Goal: Task Accomplishment & Management: Complete application form

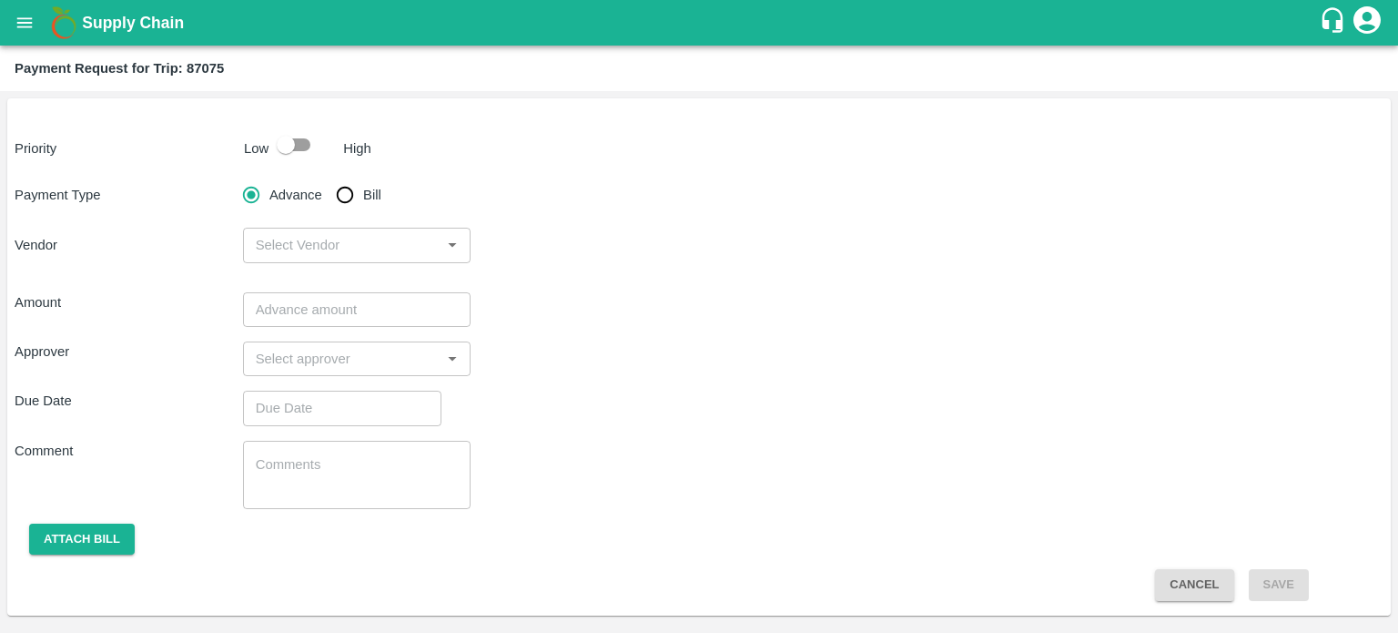
click at [14, 36] on button "open drawer" at bounding box center [25, 23] width 42 height 42
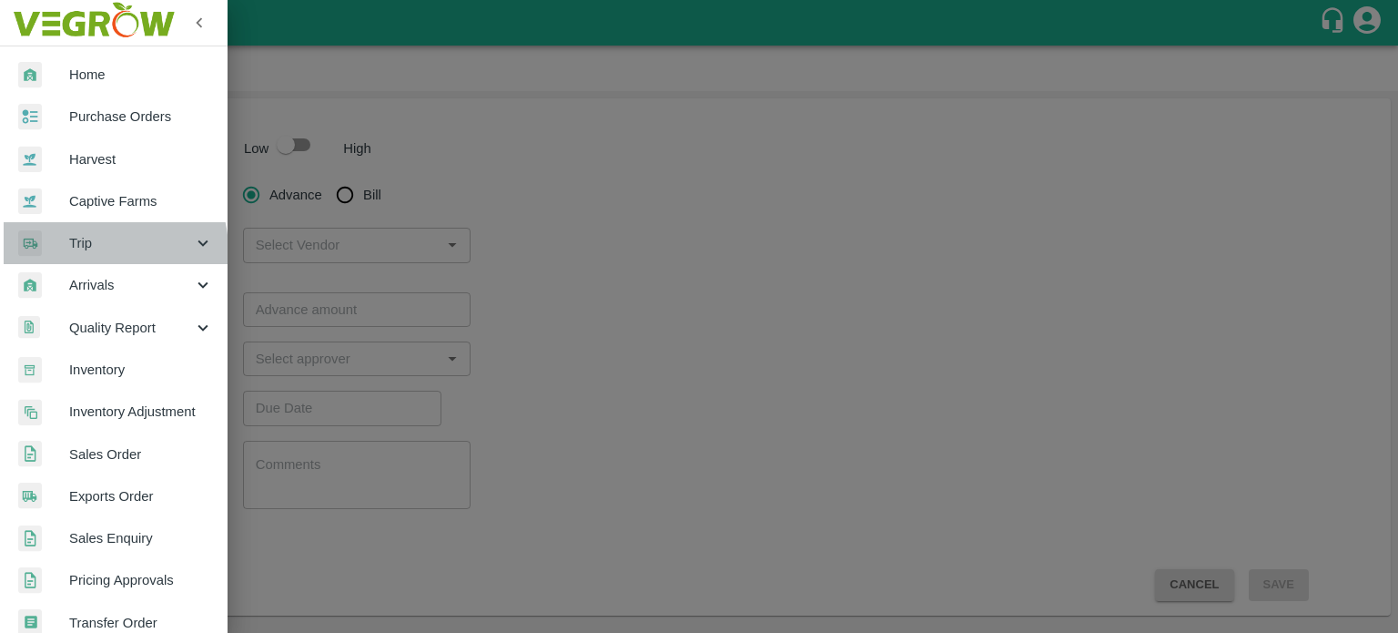
click at [99, 250] on span "Trip" at bounding box center [131, 243] width 124 height 20
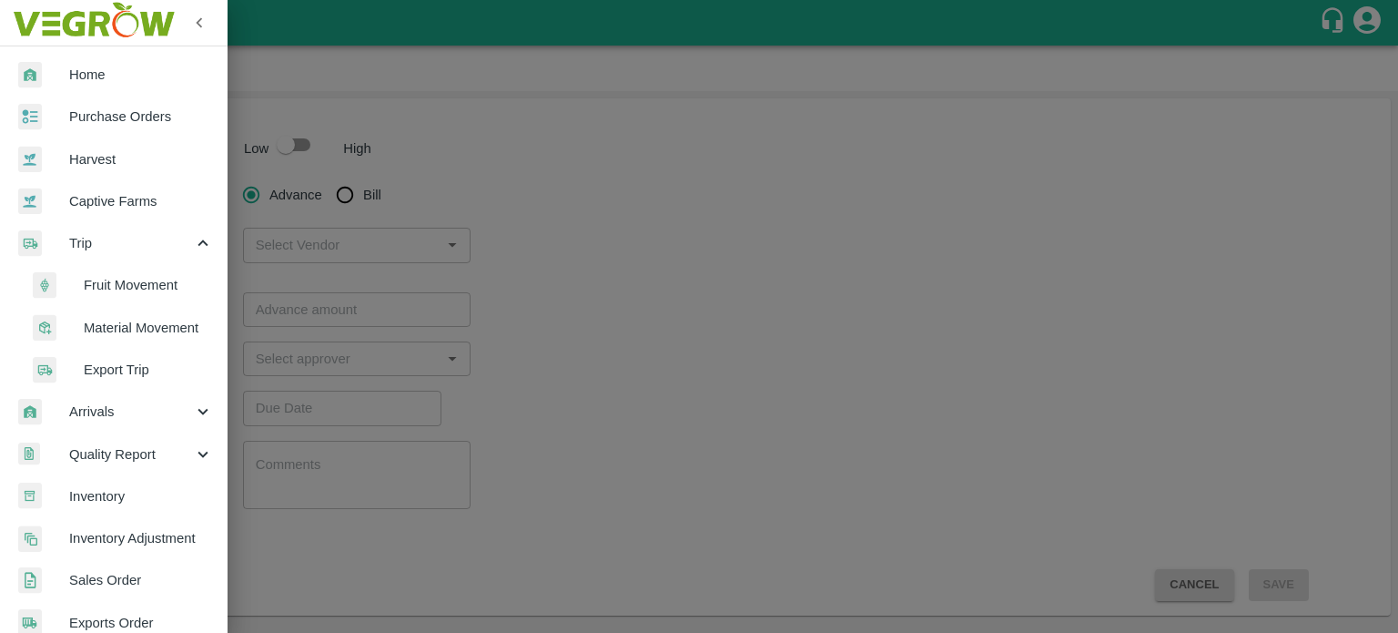
click at [138, 334] on span "Material Movement" at bounding box center [148, 328] width 129 height 20
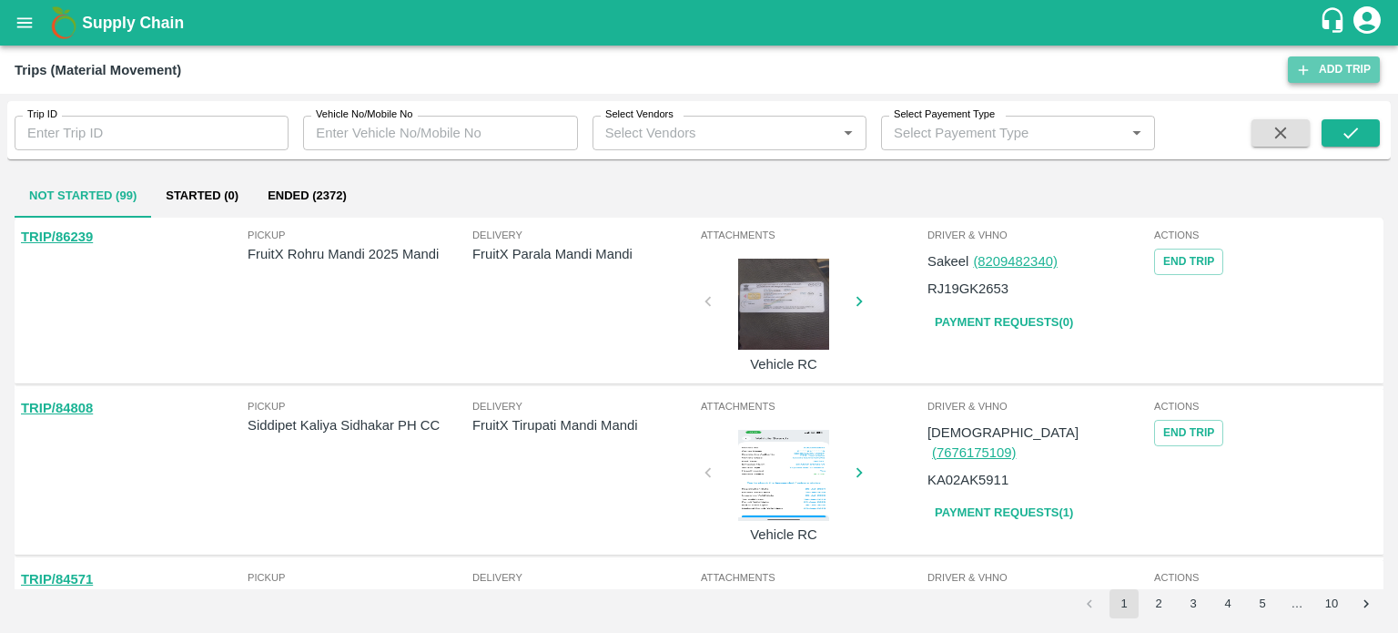
click at [682, 69] on link "Add Trip" at bounding box center [1334, 69] width 92 height 26
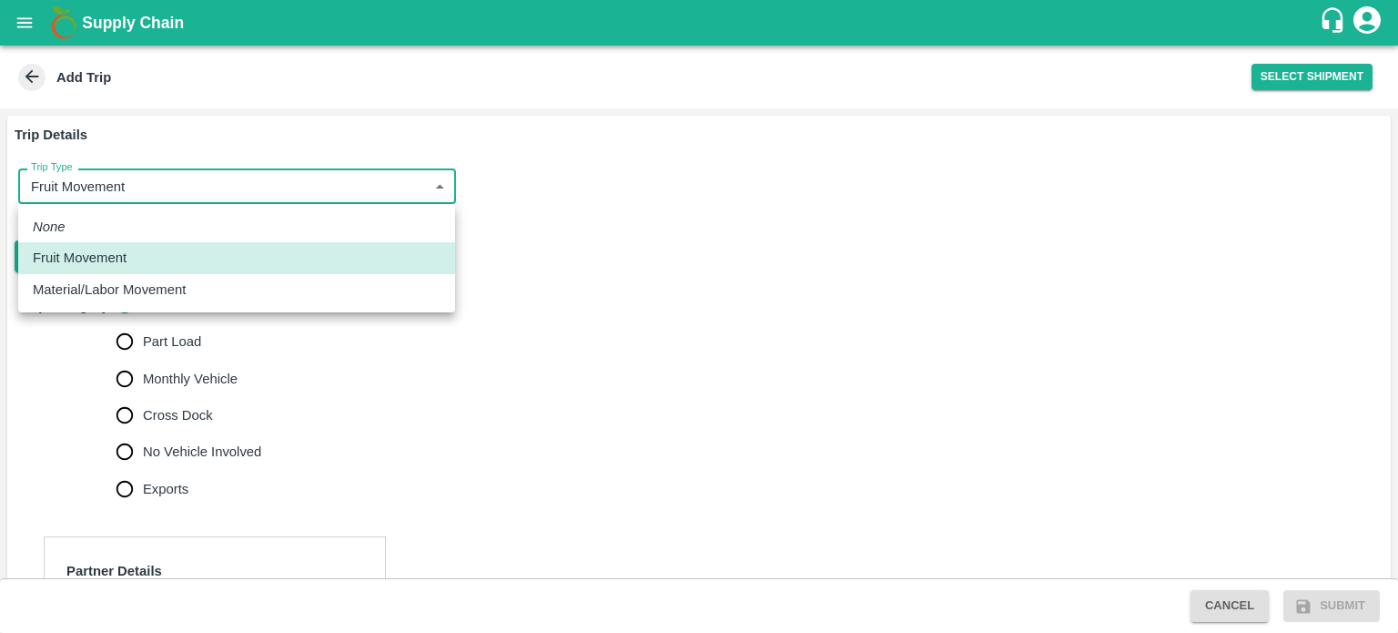
click at [76, 192] on body "Supply Chain Add Trip Select Shipment Trip Details Trip Type Fruit Movement 1 T…" at bounding box center [699, 316] width 1398 height 633
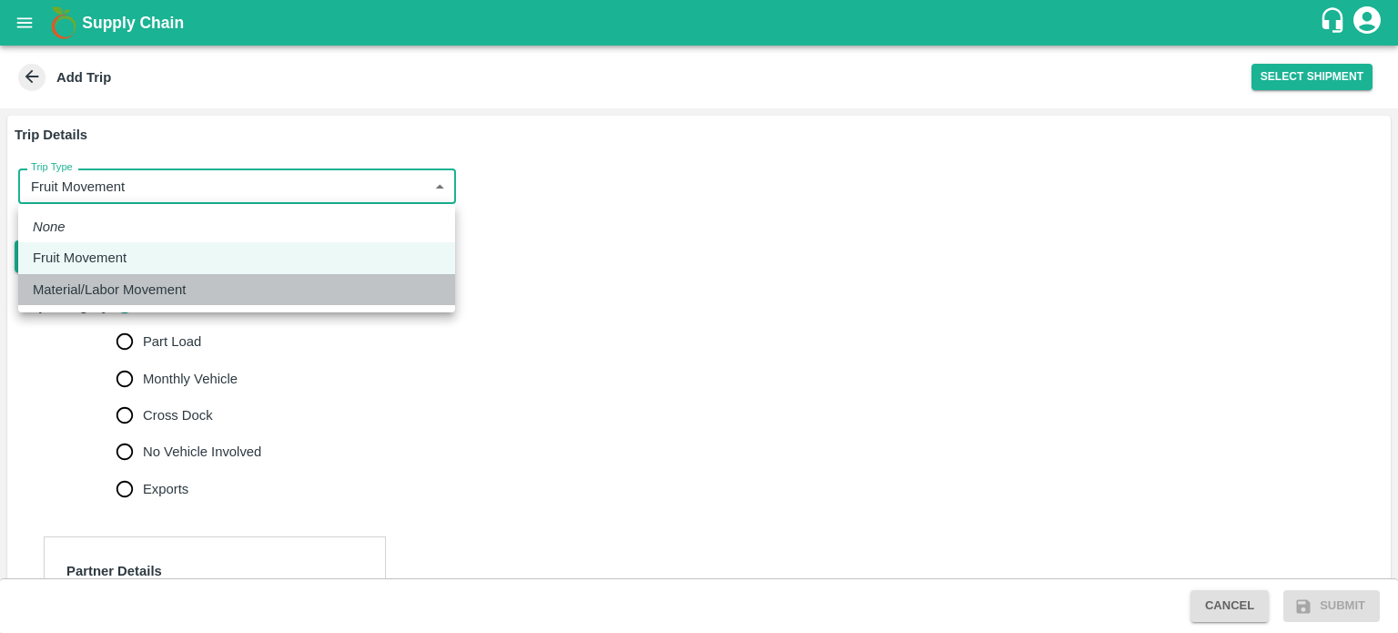
click at [91, 293] on p "Material/Labor Movement" at bounding box center [109, 289] width 153 height 20
type input "2"
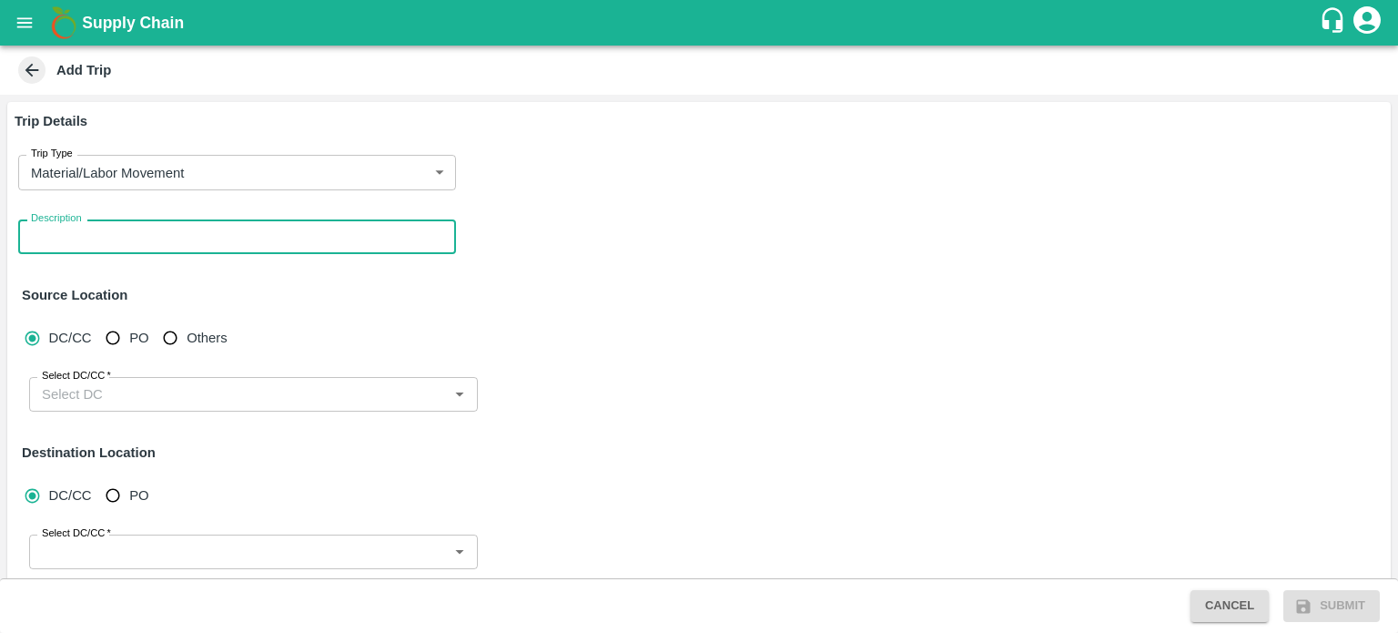
click at [100, 244] on textarea "Description" at bounding box center [237, 237] width 412 height 19
click at [130, 235] on textarea "Description" at bounding box center [237, 237] width 412 height 19
type textarea "Washroom movement Hydrabad to jeewana mandi"
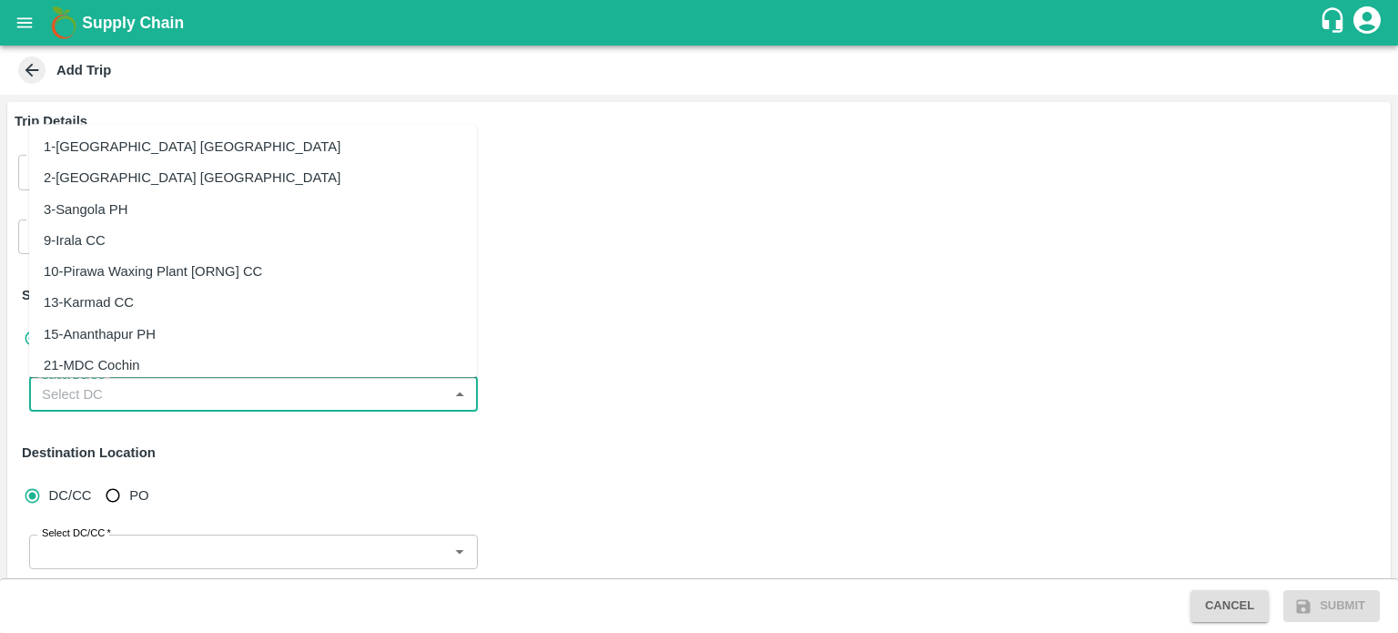
click at [94, 398] on input "Select DC/CC   *" at bounding box center [239, 394] width 408 height 24
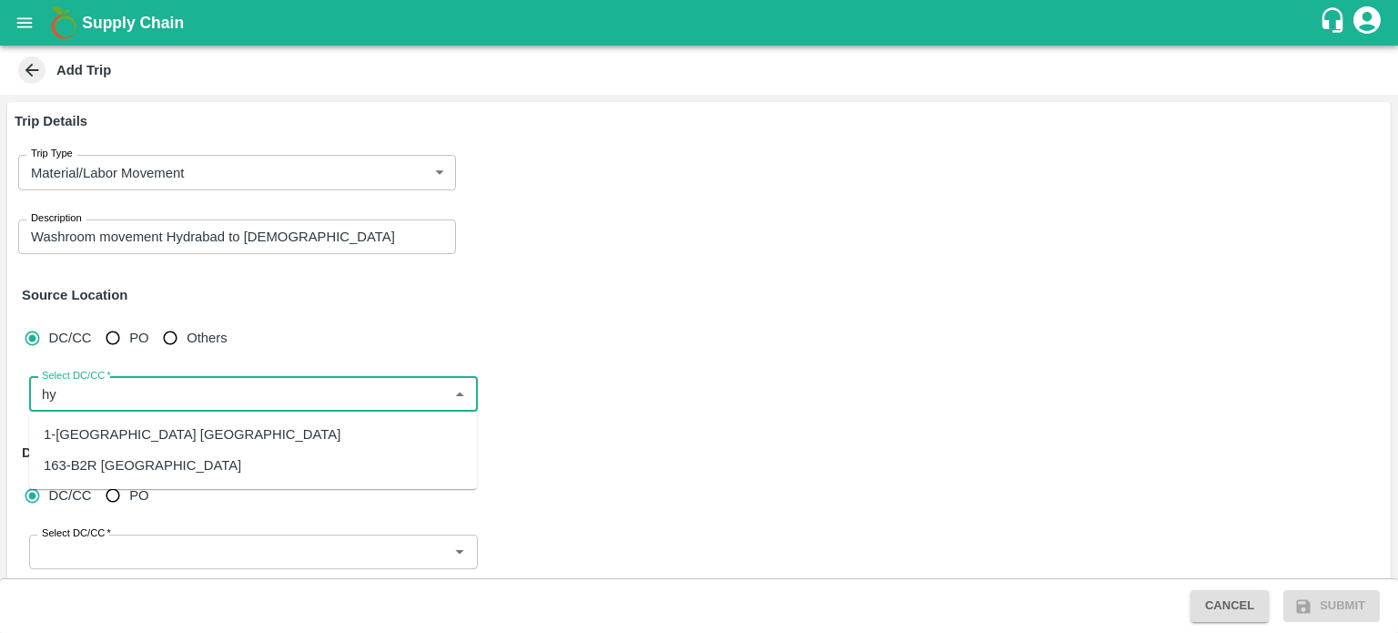
click at [124, 456] on div "163-B2R Hyderabad" at bounding box center [143, 465] width 198 height 20
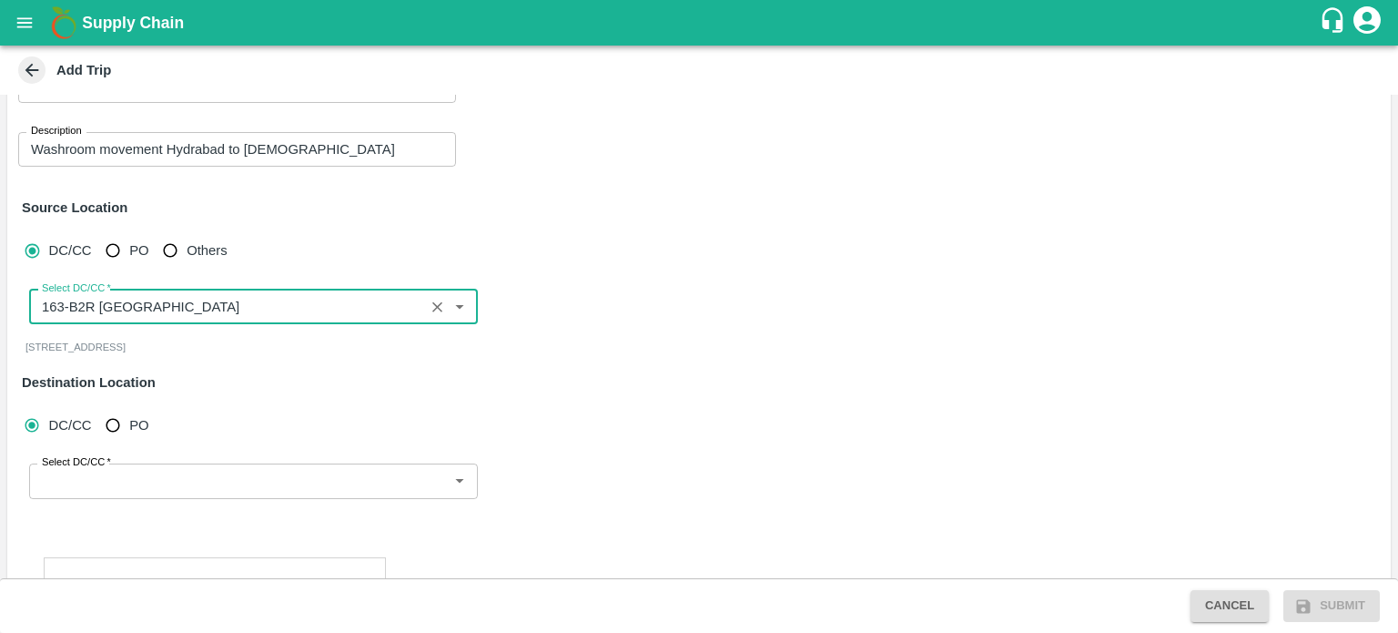
scroll to position [91, 0]
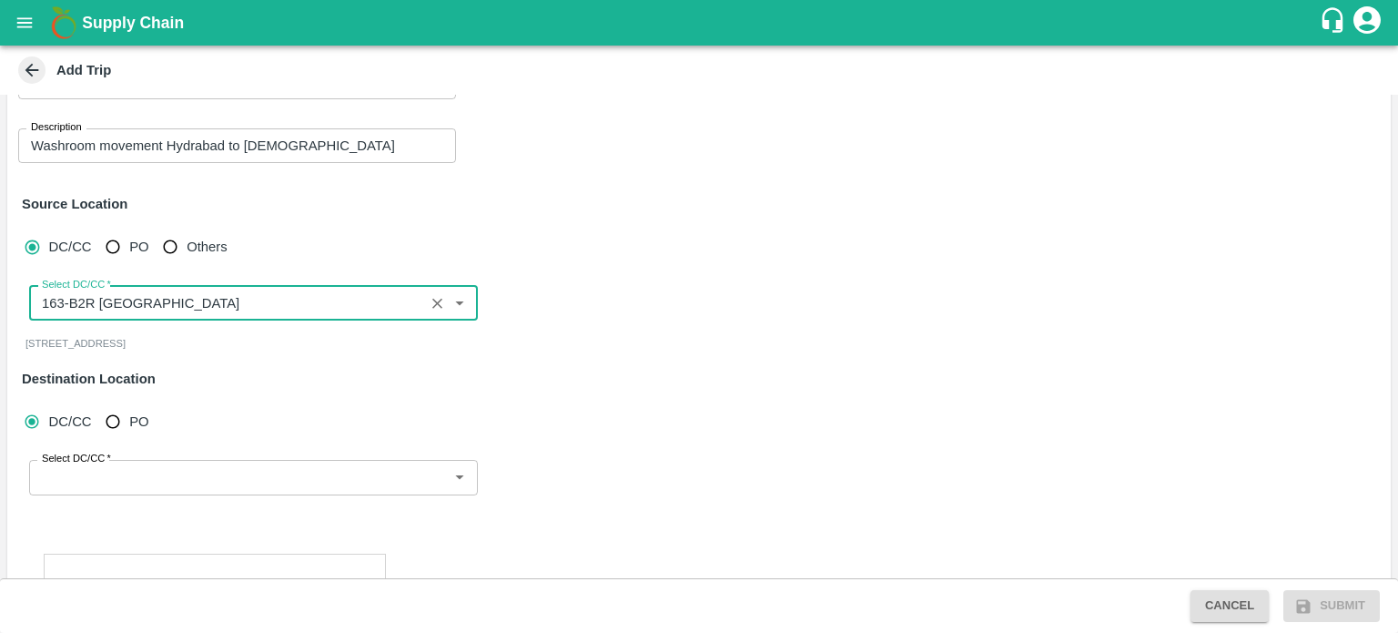
type input "163-B2R Hyderabad"
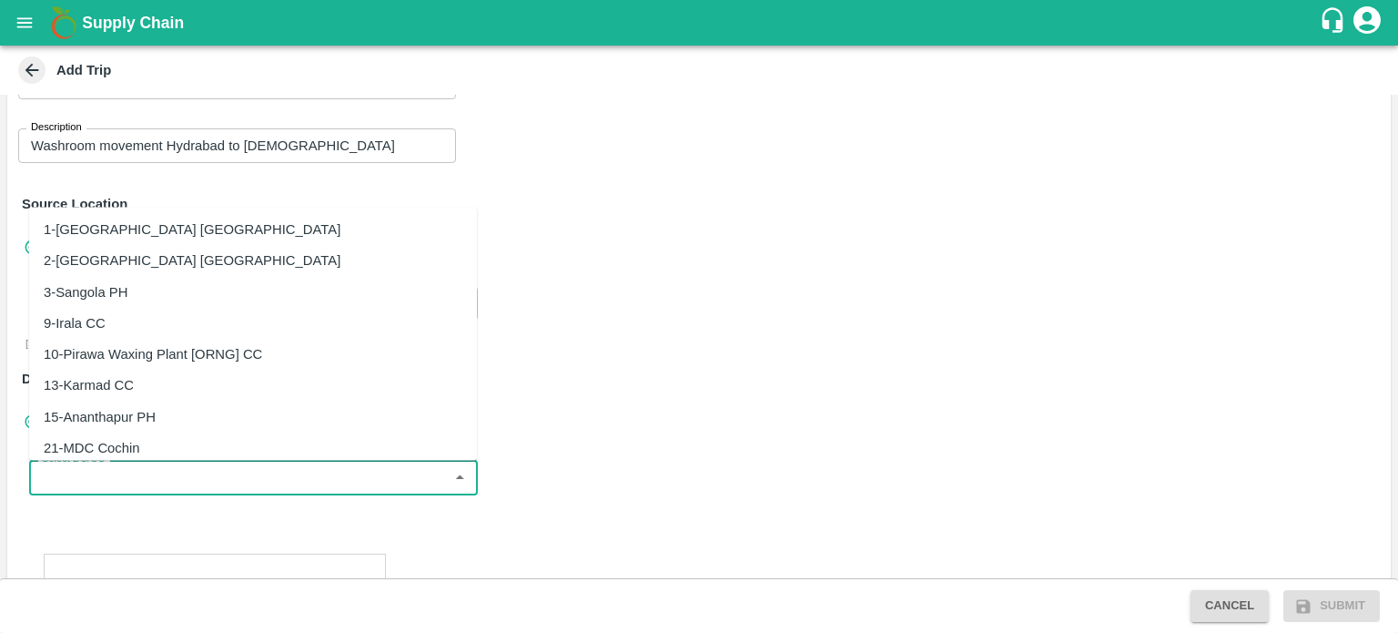
click at [139, 483] on input "Select DC/CC   *" at bounding box center [239, 477] width 408 height 24
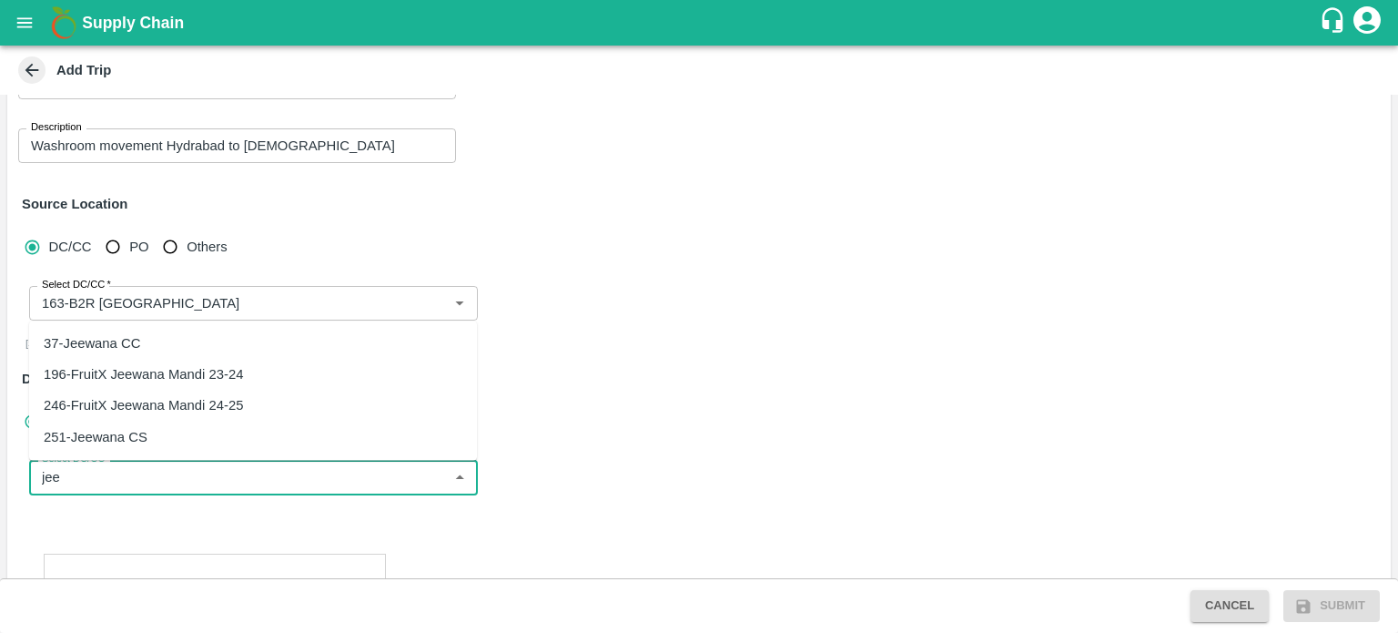
click at [169, 401] on div "246-FruitX Jeewana Mandi 24-25" at bounding box center [143, 406] width 199 height 20
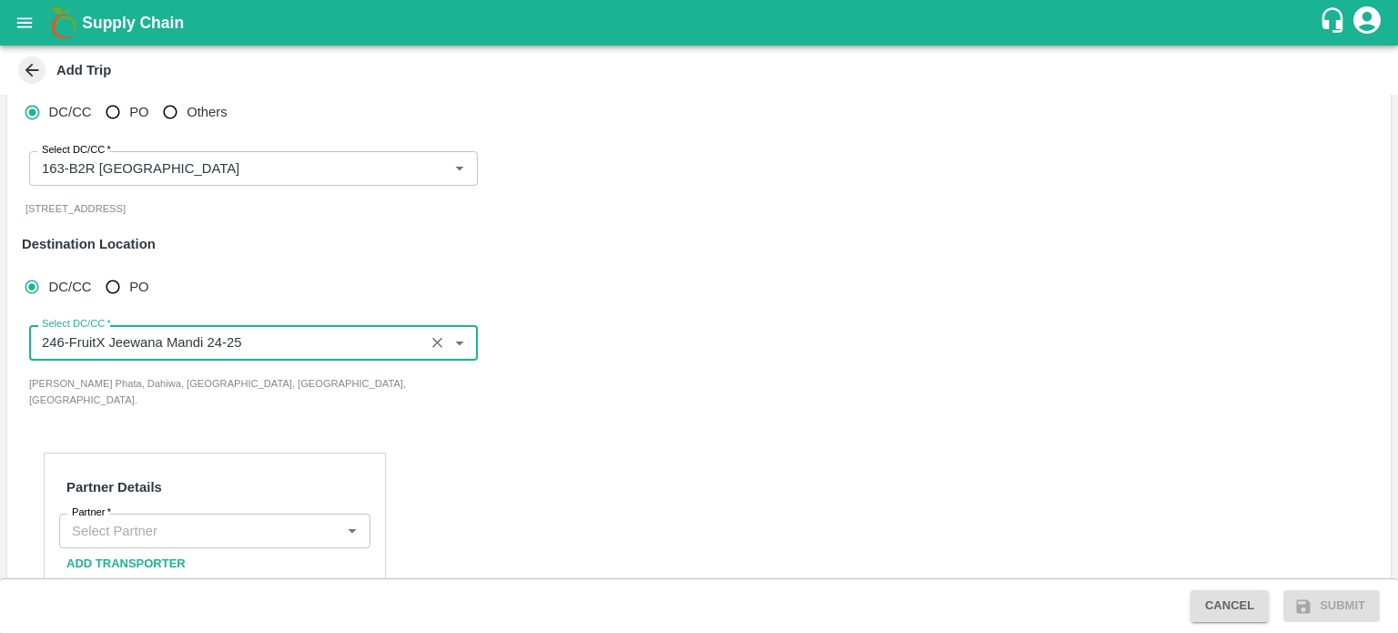
scroll to position [237, 0]
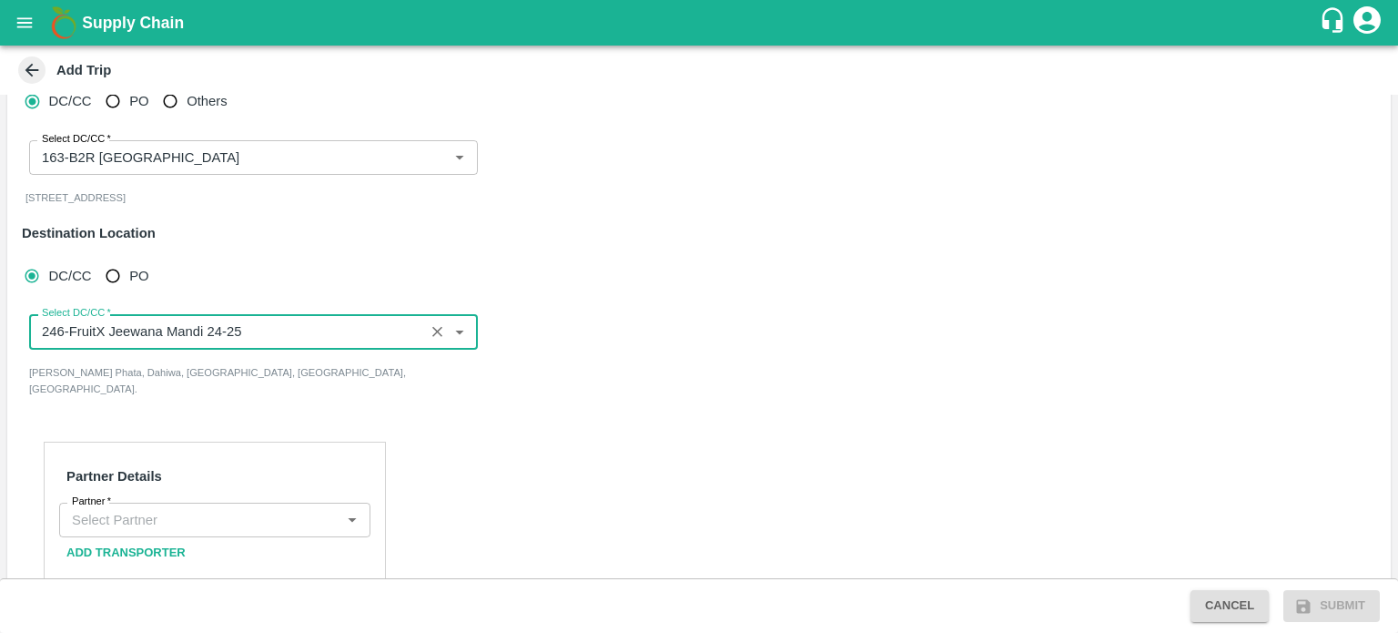
type input "246-FruitX Jeewana Mandi 24-25"
click at [130, 508] on input "Partner   *" at bounding box center [200, 520] width 270 height 24
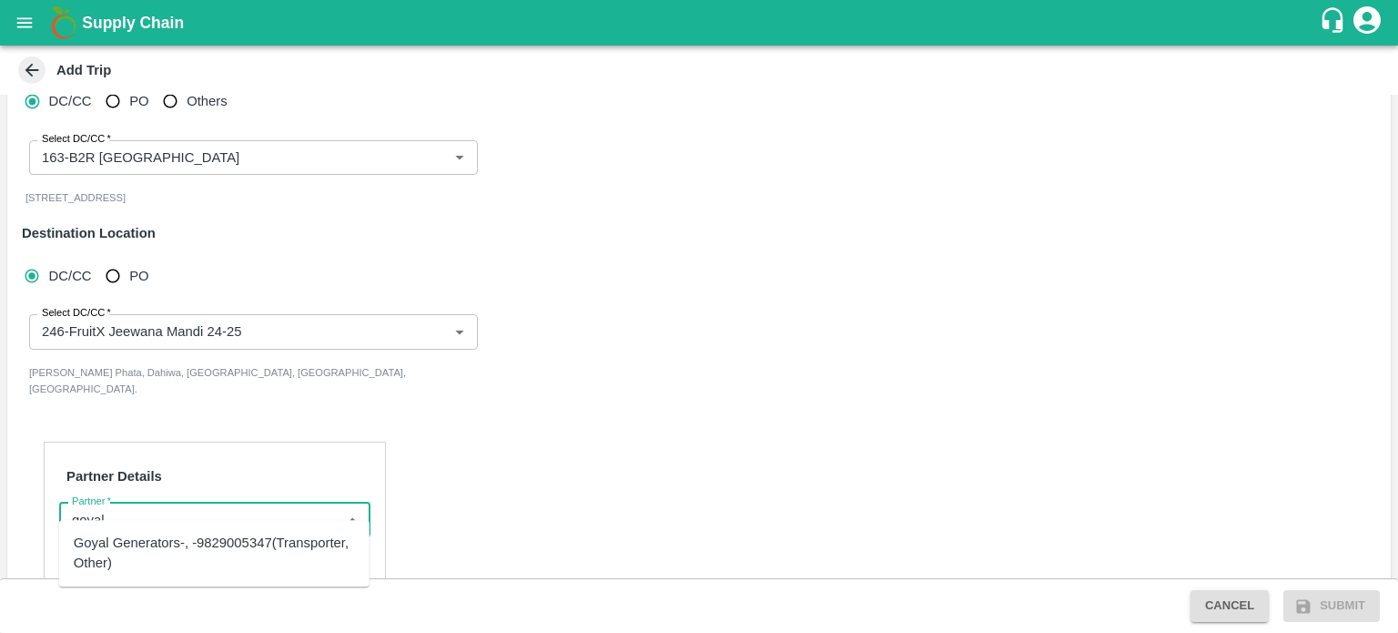
click at [163, 545] on div "Goyal Generators-, -9829005347(Transporter, Other)" at bounding box center [214, 553] width 281 height 41
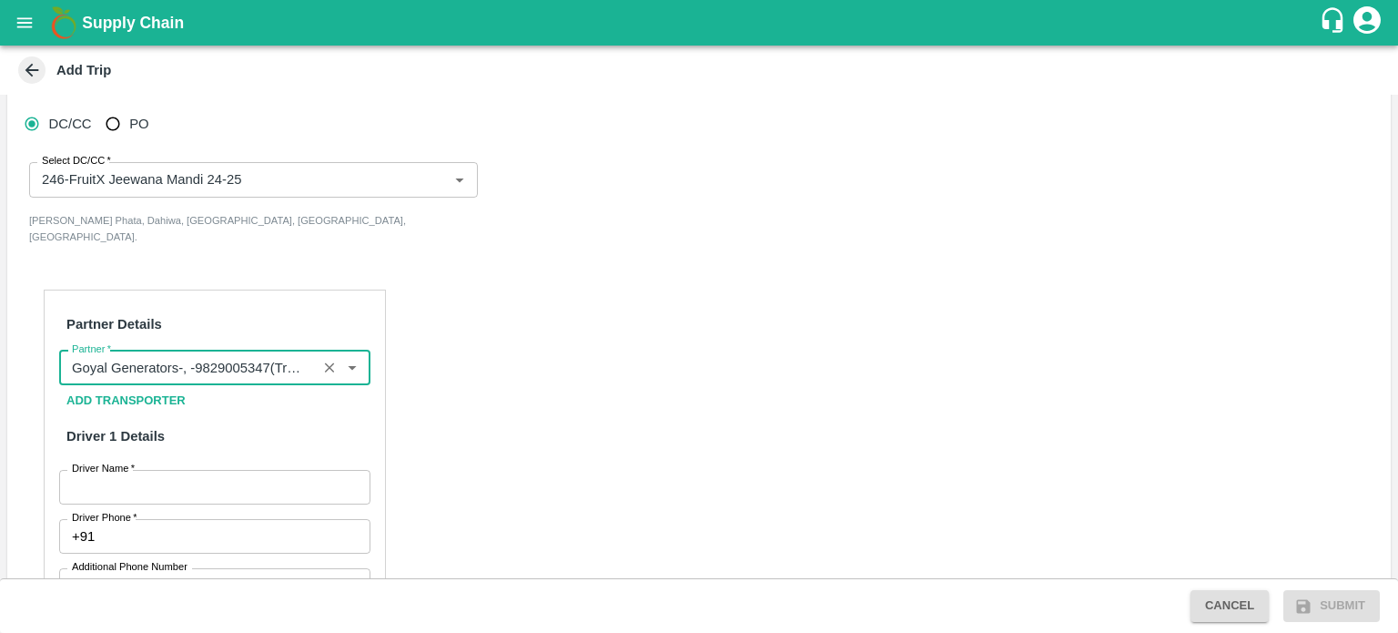
scroll to position [393, 0]
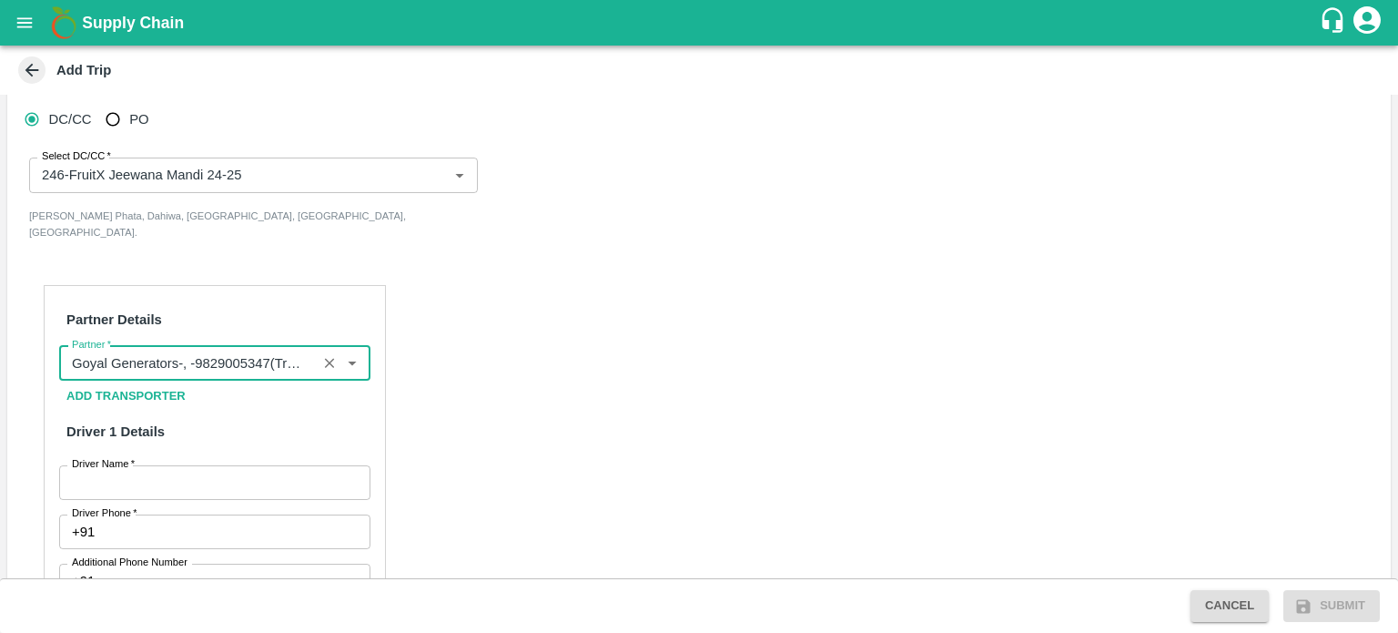
type input "Goyal Generators-, -9829005347(Transporter, Other)"
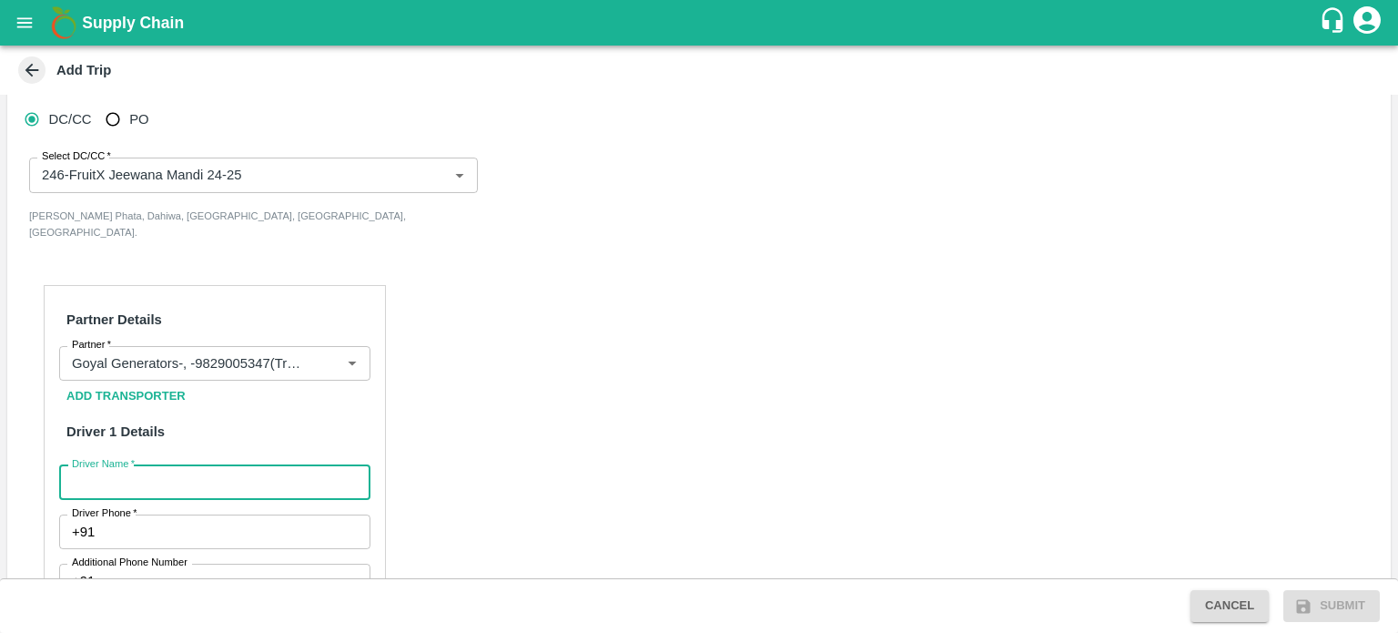
click at [98, 465] on input "Driver Name   *" at bounding box center [214, 482] width 311 height 35
type input "HAFIJ KHAN"
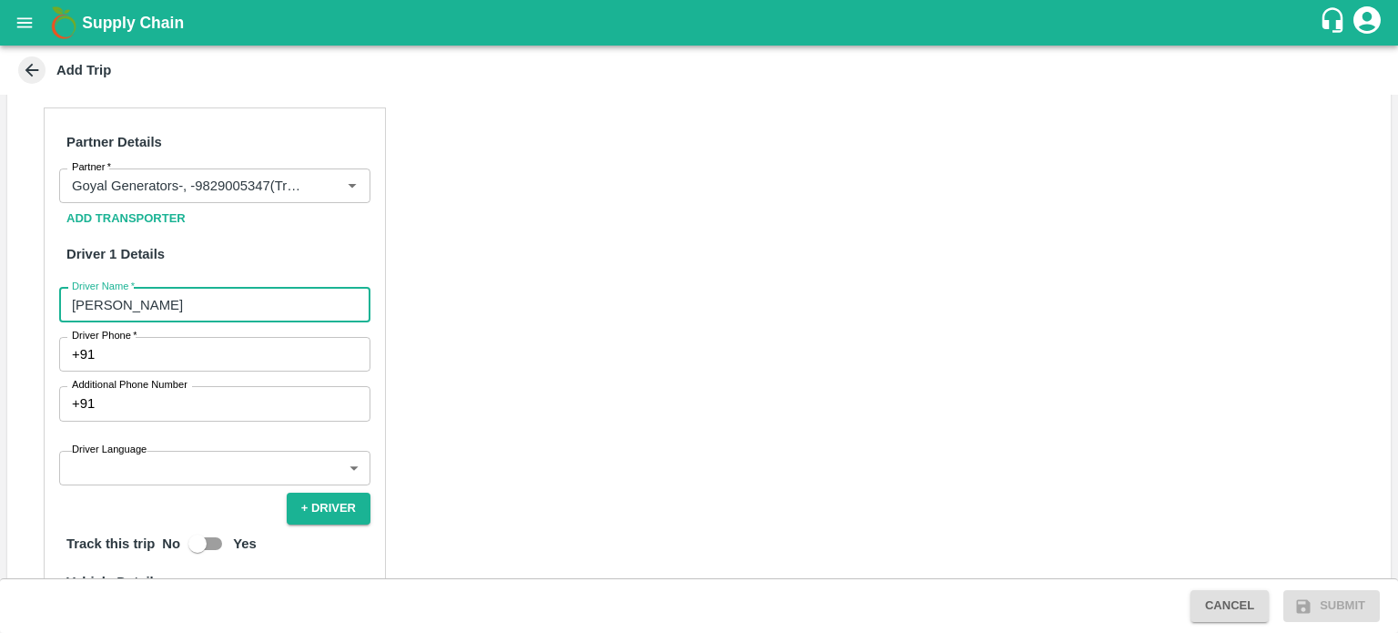
scroll to position [583, 0]
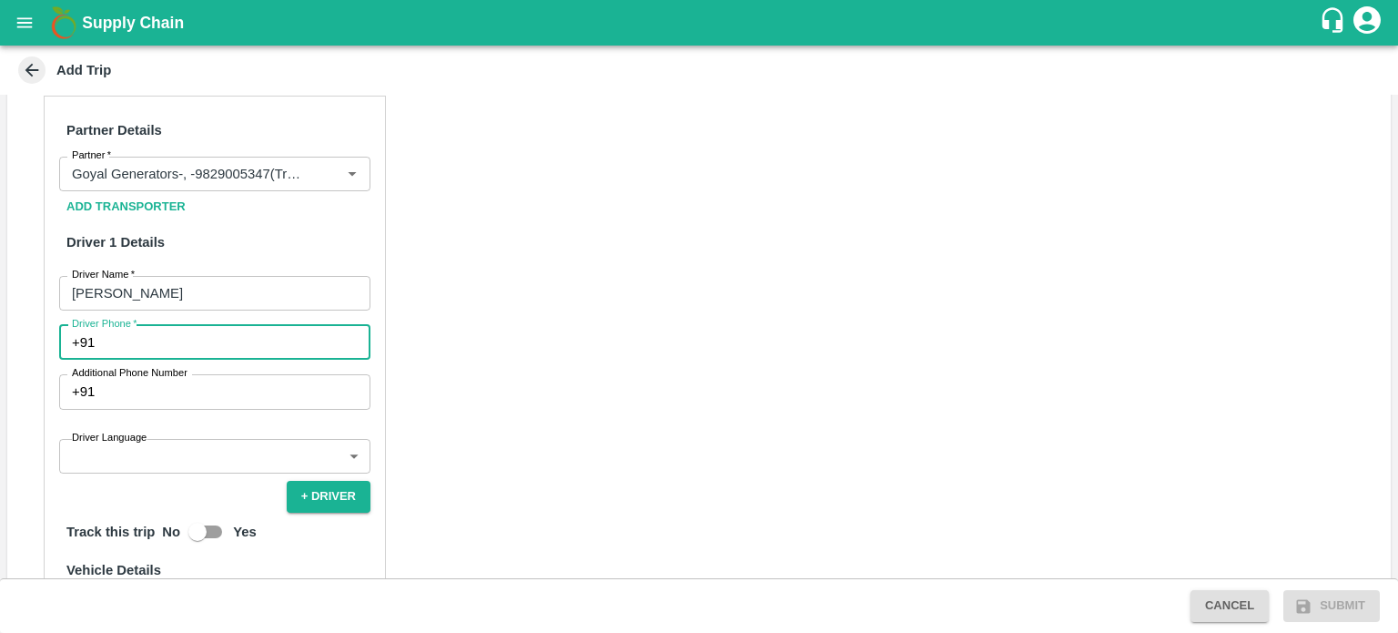
click at [138, 325] on input "Driver Phone   *" at bounding box center [236, 342] width 269 height 35
type input "9116504748"
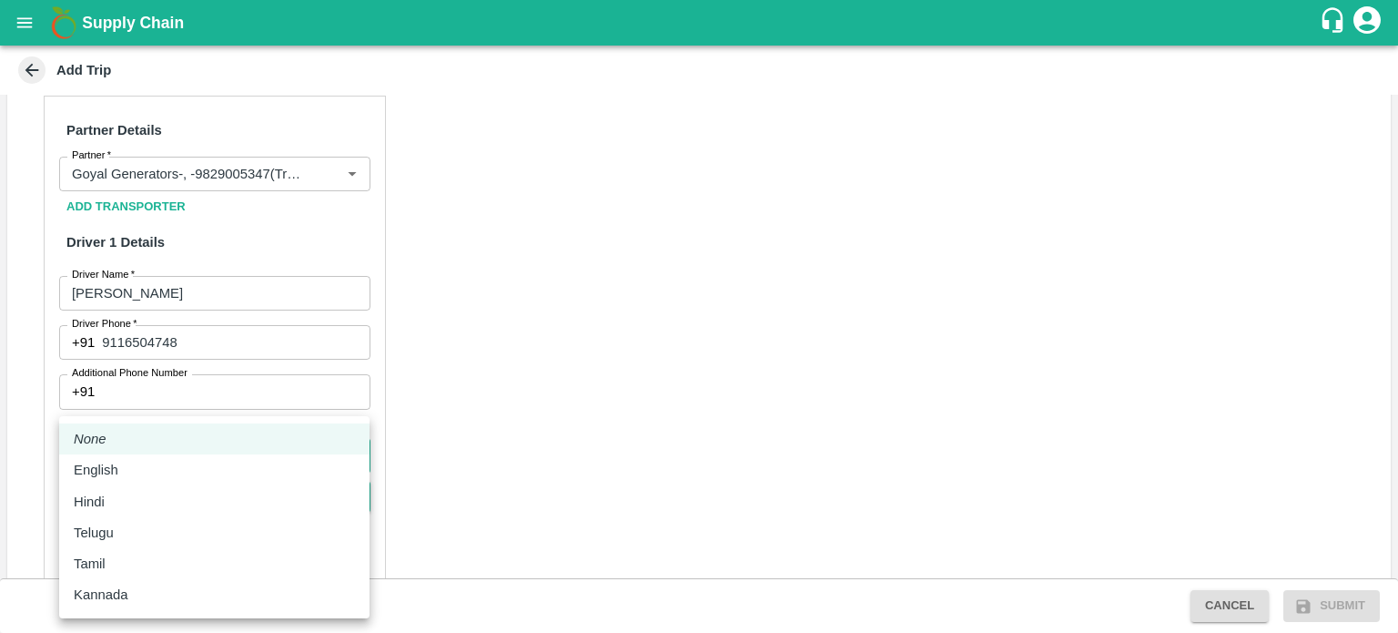
click at [178, 436] on body "Supply Chain Add Trip Trip Details Trip Type Material/Labor Movement 2 Trip Typ…" at bounding box center [699, 316] width 1398 height 633
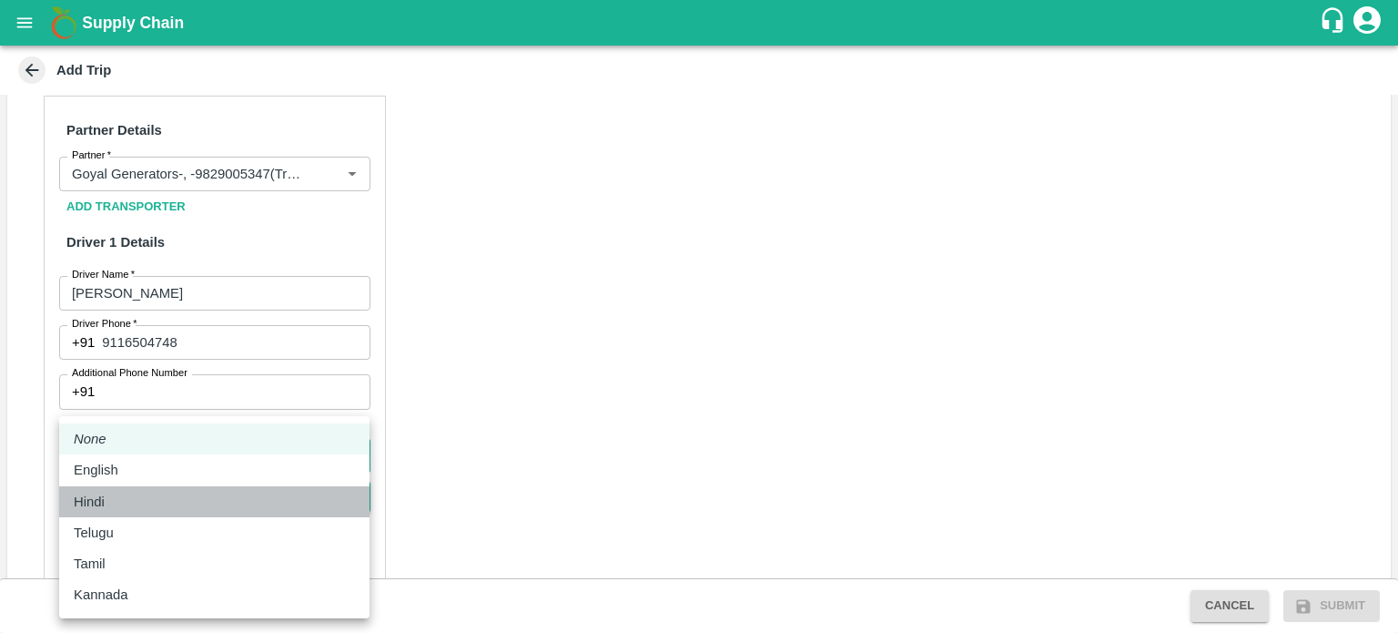
click at [97, 493] on p "Hindi" at bounding box center [89, 502] width 31 height 20
type input "hi"
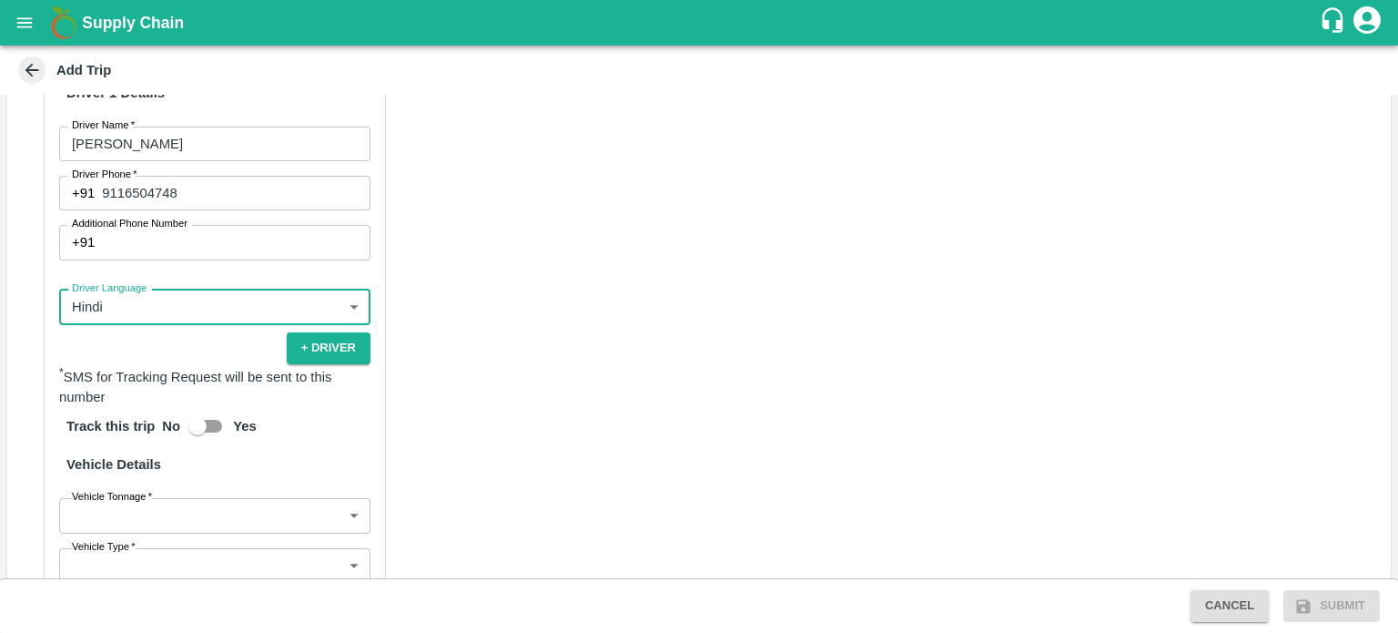
scroll to position [734, 0]
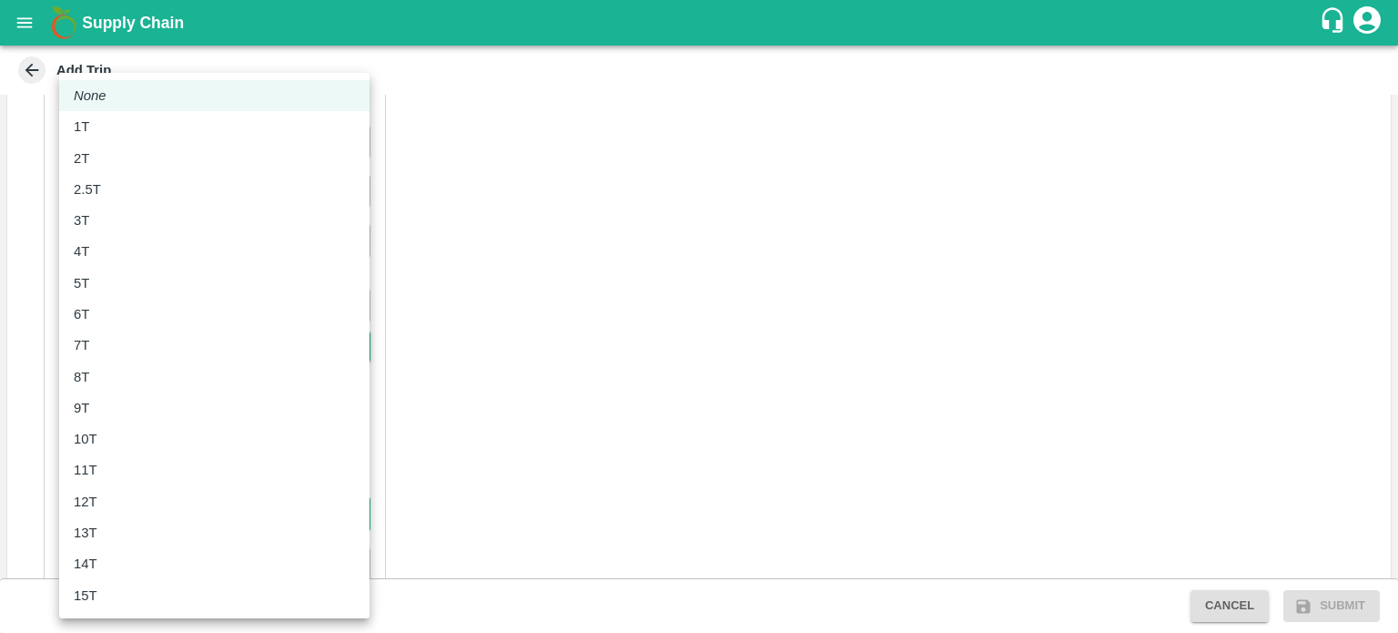
click at [153, 494] on body "Supply Chain Add Trip Trip Details Trip Type Material/Labor Movement 2 Trip Typ…" at bounding box center [699, 316] width 1398 height 633
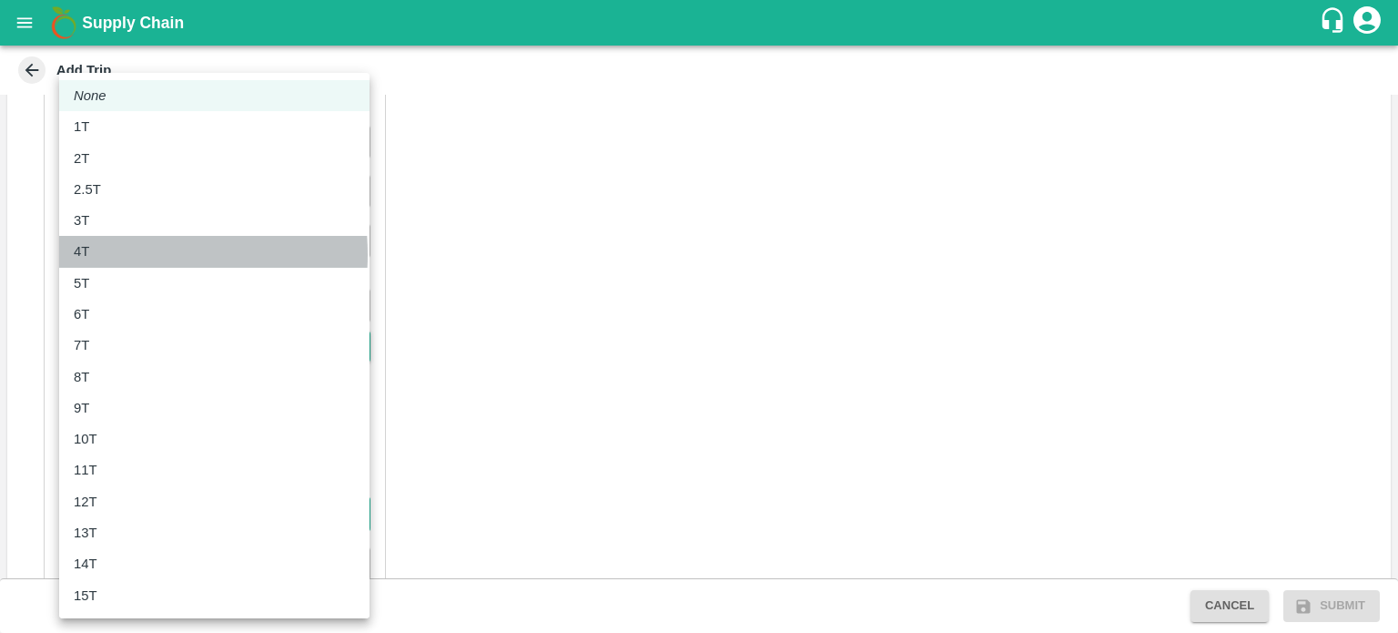
click at [100, 254] on div "4T" at bounding box center [214, 251] width 281 height 20
type input "4000"
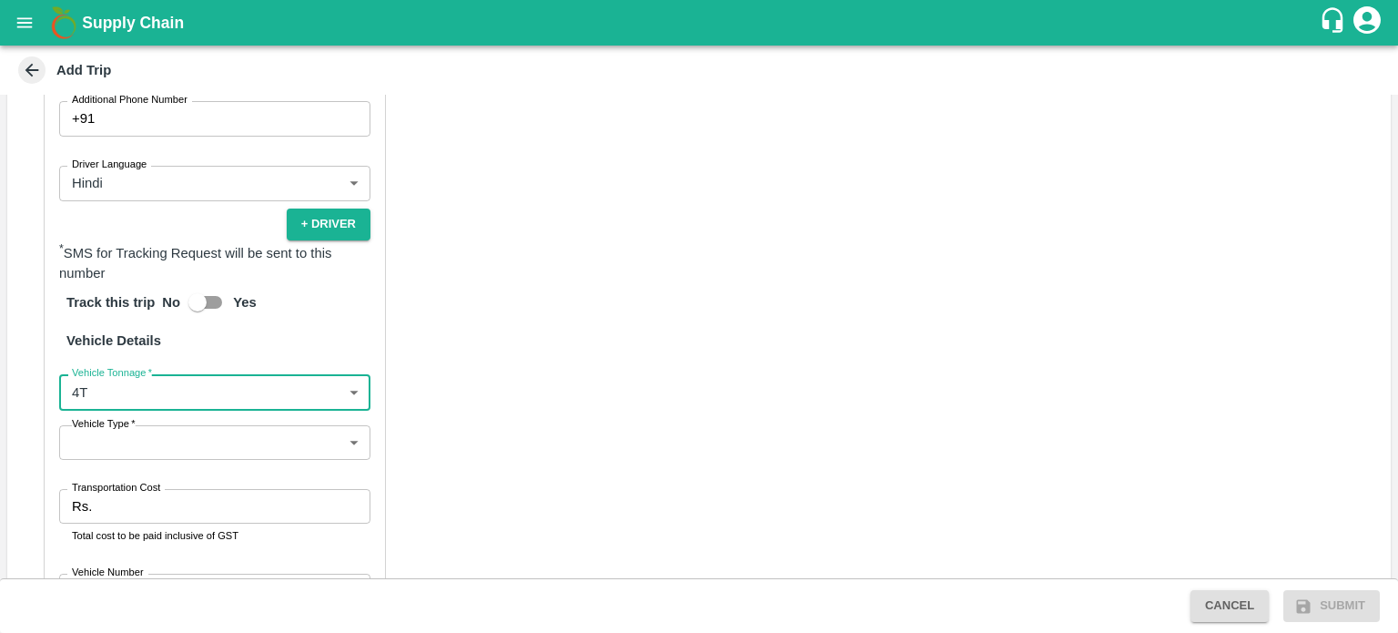
scroll to position [858, 0]
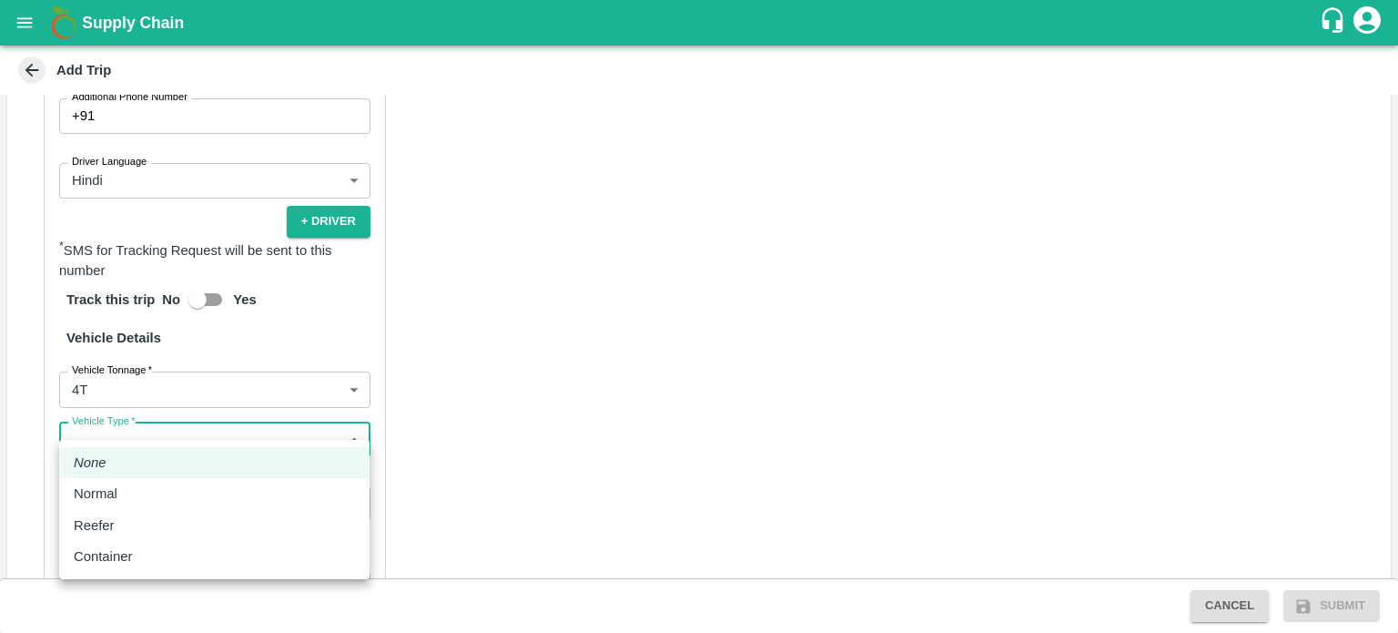
click at [129, 425] on body "Supply Chain Add Trip Trip Details Trip Type Material/Labor Movement 2 Trip Typ…" at bounding box center [699, 316] width 1398 height 633
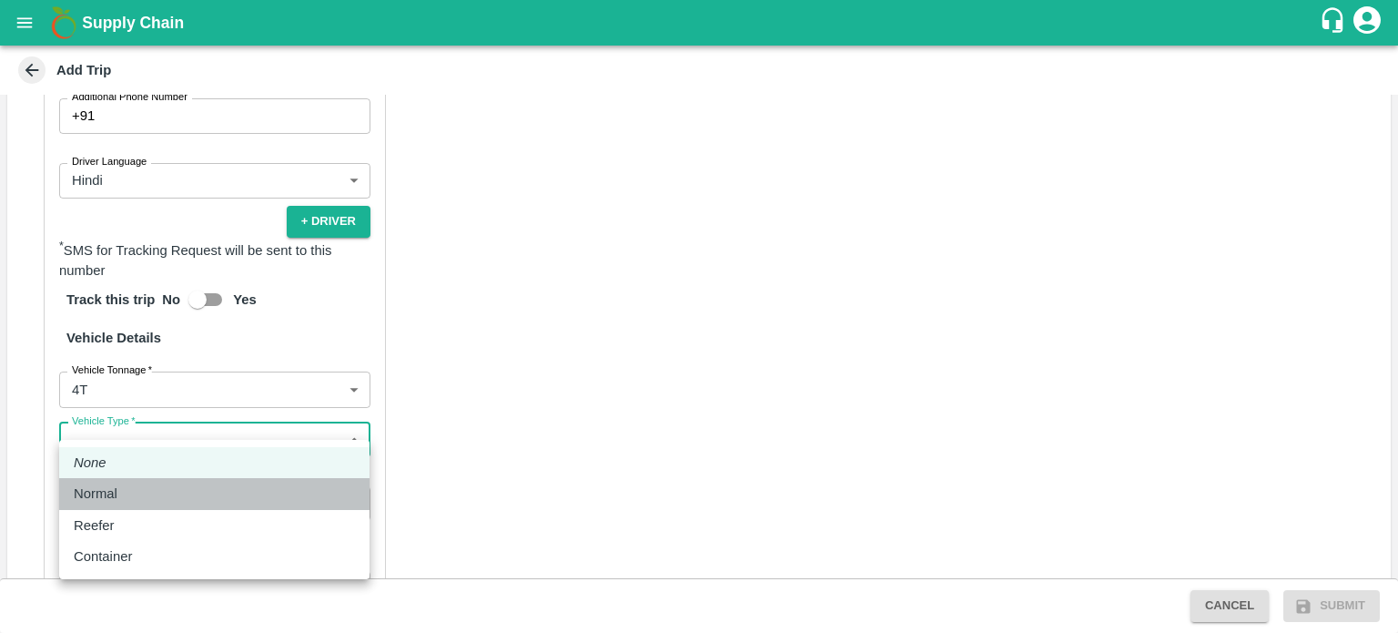
click at [98, 493] on p "Normal" at bounding box center [96, 493] width 44 height 20
type input "Normal"
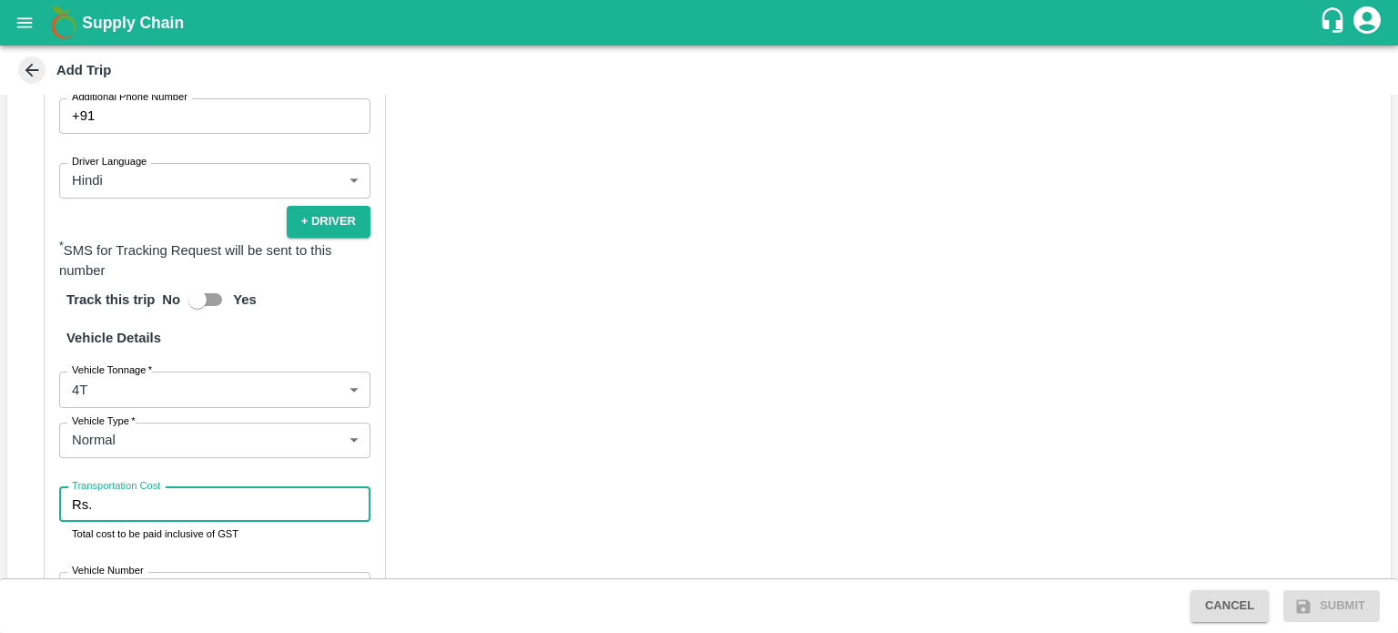
click at [122, 487] on input "Transportation Cost" at bounding box center [234, 504] width 271 height 35
type input "96288"
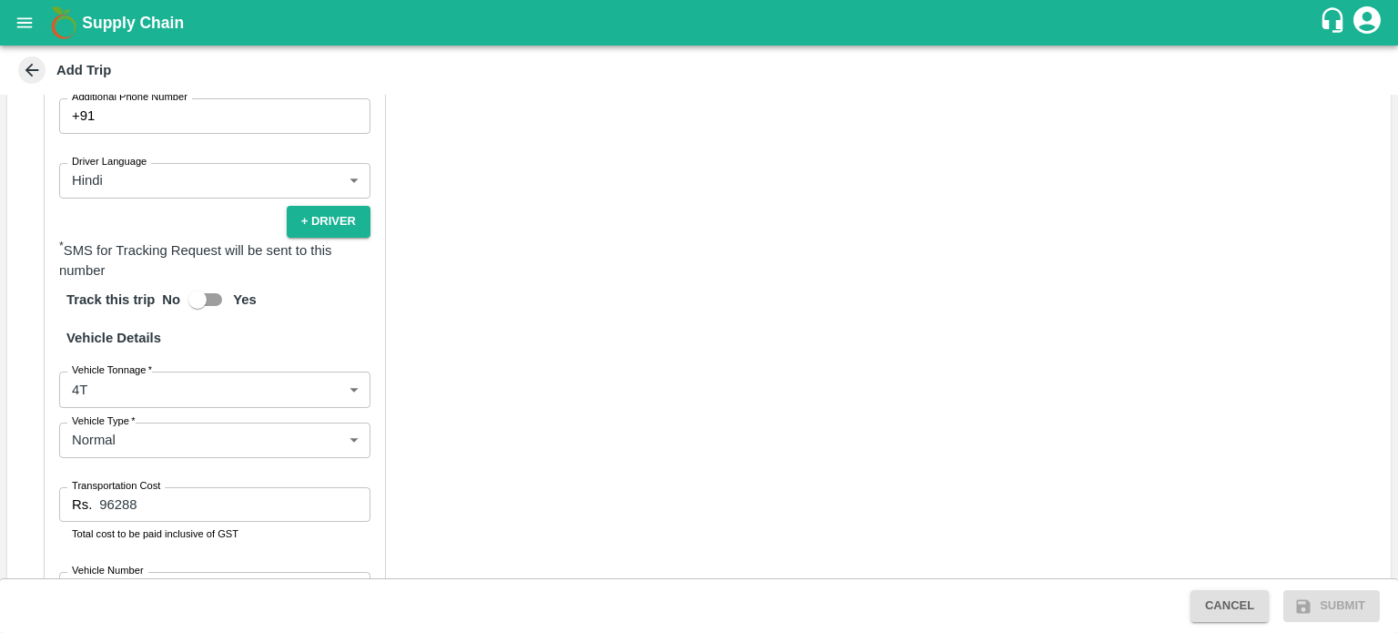
click at [442, 496] on div "Partner Details Partner   * Partner Add Transporter Driver 1 Details Driver Nam…" at bounding box center [699, 296] width 1384 height 996
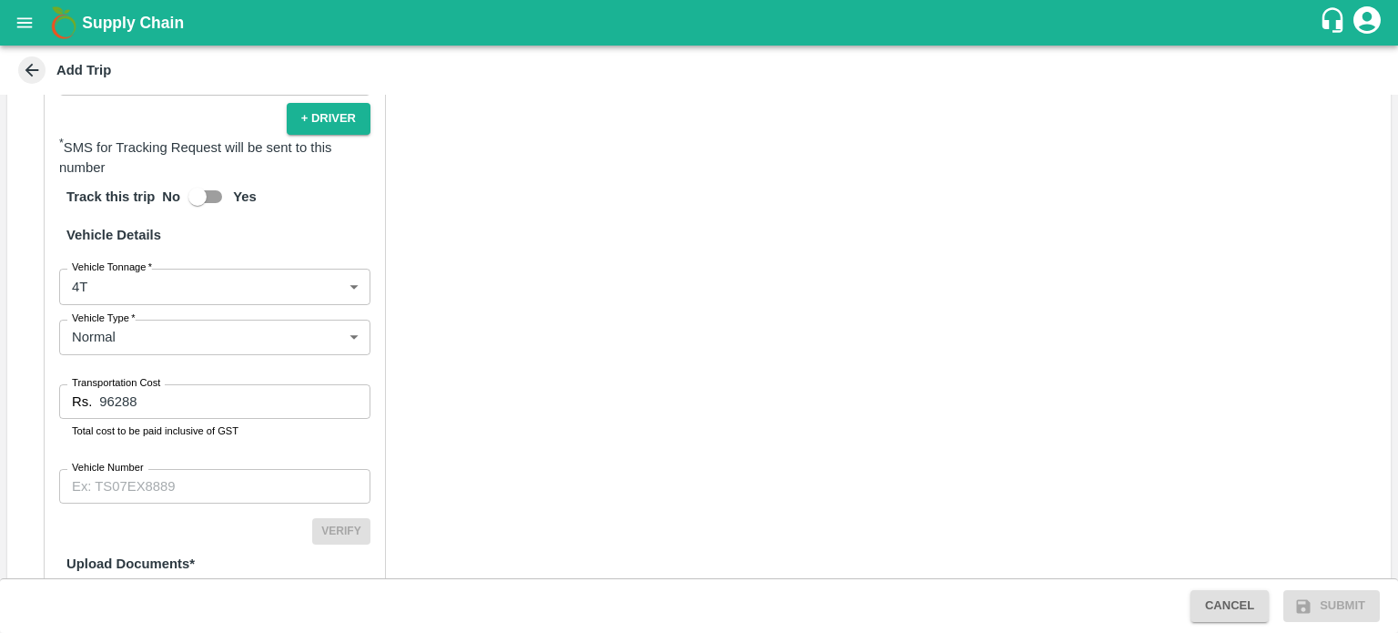
scroll to position [963, 0]
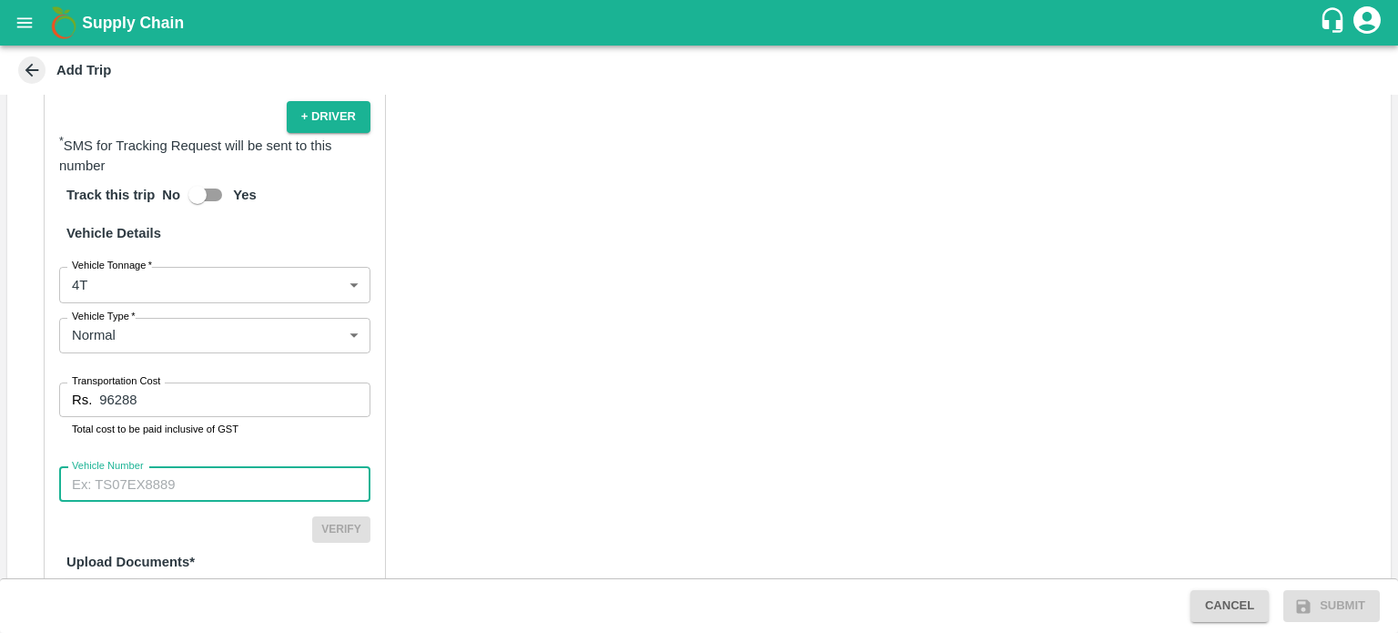
click at [145, 469] on input "Vehicle Number" at bounding box center [214, 484] width 311 height 35
click at [134, 474] on input "Vehicle Number" at bounding box center [214, 484] width 311 height 35
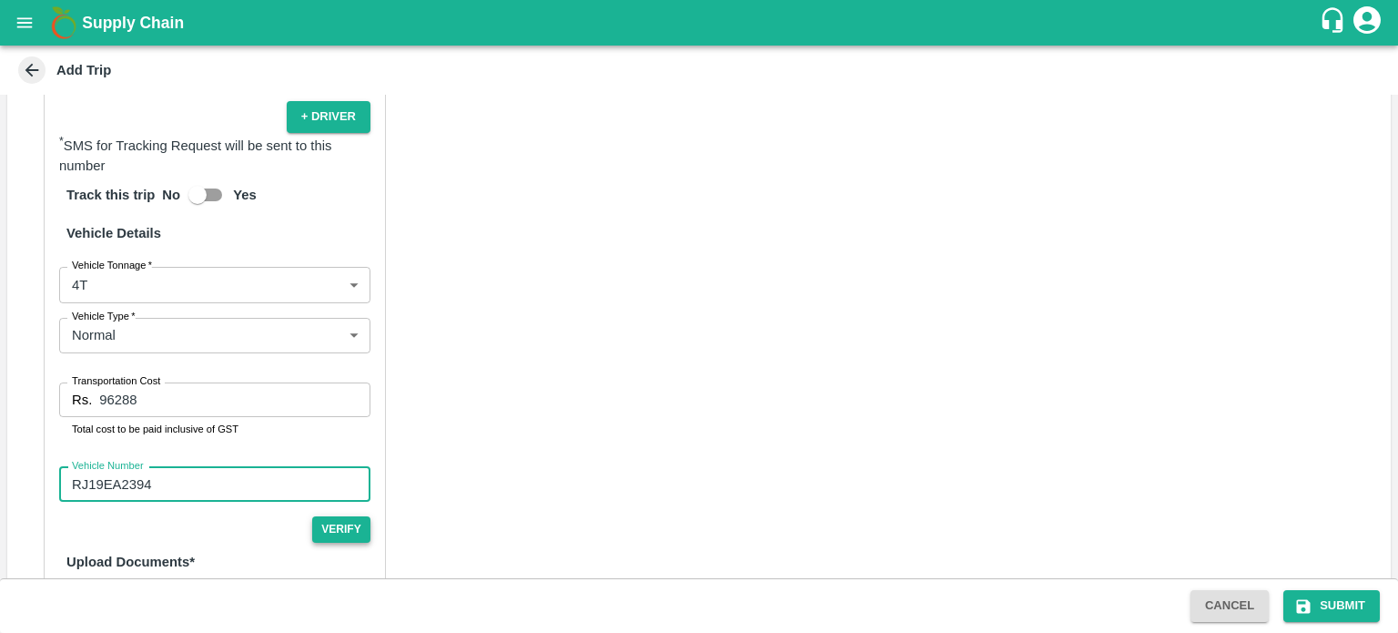
type input "RJ19EA2394"
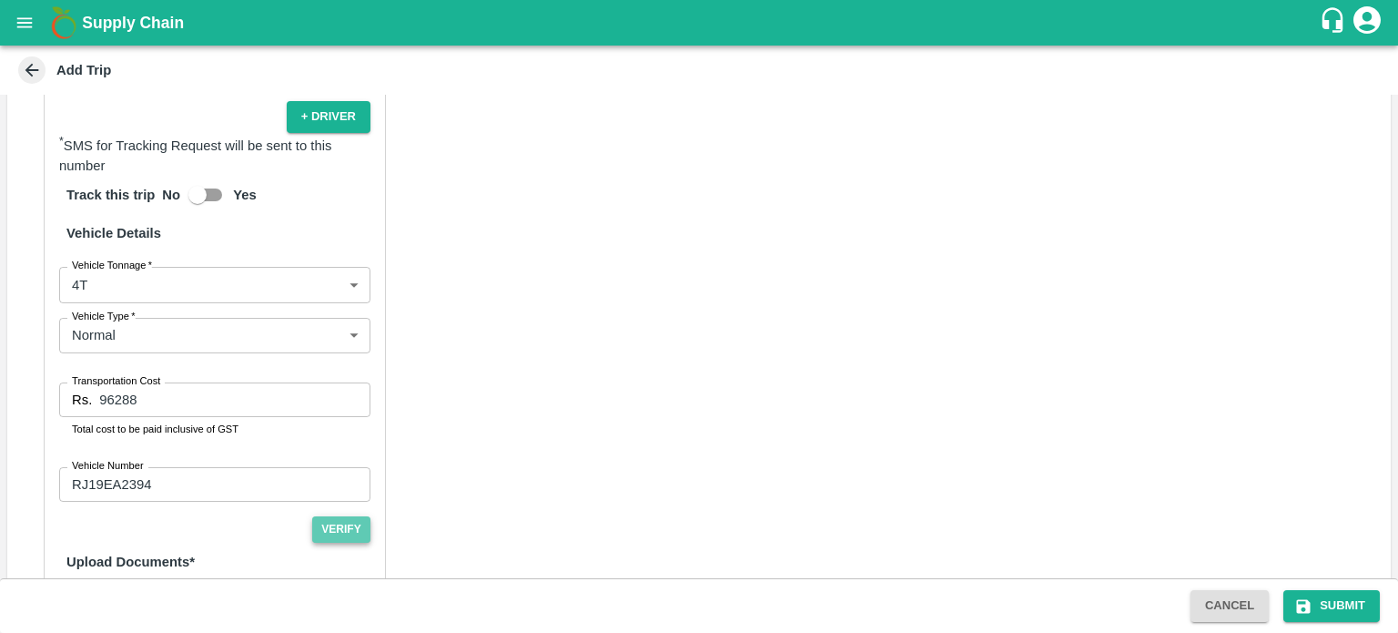
click at [347, 516] on button "Verify" at bounding box center [341, 529] width 58 height 26
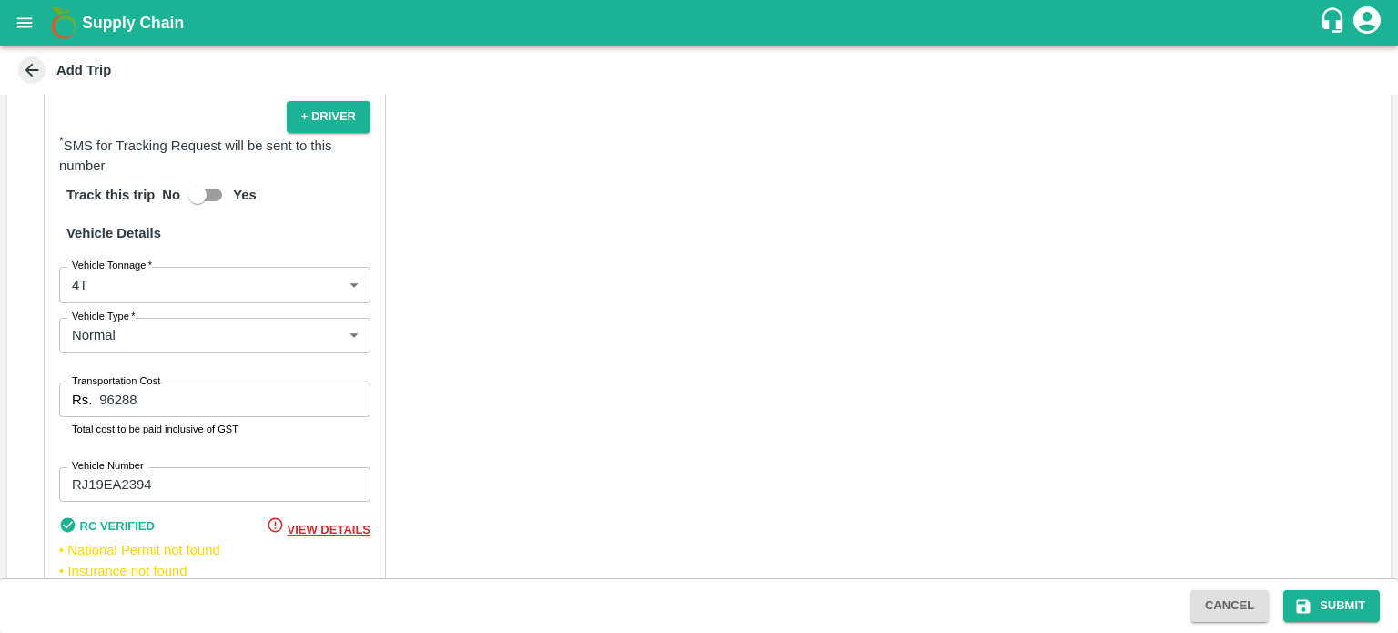
click at [317, 519] on div "View Details" at bounding box center [319, 528] width 104 height 24
click at [336, 523] on span "View Details" at bounding box center [329, 530] width 83 height 14
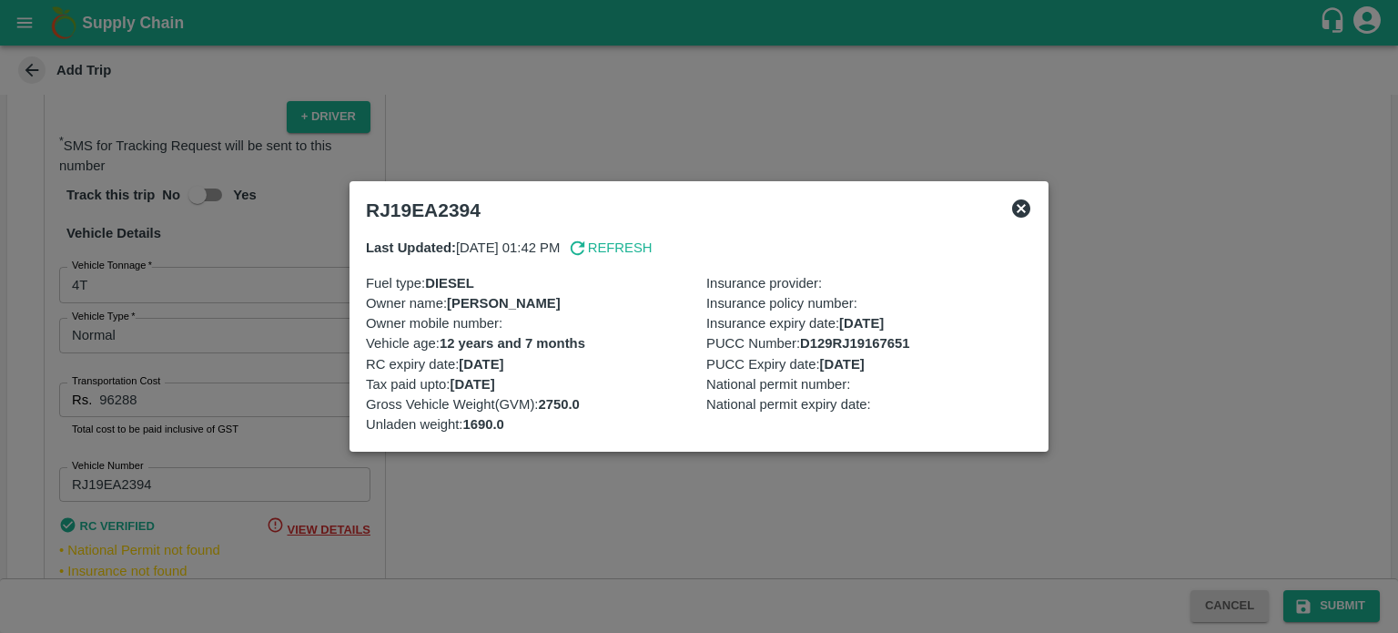
click at [443, 594] on div at bounding box center [699, 316] width 1398 height 633
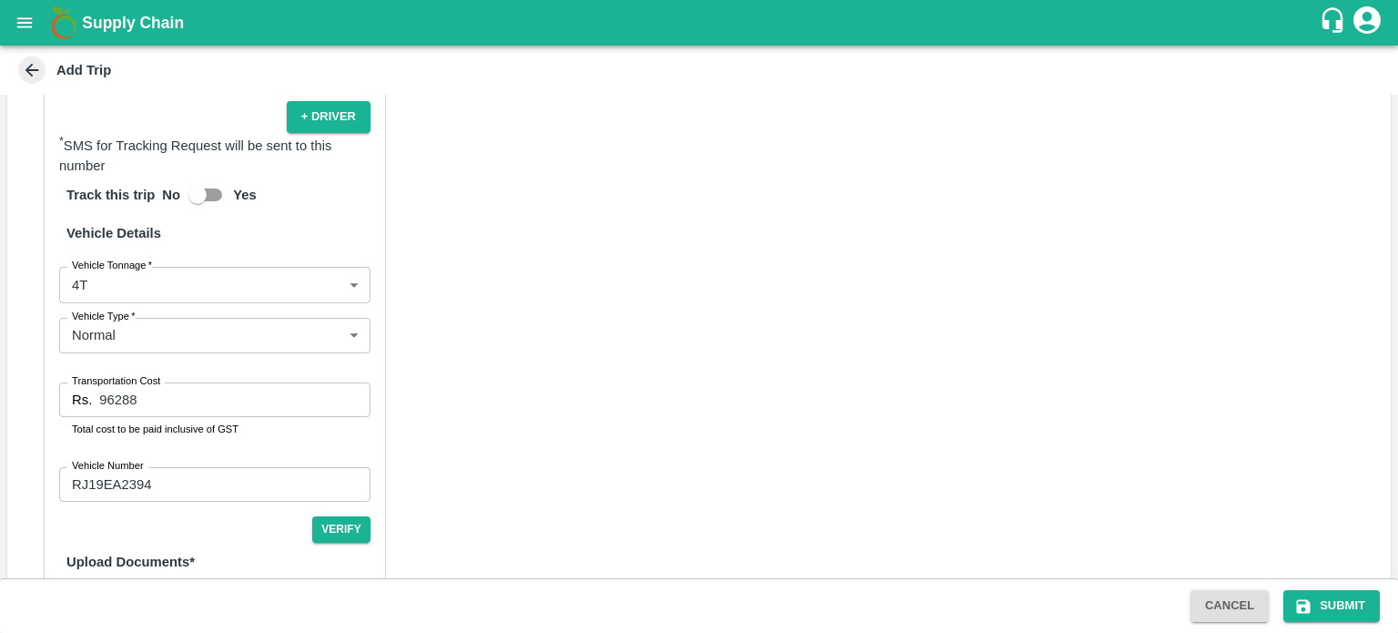
scroll to position [1063, 0]
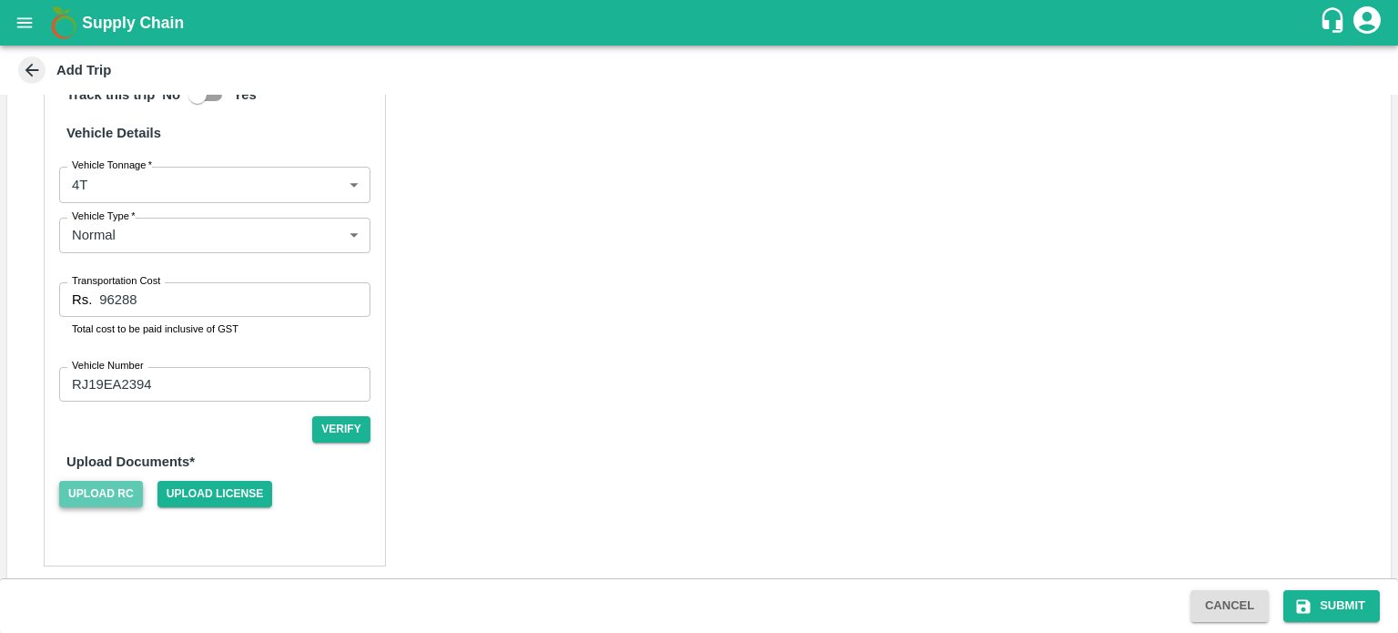
click at [115, 483] on span "Upload RC" at bounding box center [101, 494] width 84 height 26
click at [0, 0] on input "Upload RC" at bounding box center [0, 0] width 0 height 0
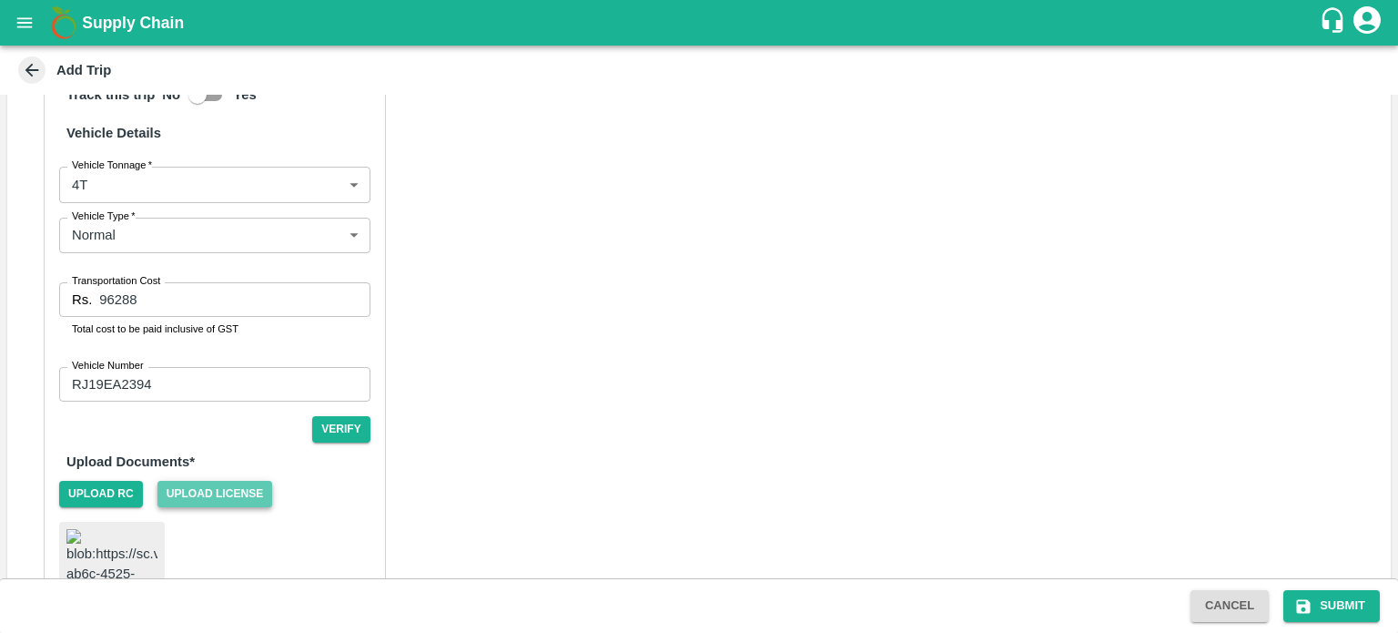
click at [211, 484] on span "Upload License" at bounding box center [215, 494] width 116 height 26
click at [0, 0] on input "Upload License" at bounding box center [0, 0] width 0 height 0
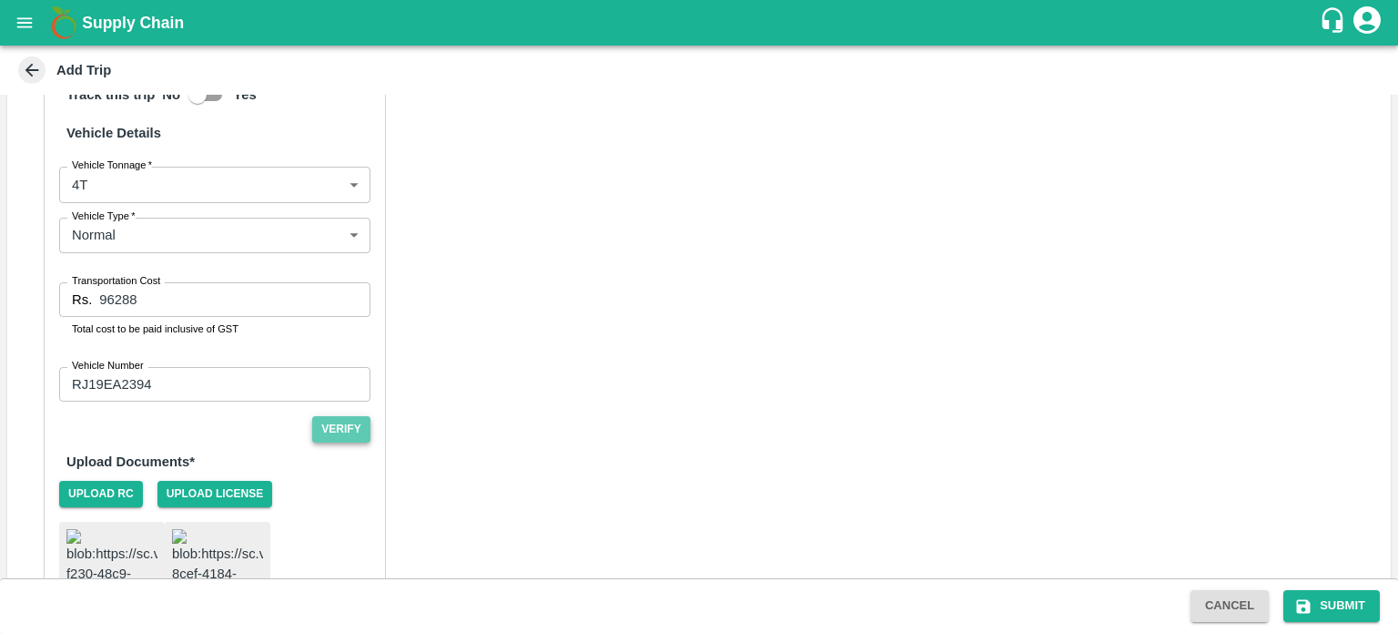
click at [340, 418] on button "Verify" at bounding box center [341, 429] width 58 height 26
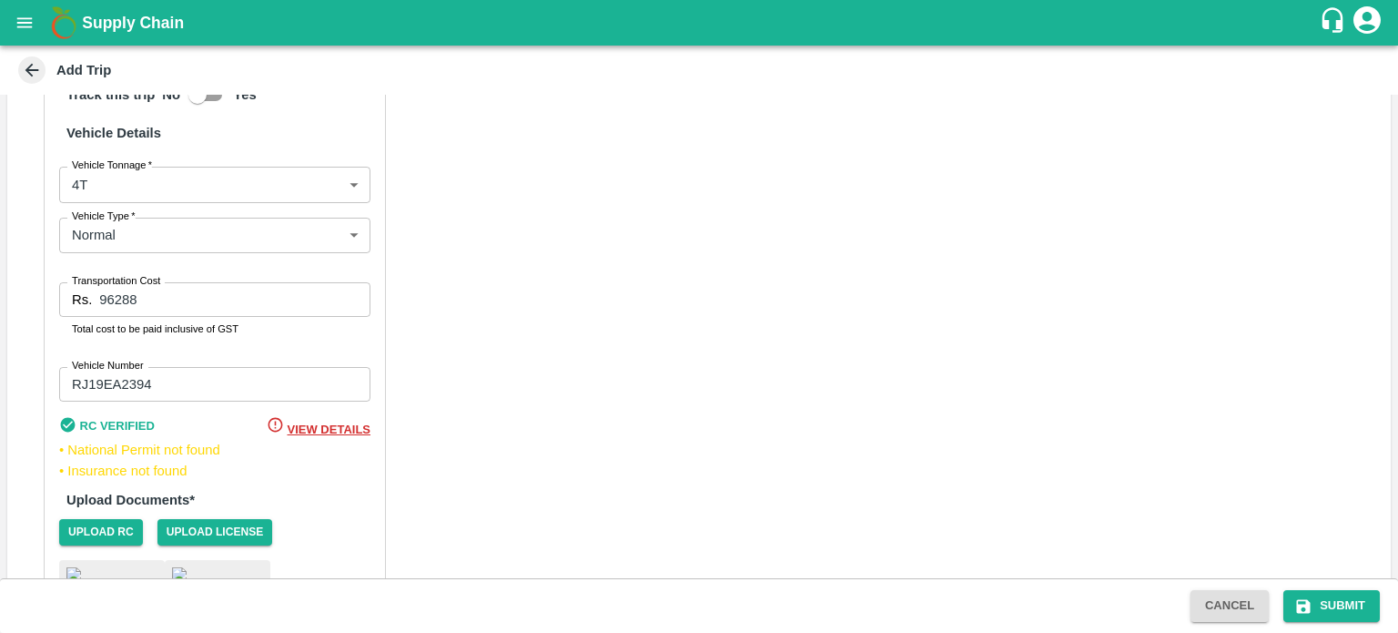
scroll to position [1253, 0]
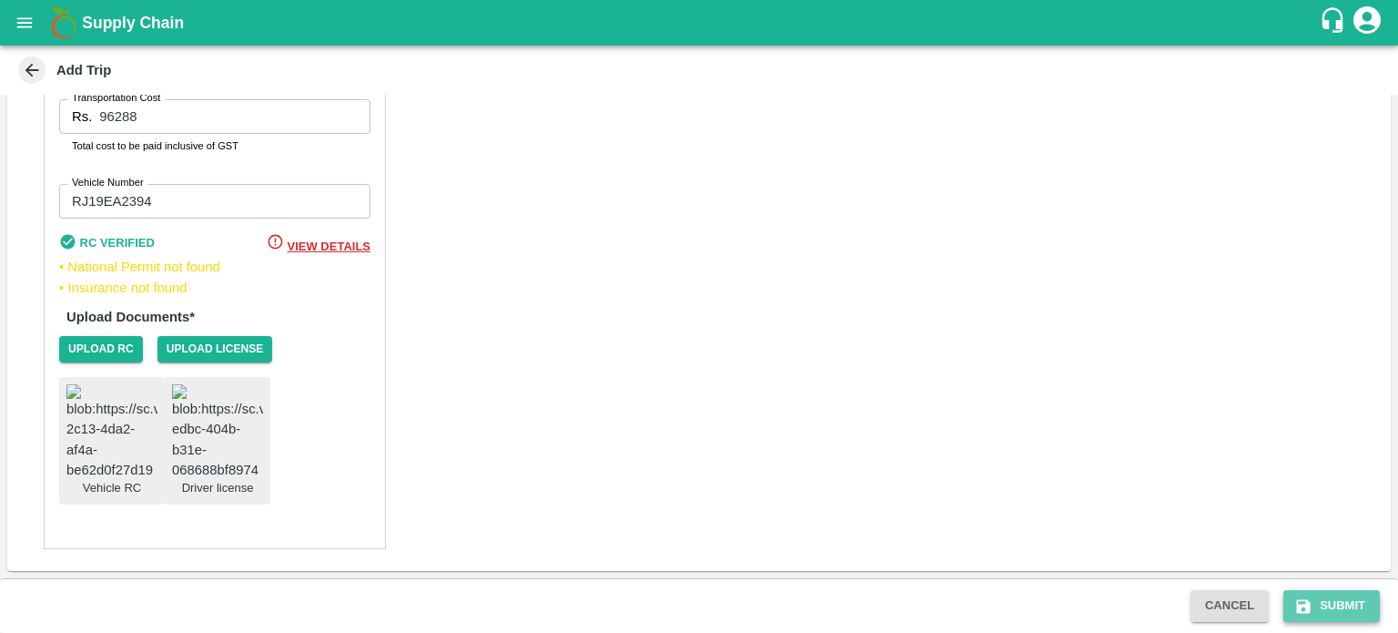
click at [1370, 607] on button "Submit" at bounding box center [1332, 606] width 97 height 32
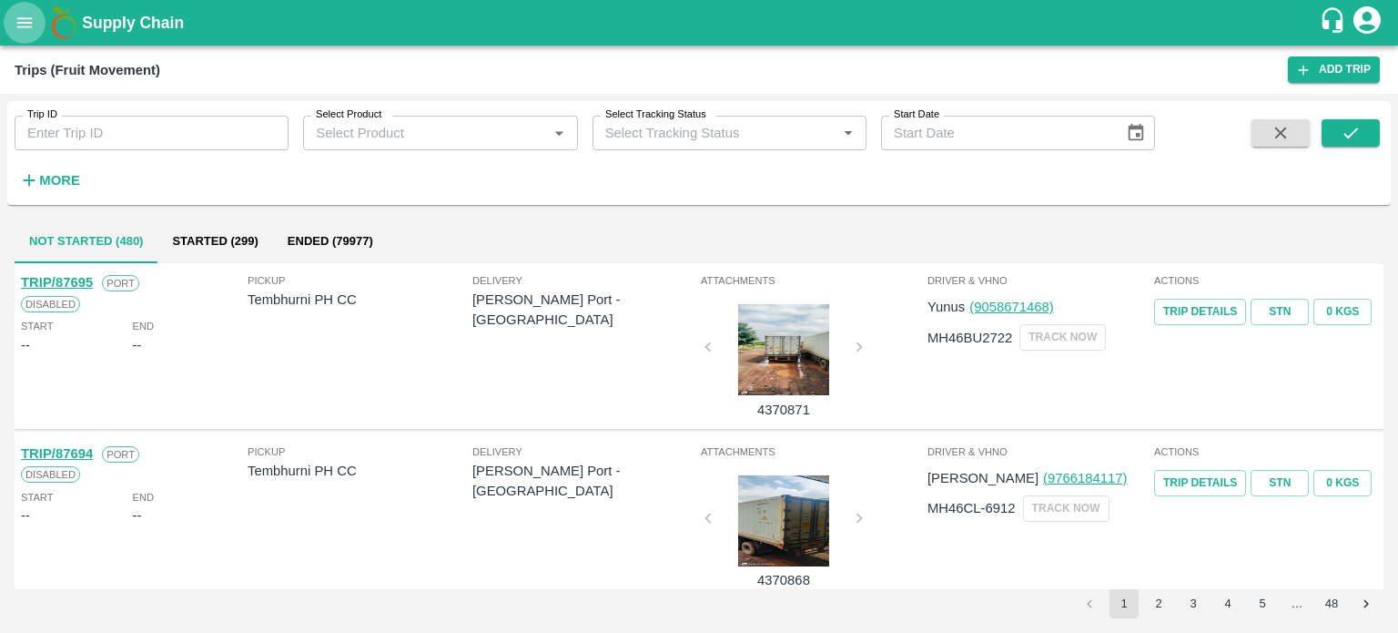
click at [36, 23] on button "open drawer" at bounding box center [25, 23] width 42 height 42
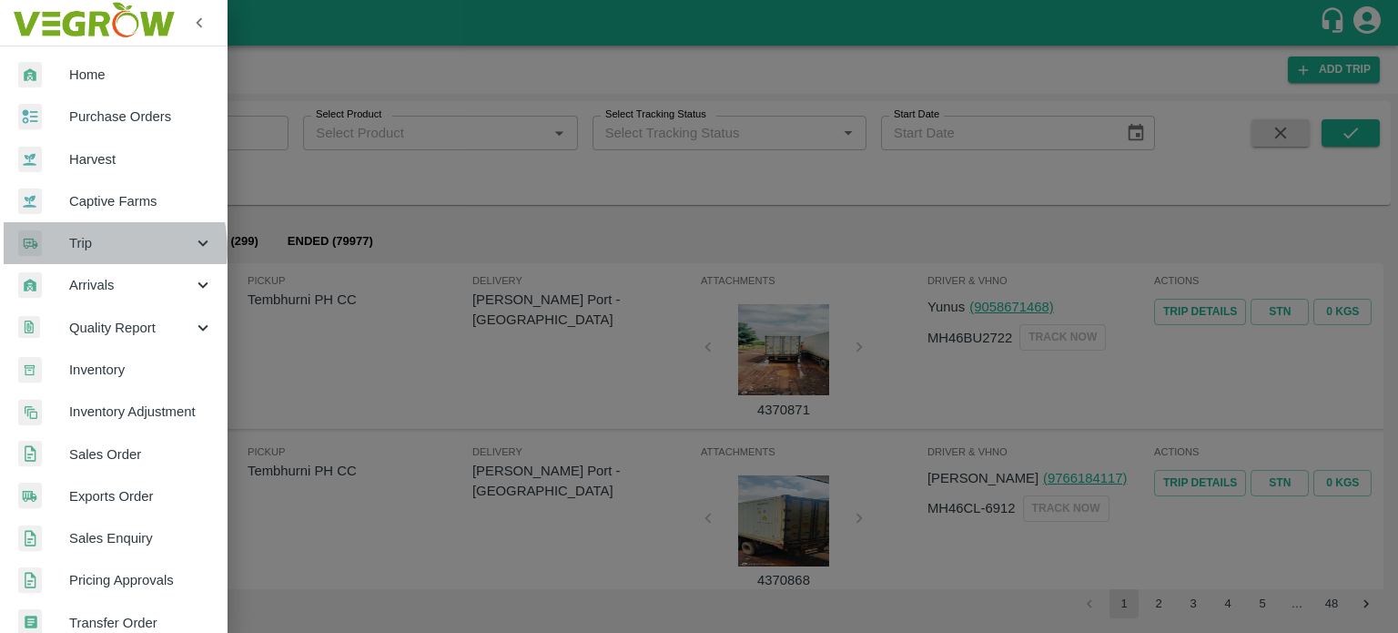
click at [86, 249] on span "Trip" at bounding box center [131, 243] width 124 height 20
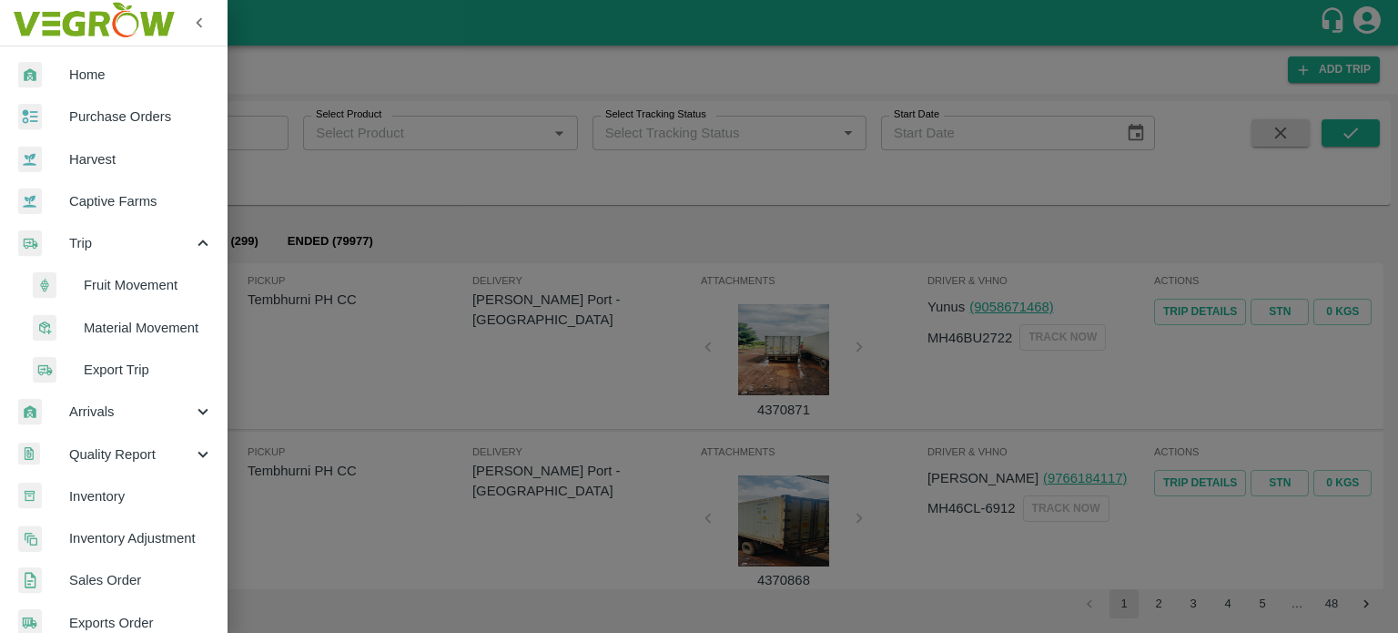
click at [132, 323] on span "Material Movement" at bounding box center [148, 328] width 129 height 20
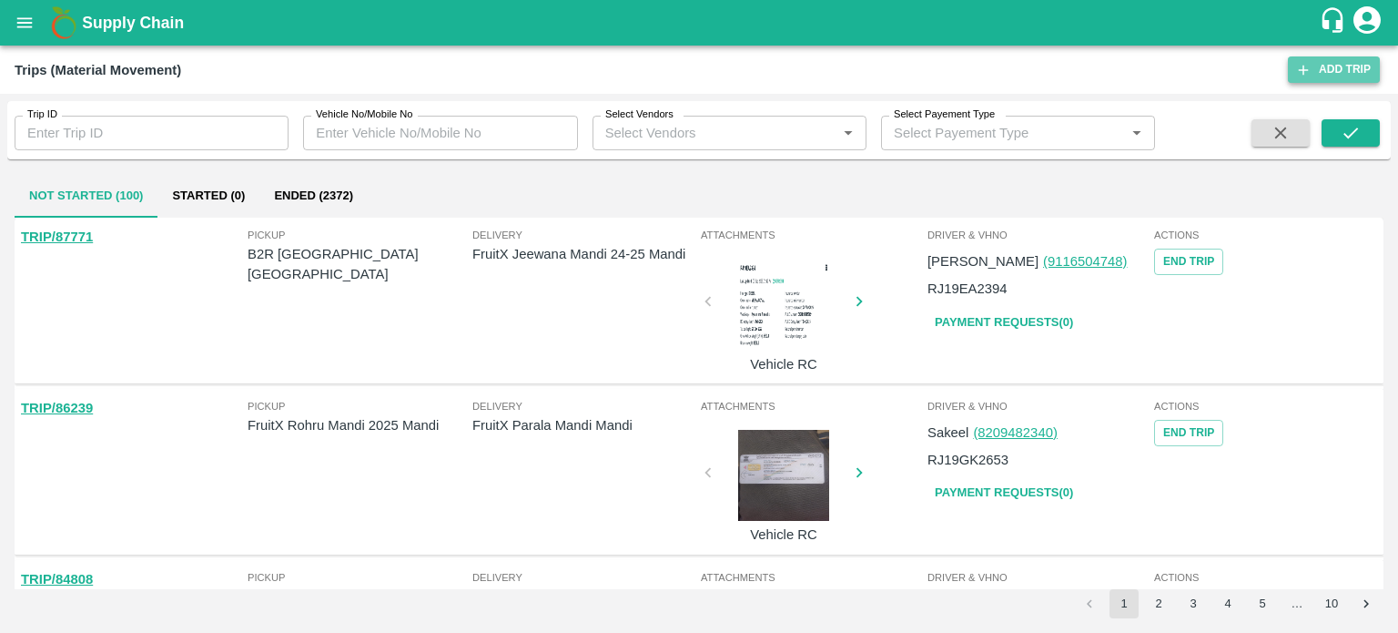
click at [1339, 65] on link "Add Trip" at bounding box center [1334, 69] width 92 height 26
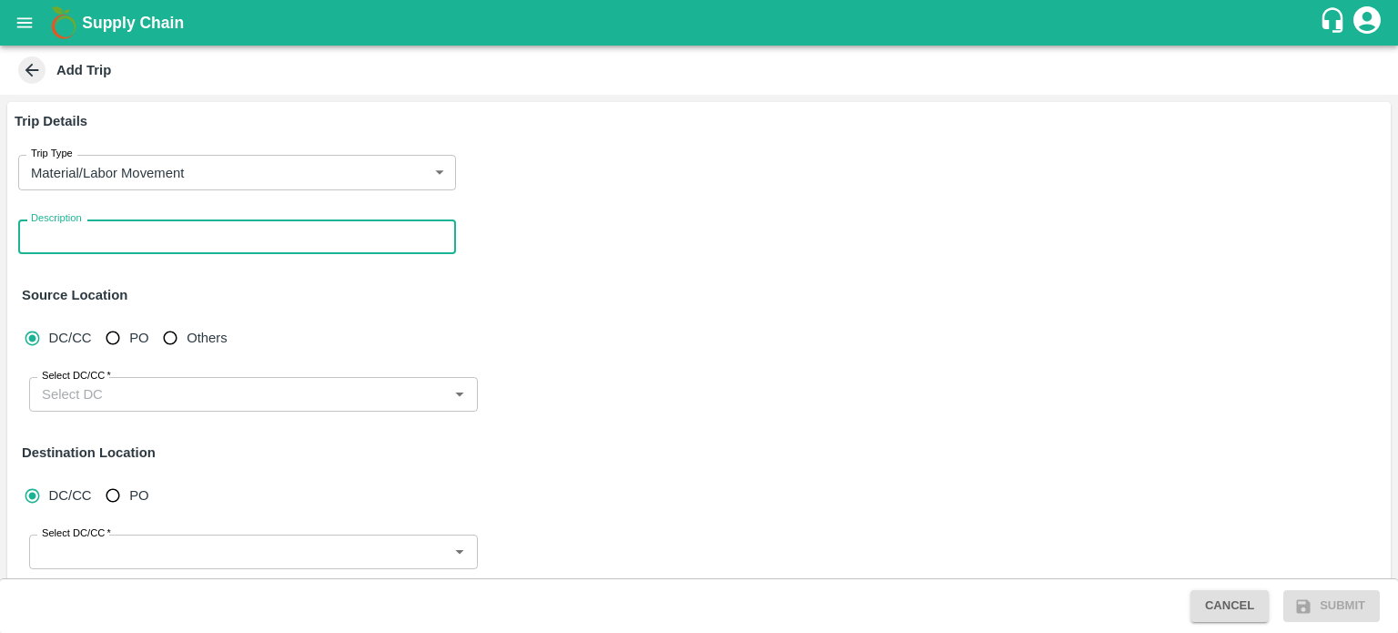
click at [113, 242] on textarea "Description" at bounding box center [237, 237] width 412 height 19
type textarea "Pomo machine movement Gurugram to nashik"
click at [95, 398] on input "Select DC/CC   *" at bounding box center [239, 394] width 408 height 24
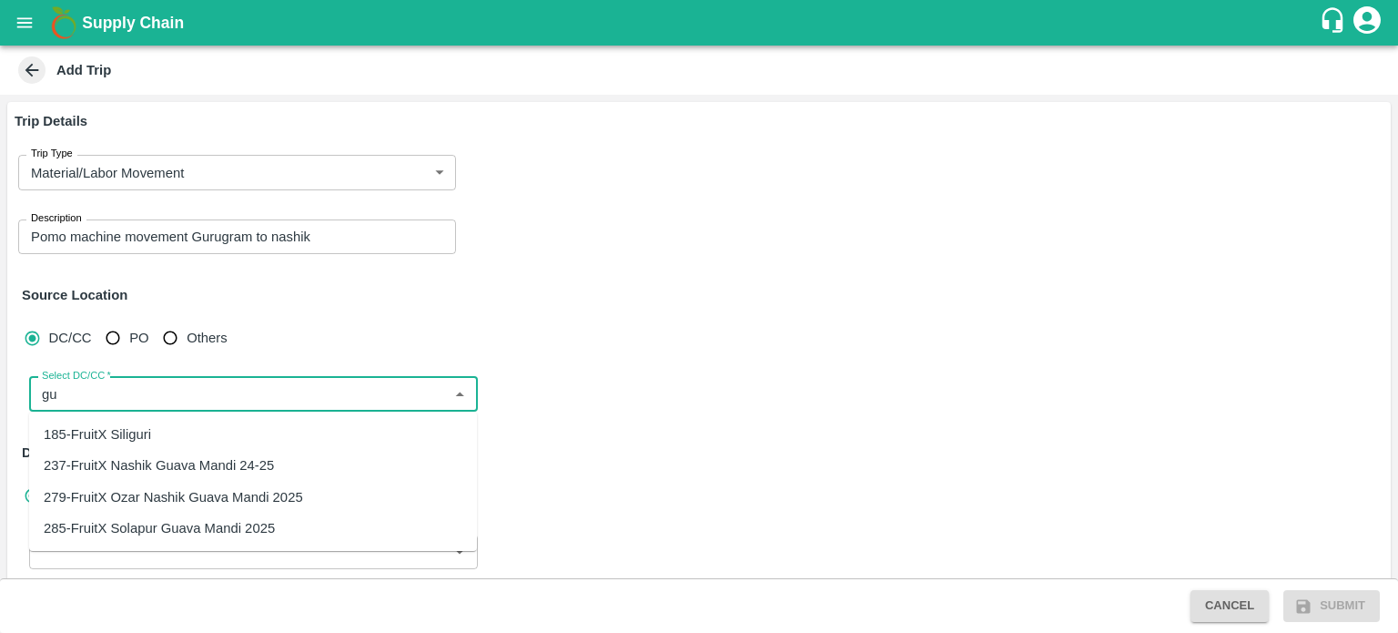
type input "g"
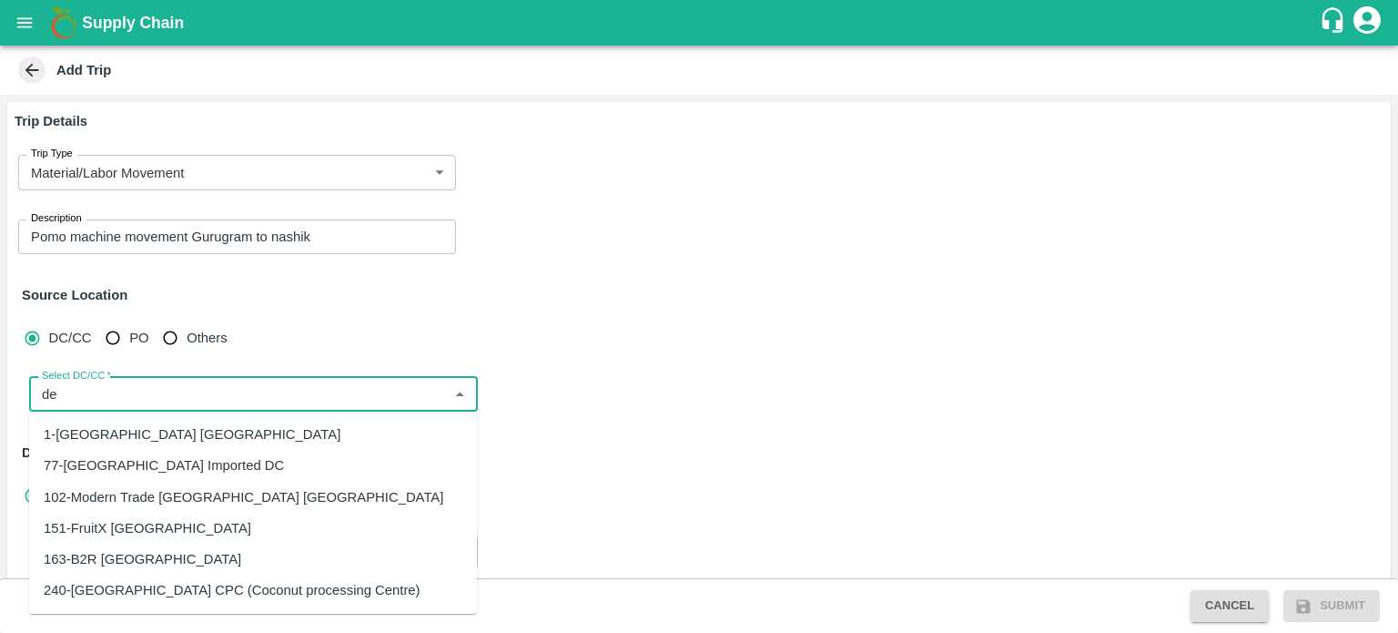
click at [119, 513] on div "151-FruitX [GEOGRAPHIC_DATA]" at bounding box center [253, 528] width 448 height 31
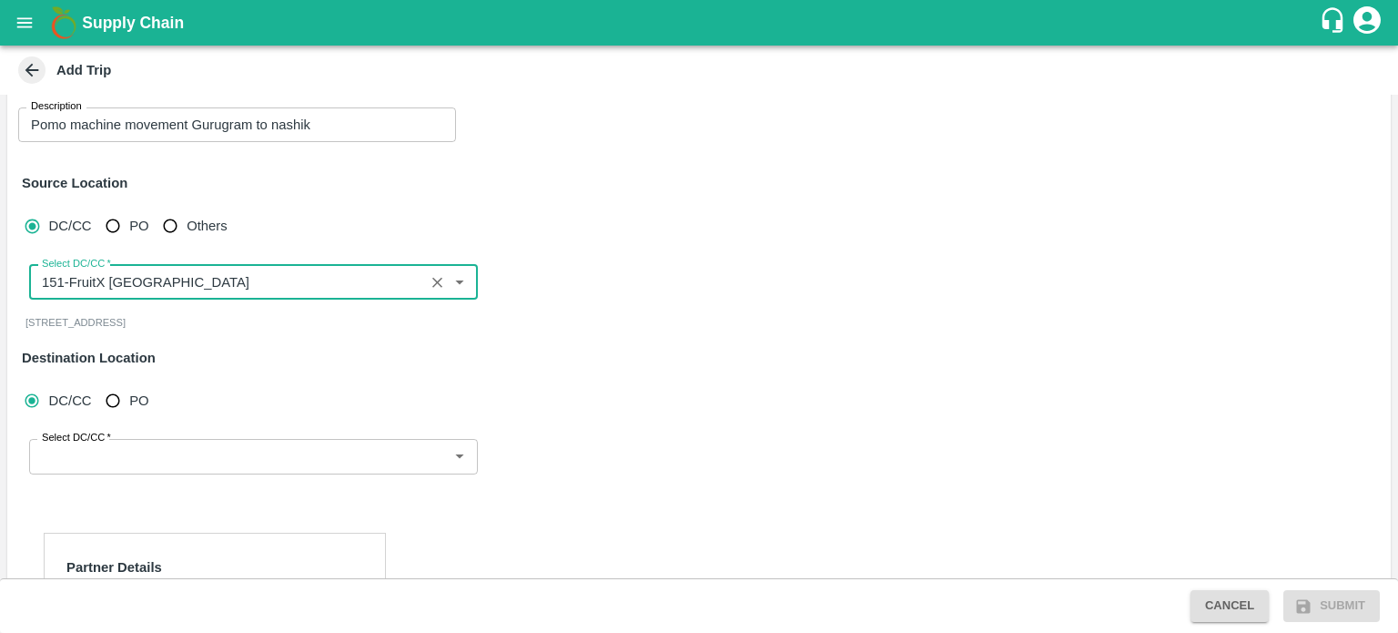
scroll to position [117, 0]
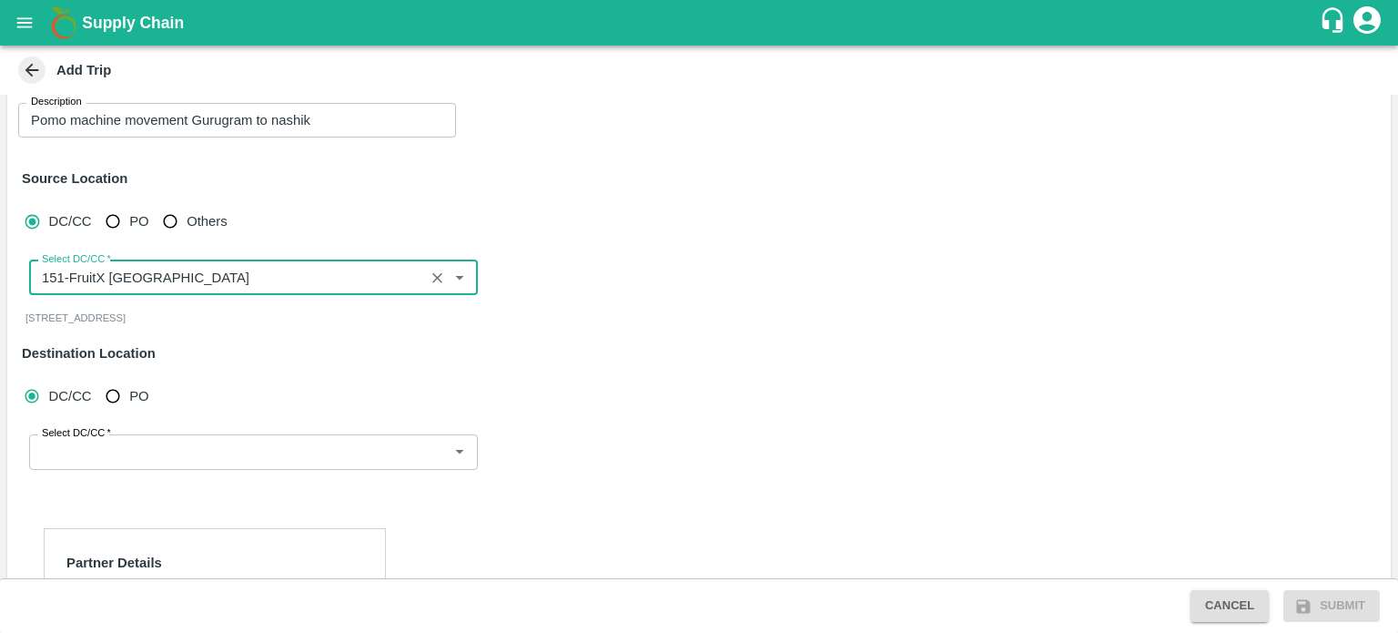
type input "151-FruitX [GEOGRAPHIC_DATA]"
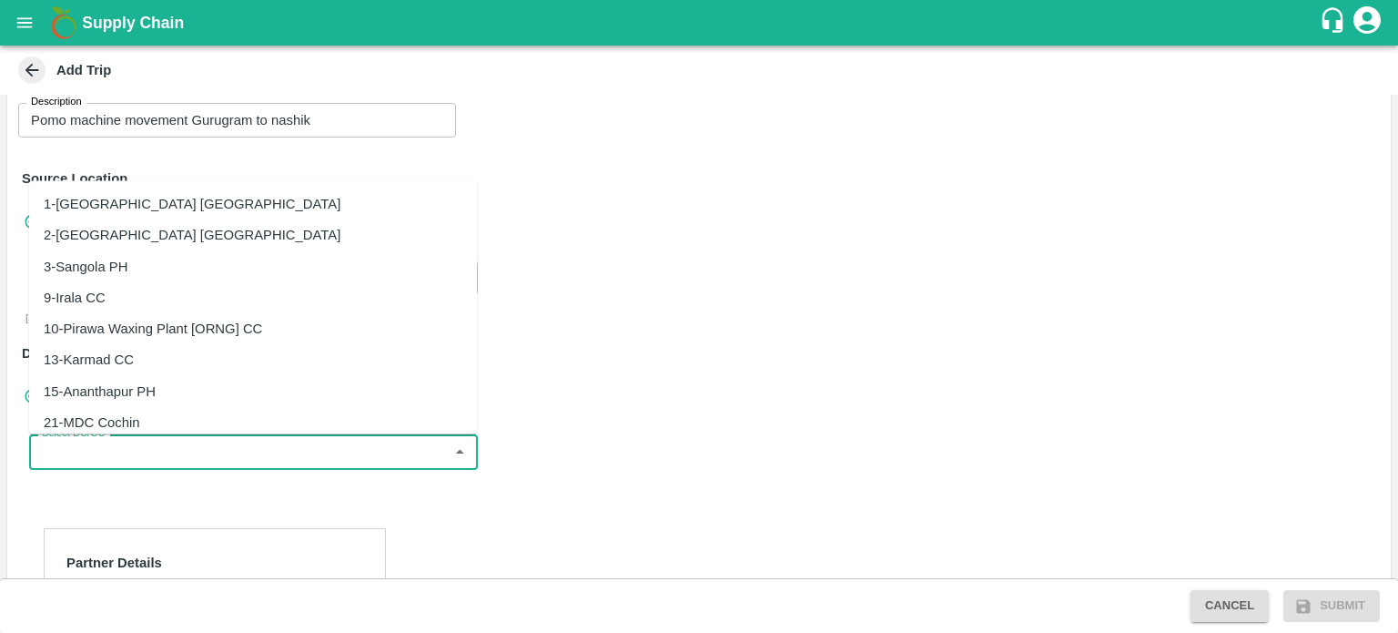
click at [117, 443] on input "Select DC/CC   *" at bounding box center [239, 452] width 408 height 24
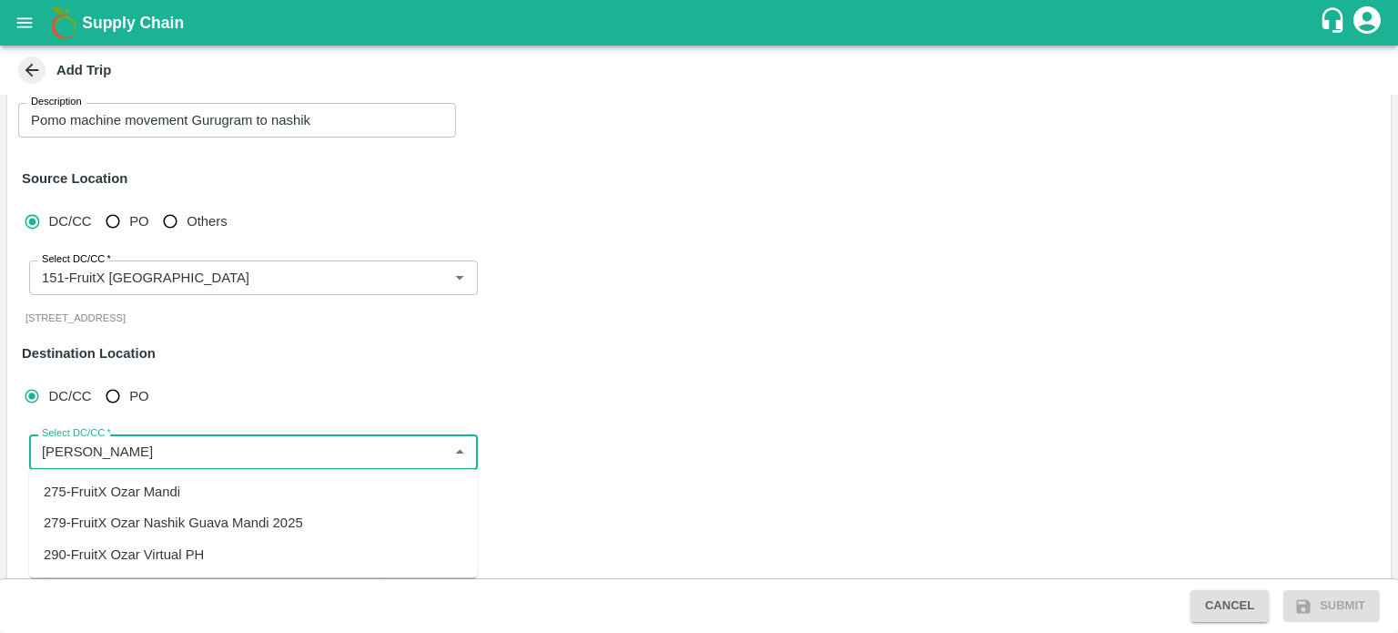
click at [124, 493] on div "275-FruitX Ozar Mandi" at bounding box center [112, 492] width 137 height 20
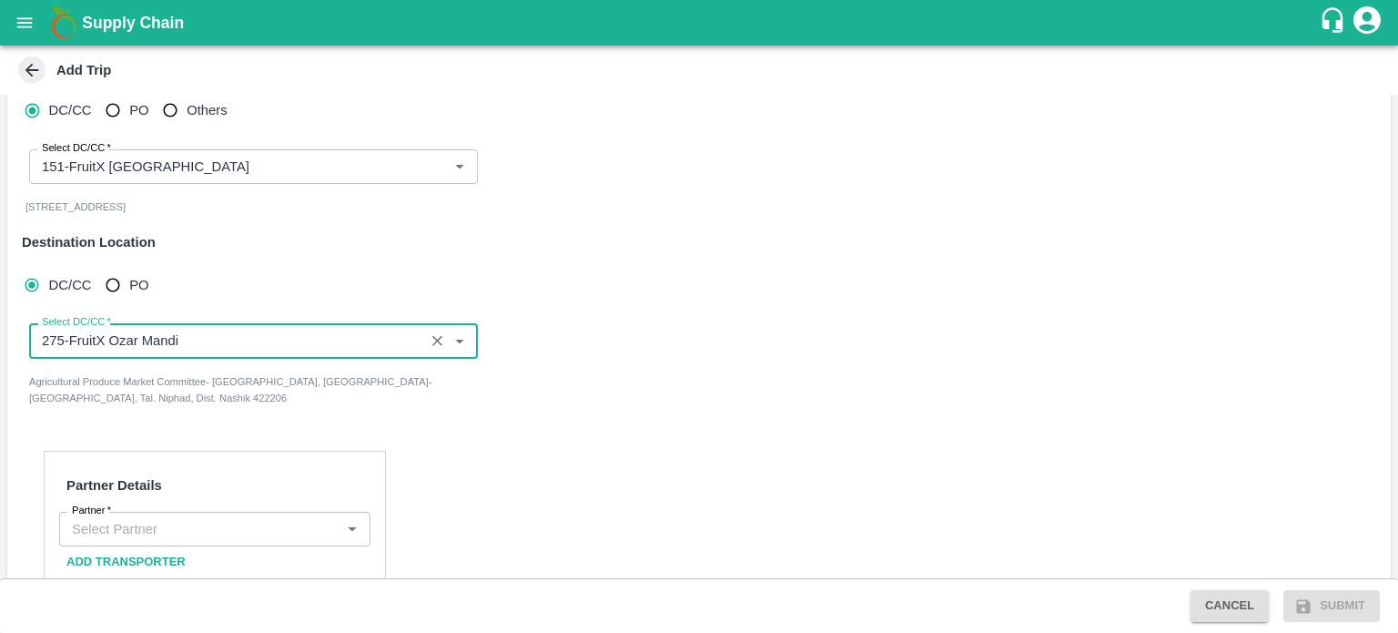
scroll to position [243, 0]
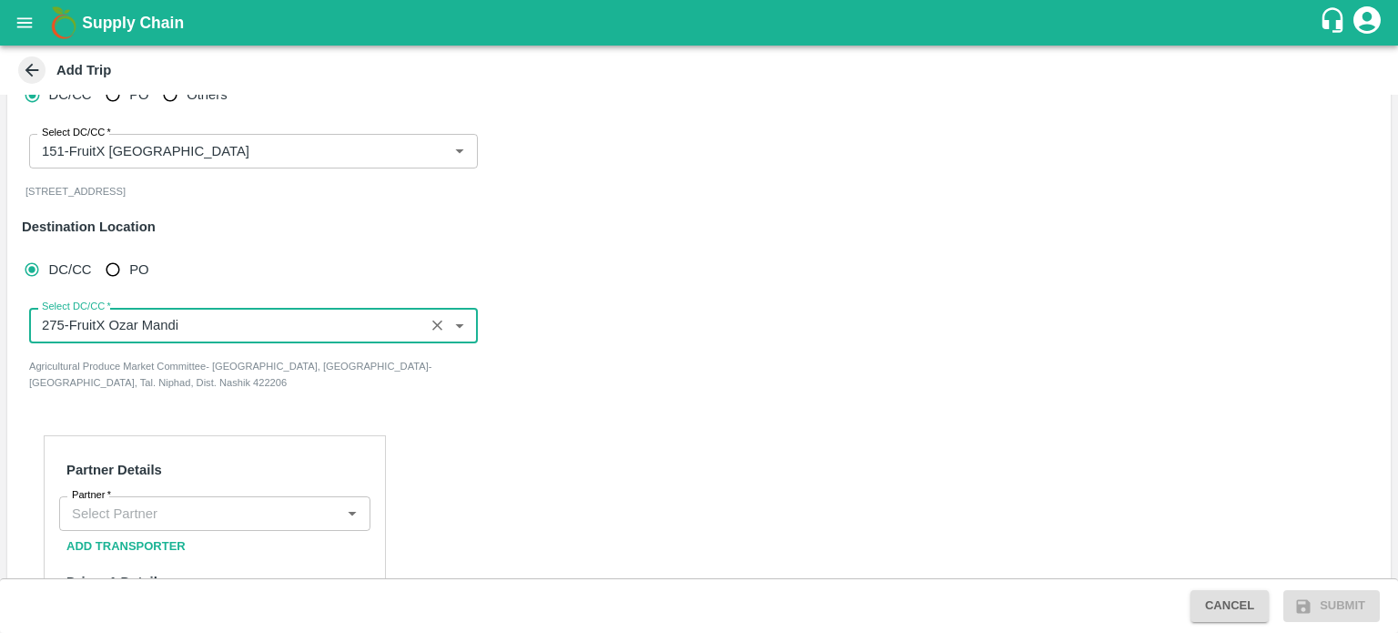
click at [174, 524] on div "Partner" at bounding box center [214, 513] width 311 height 35
type input "275-FruitX Ozar Mandi"
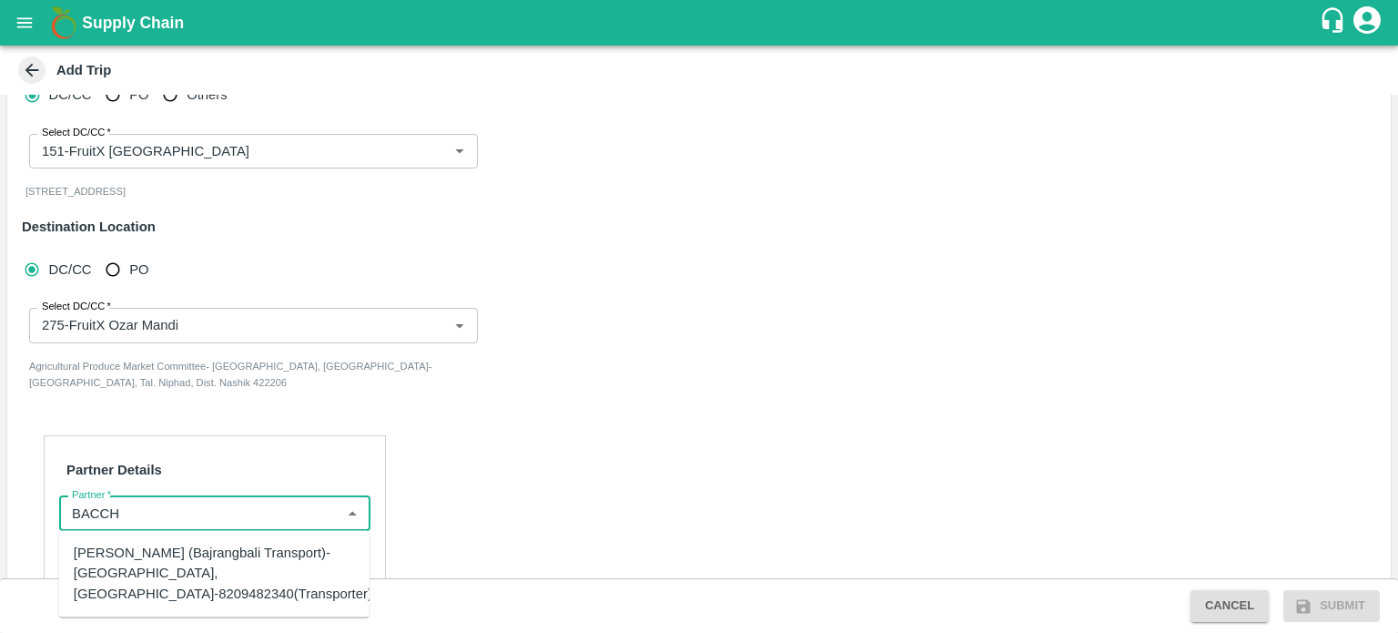
click at [142, 584] on div "Bacchan Lal (Bajrangbali Transport)-Girdharpura, Bhilwara-8209482340(Transporte…" at bounding box center [223, 573] width 299 height 61
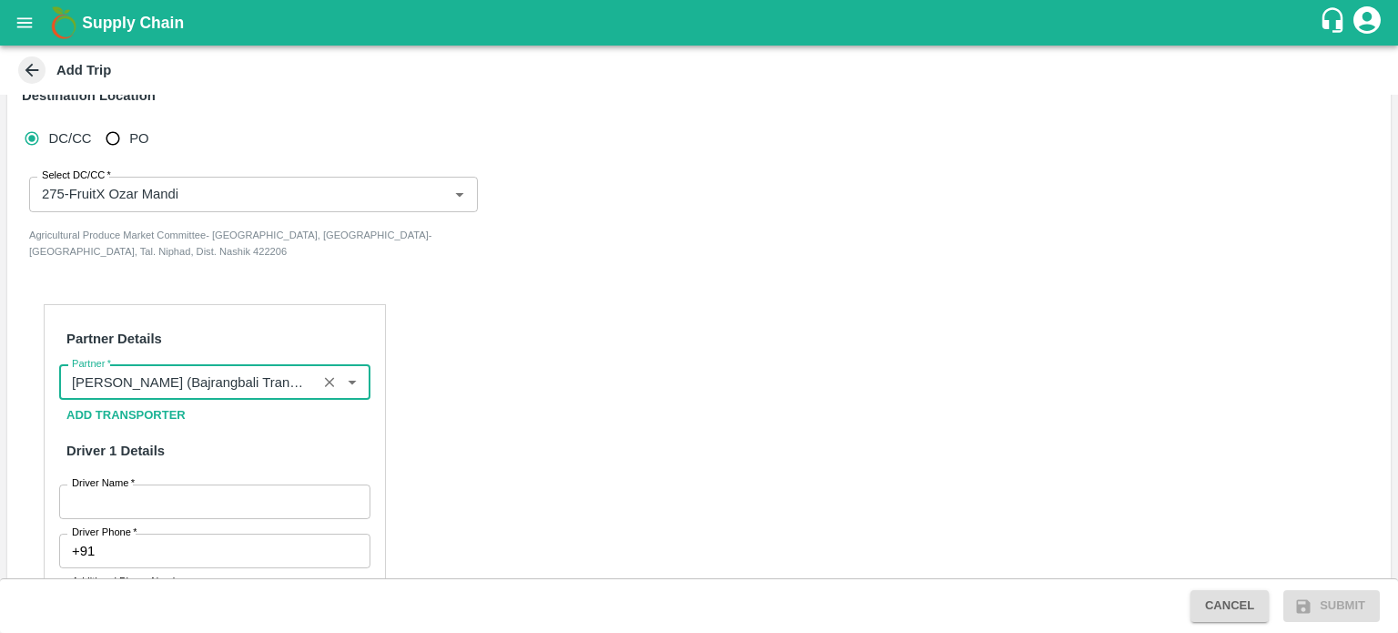
scroll to position [379, 0]
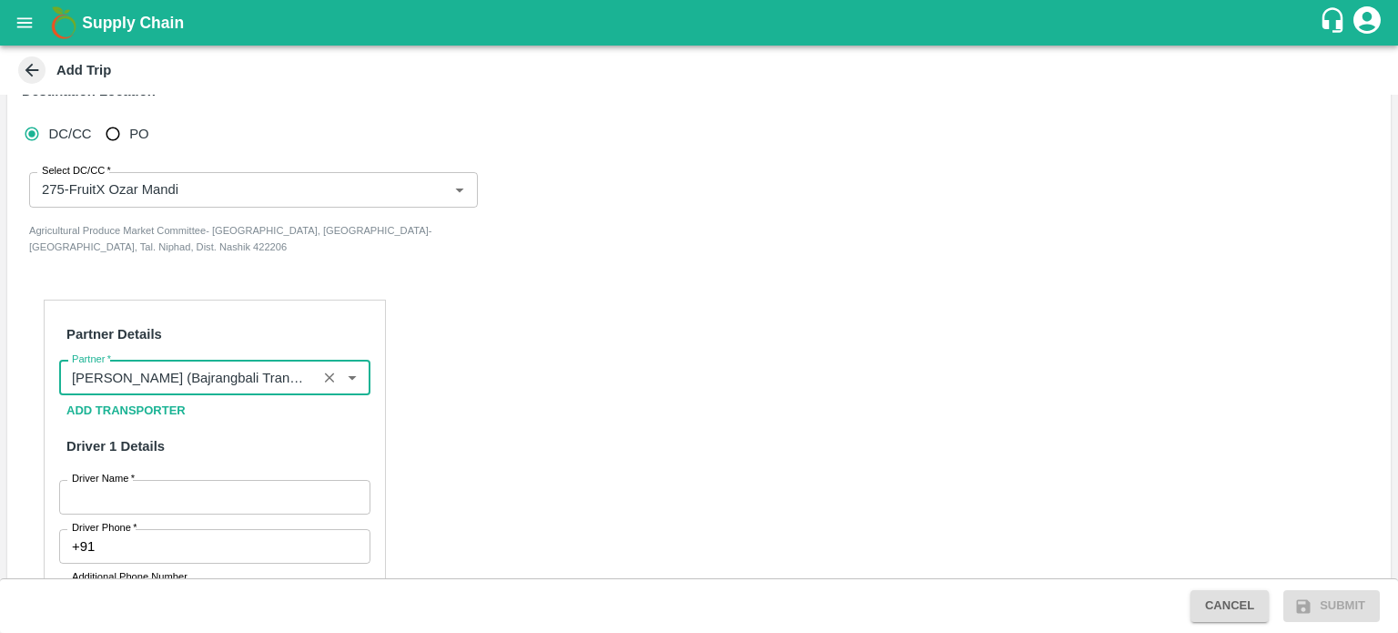
type input "Bacchan Lal (Bajrangbali Transport)-Girdharpura, Bhilwara-8209482340(Transporte…"
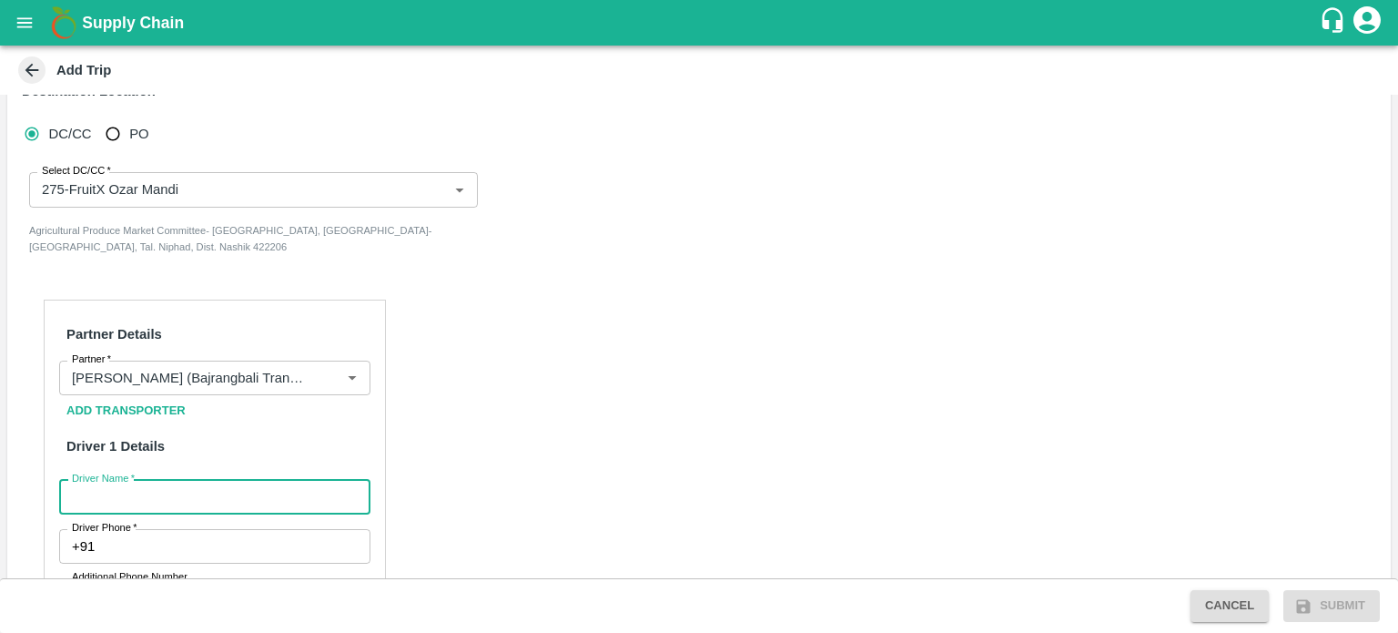
click at [142, 501] on input "Driver Name   *" at bounding box center [214, 497] width 311 height 35
type input "MUKESH"
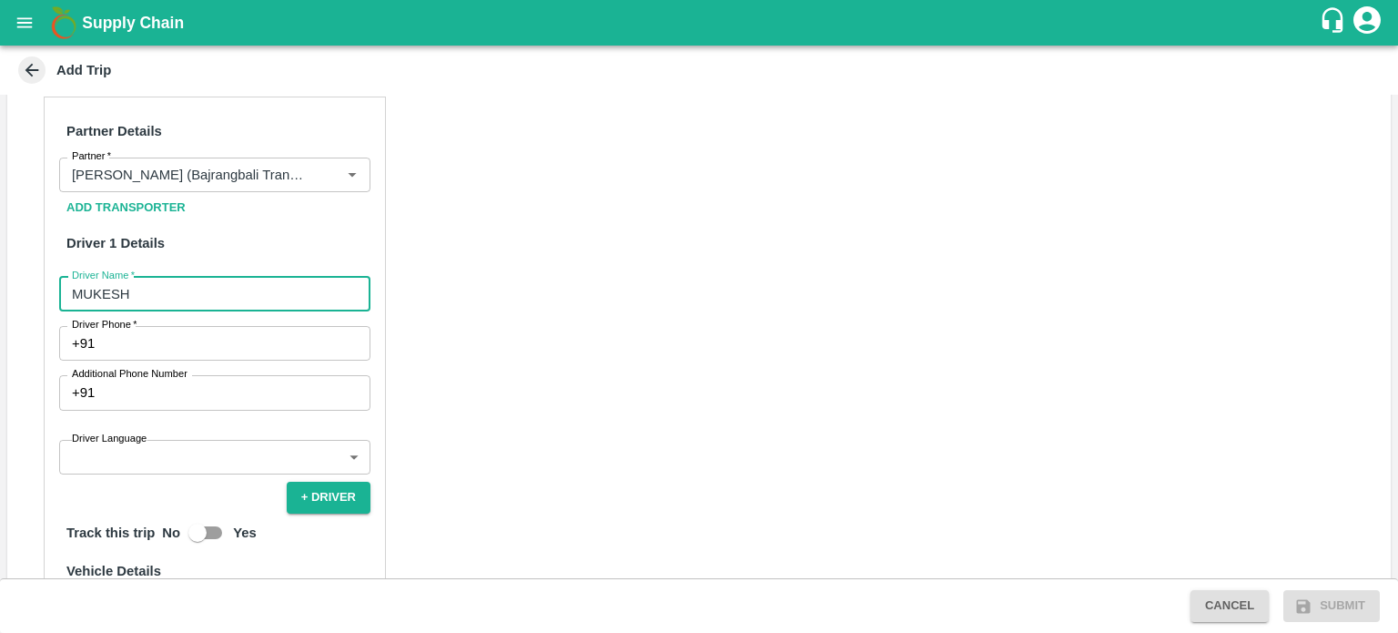
scroll to position [585, 0]
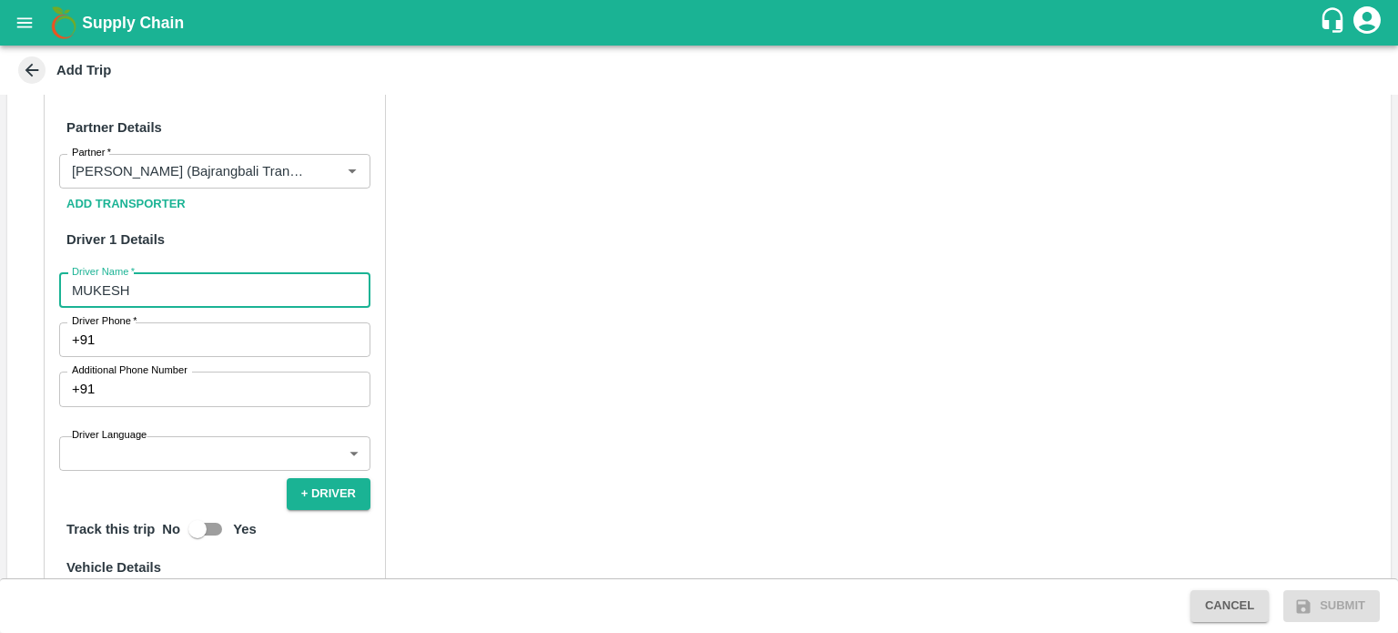
click at [137, 338] on input "Driver Phone   *" at bounding box center [236, 339] width 269 height 35
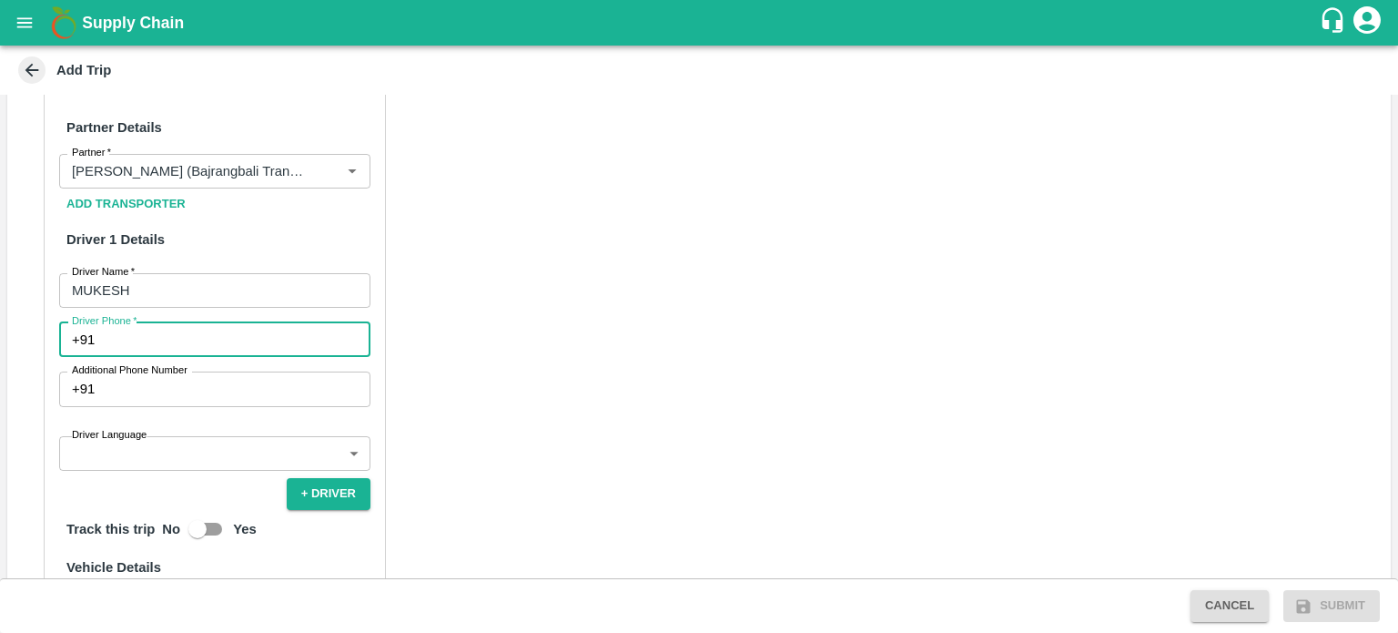
type input "9414232636"
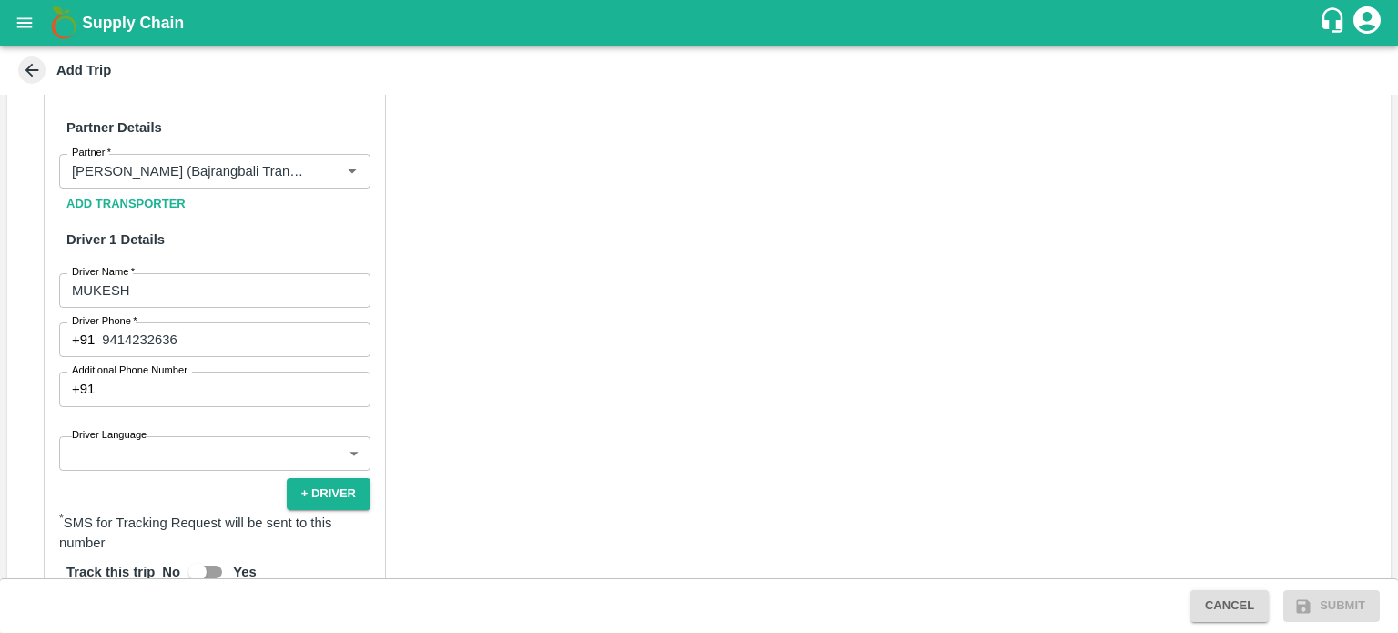
click at [146, 438] on label "Driver Language" at bounding box center [109, 435] width 75 height 15
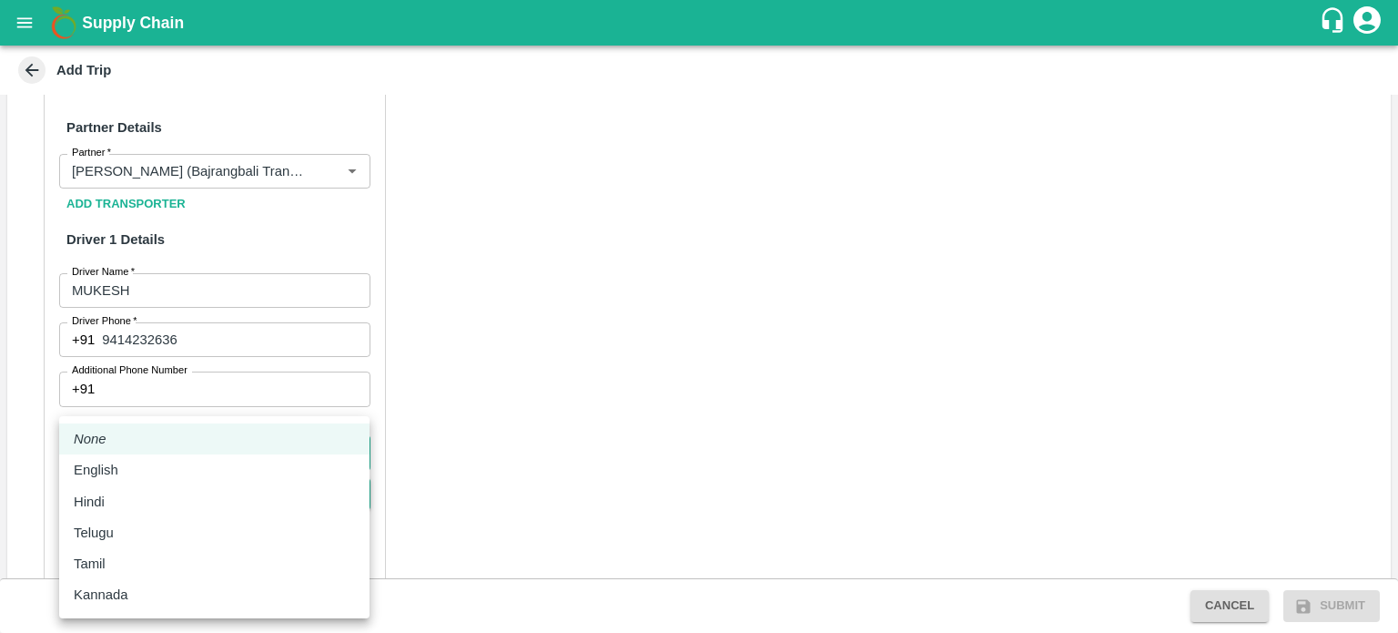
click at [144, 455] on body "Supply Chain Add Trip Trip Details Trip Type Material/Labor Movement 2 Trip Typ…" at bounding box center [699, 316] width 1398 height 633
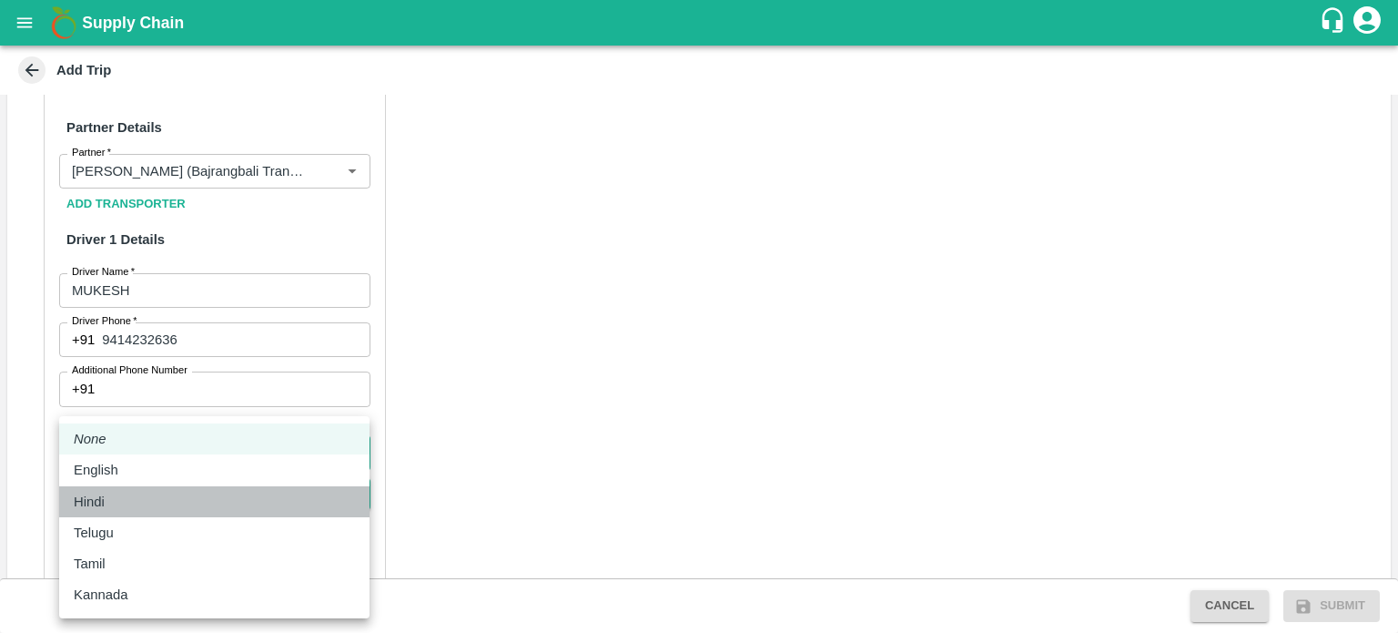
click at [107, 506] on div "Hindi" at bounding box center [94, 502] width 40 height 20
type input "hi"
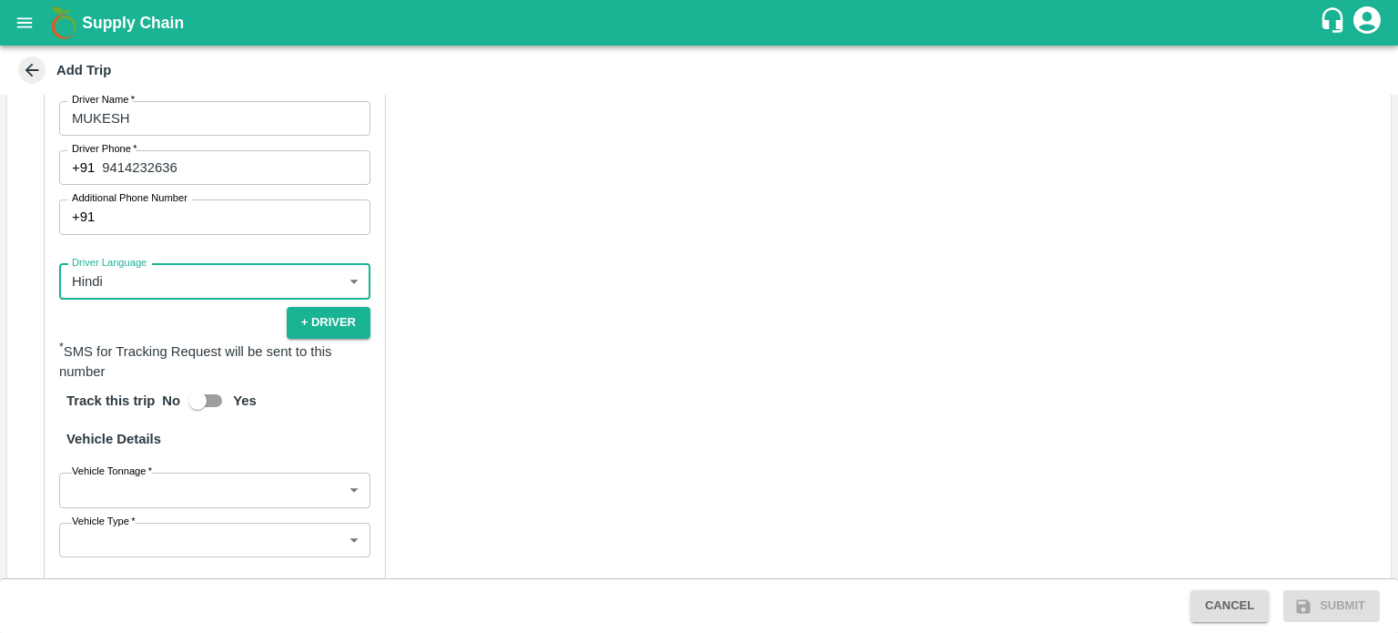
scroll to position [760, 0]
click at [134, 502] on body "Supply Chain Add Trip Trip Details Trip Type Material/Labor Movement 2 Trip Typ…" at bounding box center [699, 316] width 1398 height 633
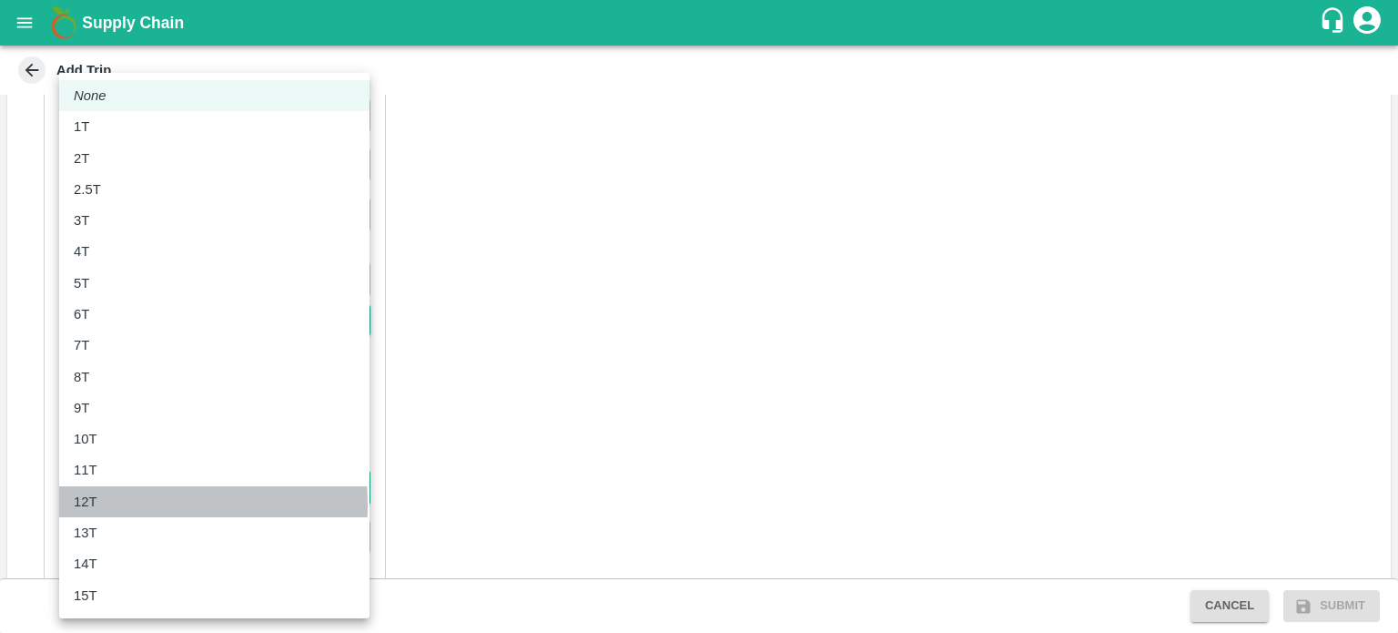
click at [101, 505] on div "12T" at bounding box center [90, 502] width 33 height 20
type input "12000"
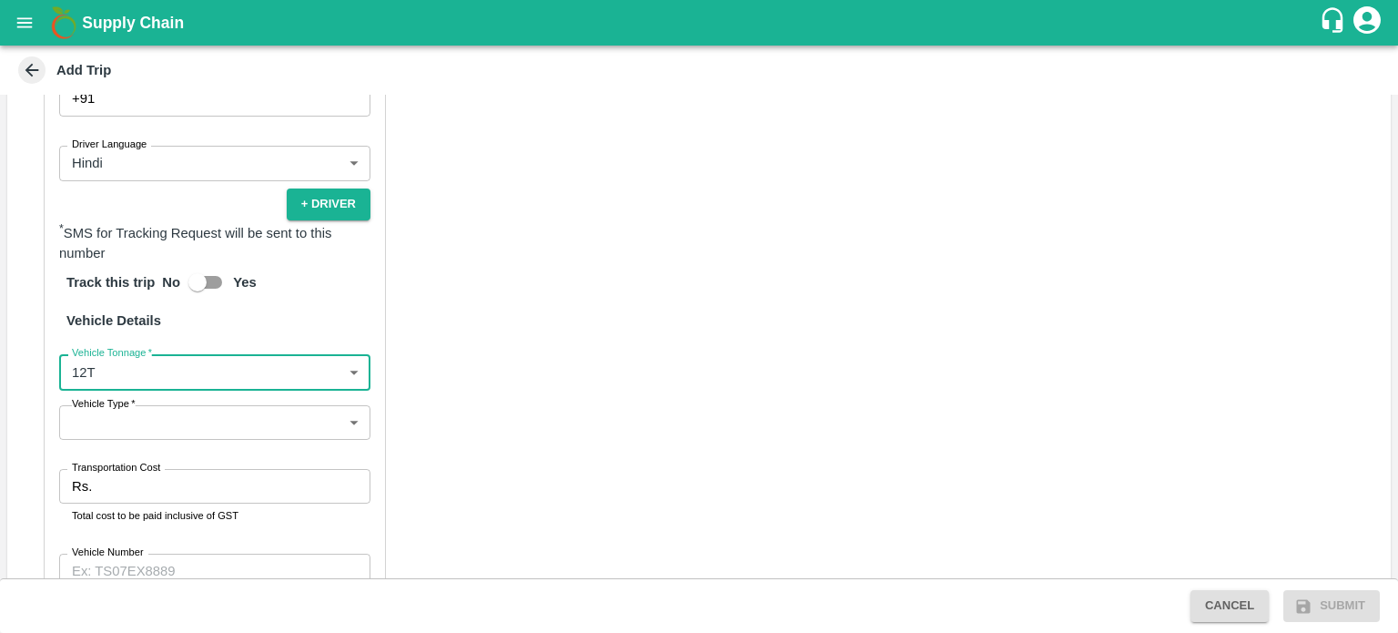
scroll to position [879, 0]
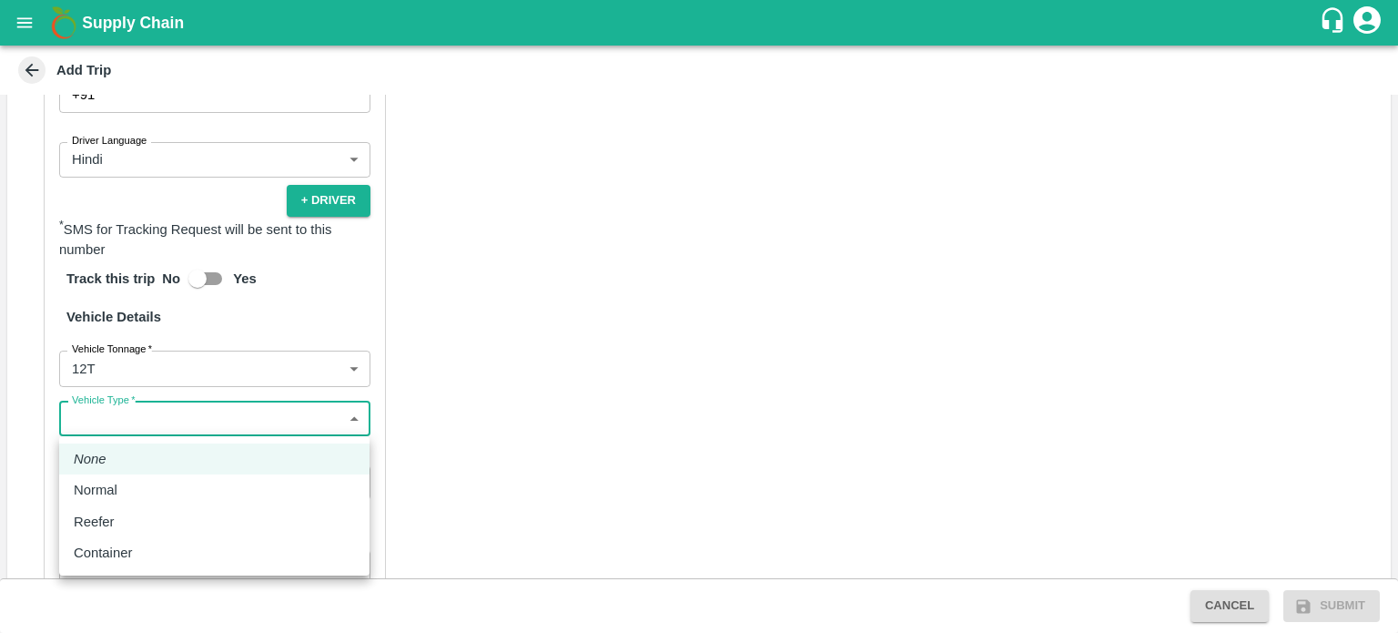
click at [143, 422] on body "Supply Chain Add Trip Trip Details Trip Type Material/Labor Movement 2 Trip Typ…" at bounding box center [699, 316] width 1398 height 633
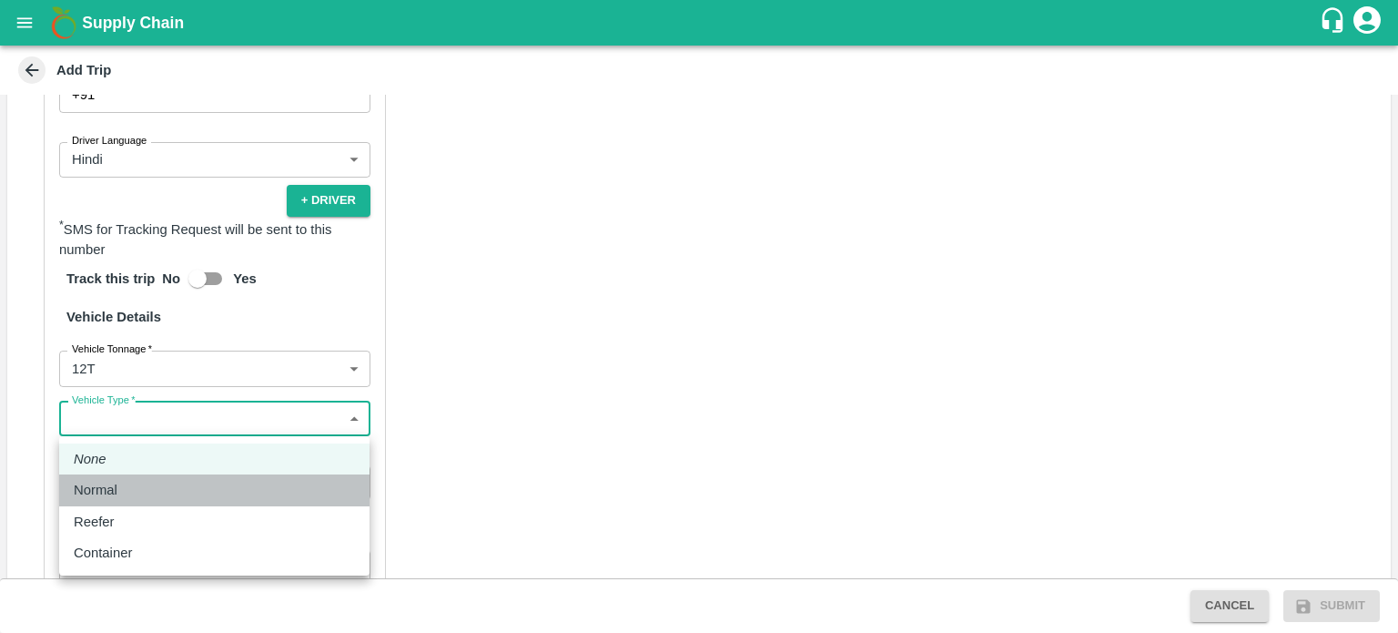
click at [106, 486] on p "Normal" at bounding box center [96, 490] width 44 height 20
type input "Normal"
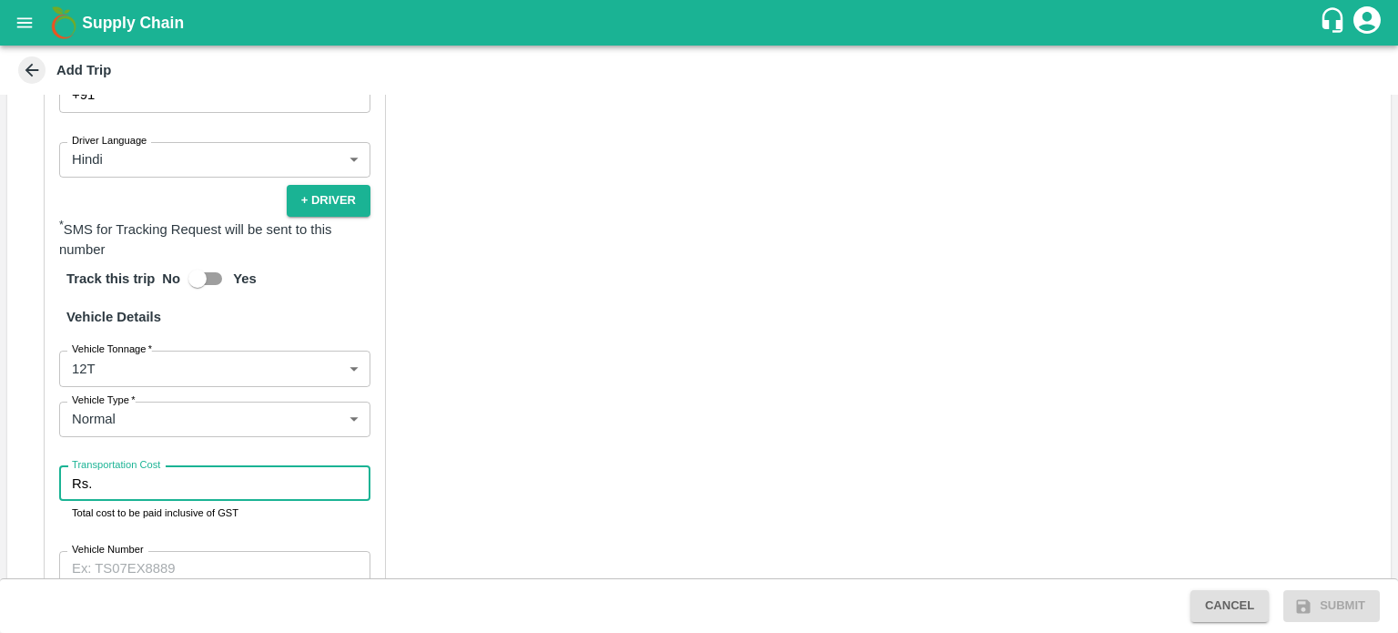
click at [122, 487] on input "Transportation Cost" at bounding box center [234, 483] width 271 height 35
type input "42000"
click at [265, 548] on div "Partner Details Partner   * Partner Add Transporter Driver 1 Details Driver Nam…" at bounding box center [215, 275] width 342 height 952
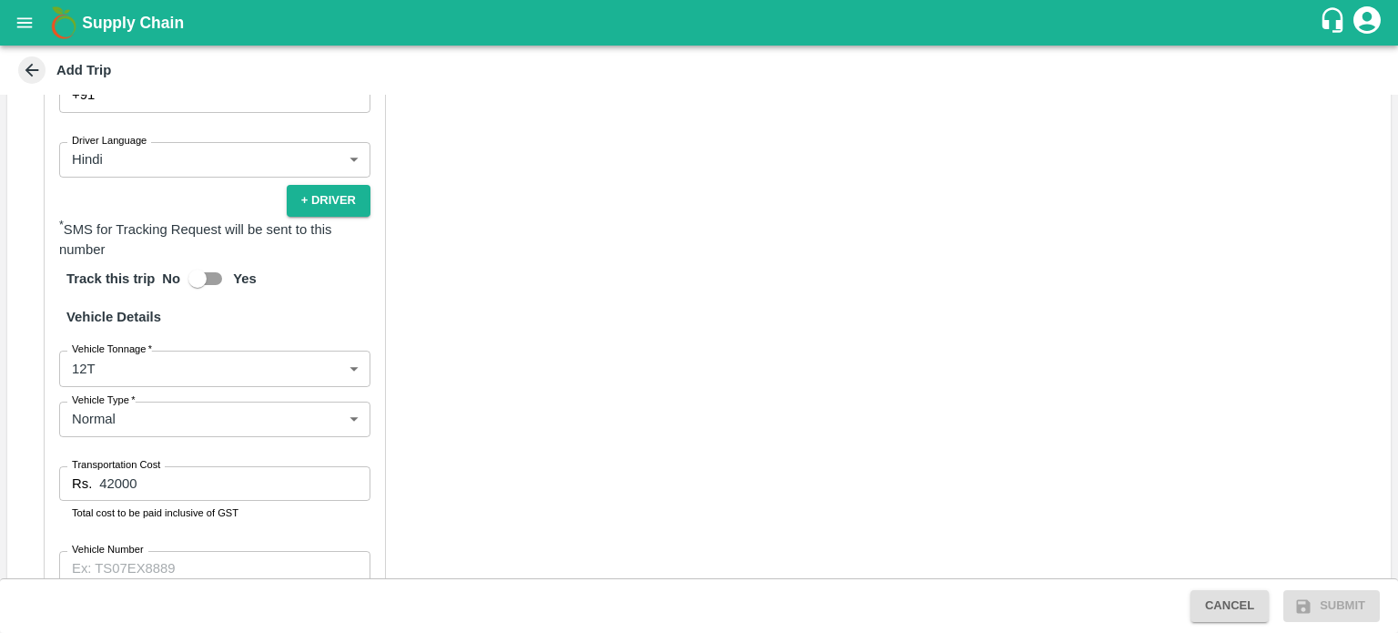
scroll to position [981, 0]
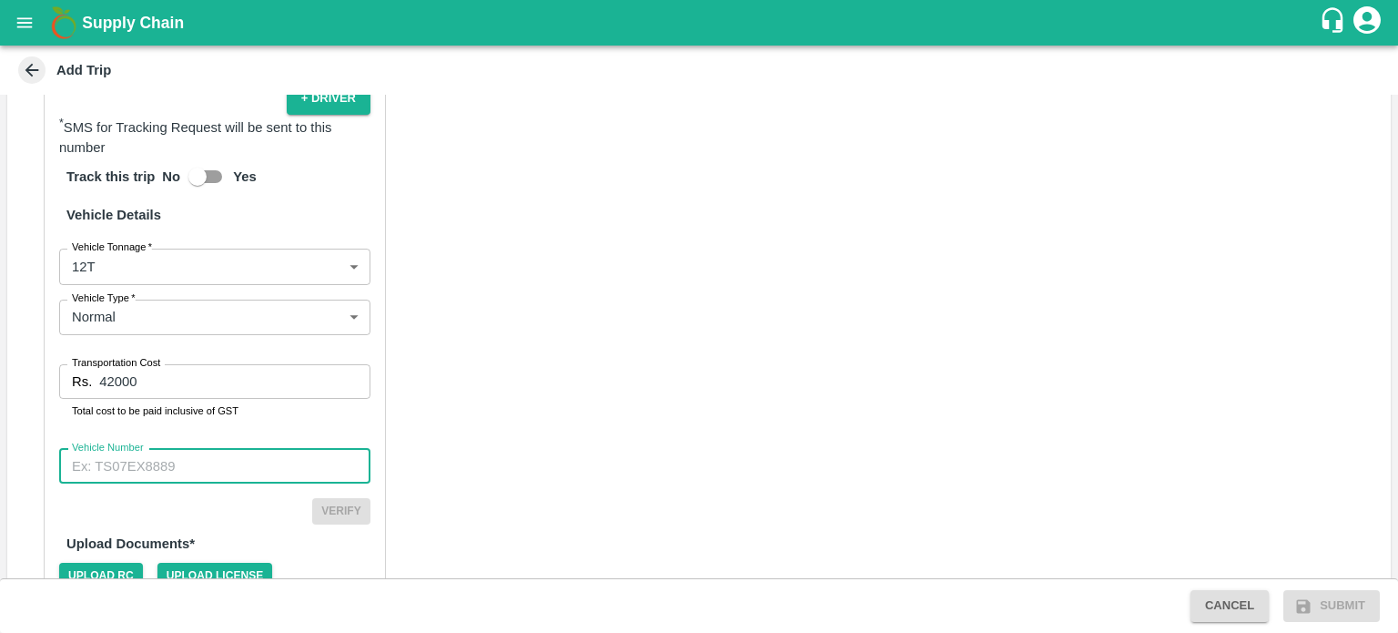
click at [158, 466] on input "Vehicle Number" at bounding box center [214, 466] width 311 height 35
type input "RJ14GT9819"
click at [341, 513] on button "Verify" at bounding box center [341, 511] width 58 height 26
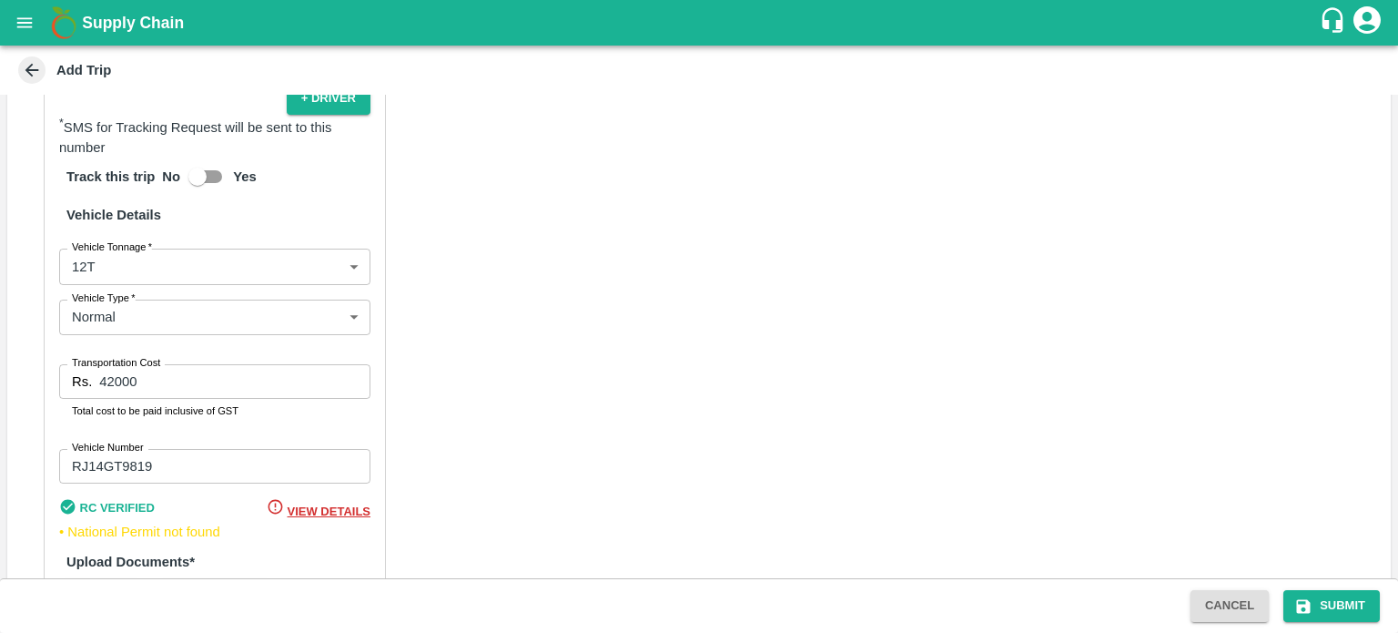
click at [328, 510] on span "View Details" at bounding box center [329, 511] width 83 height 14
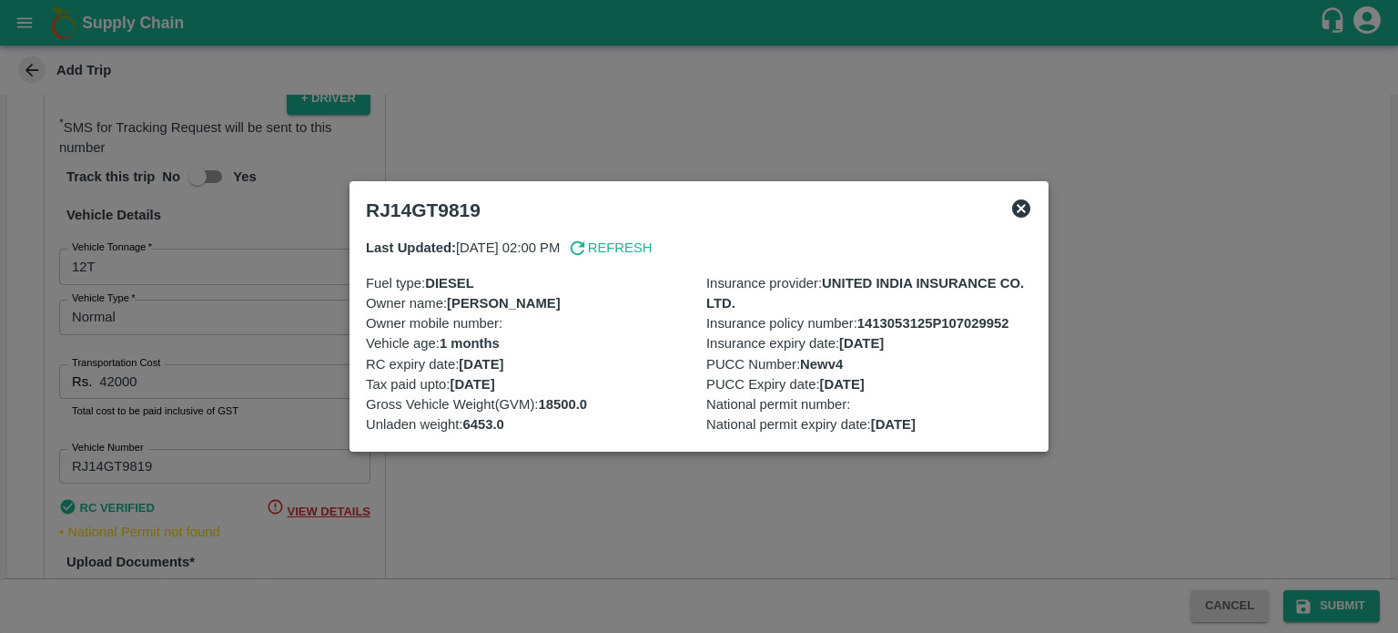
click at [625, 511] on div at bounding box center [699, 316] width 1398 height 633
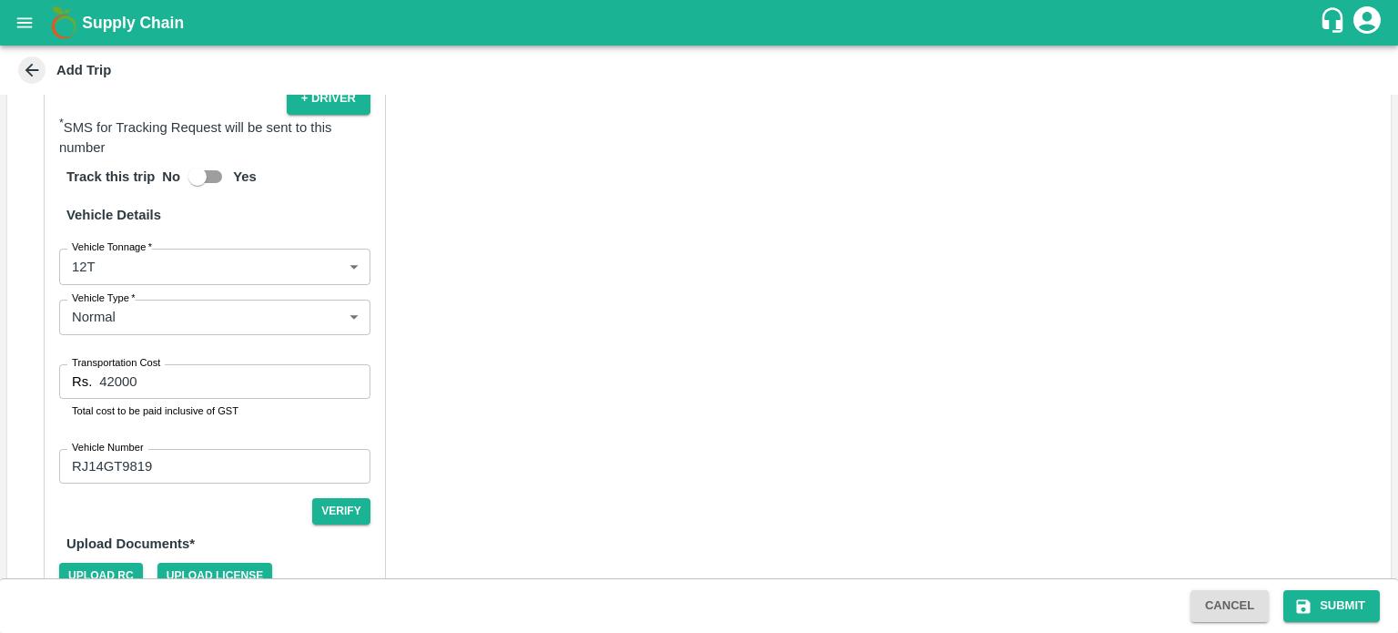
scroll to position [1080, 0]
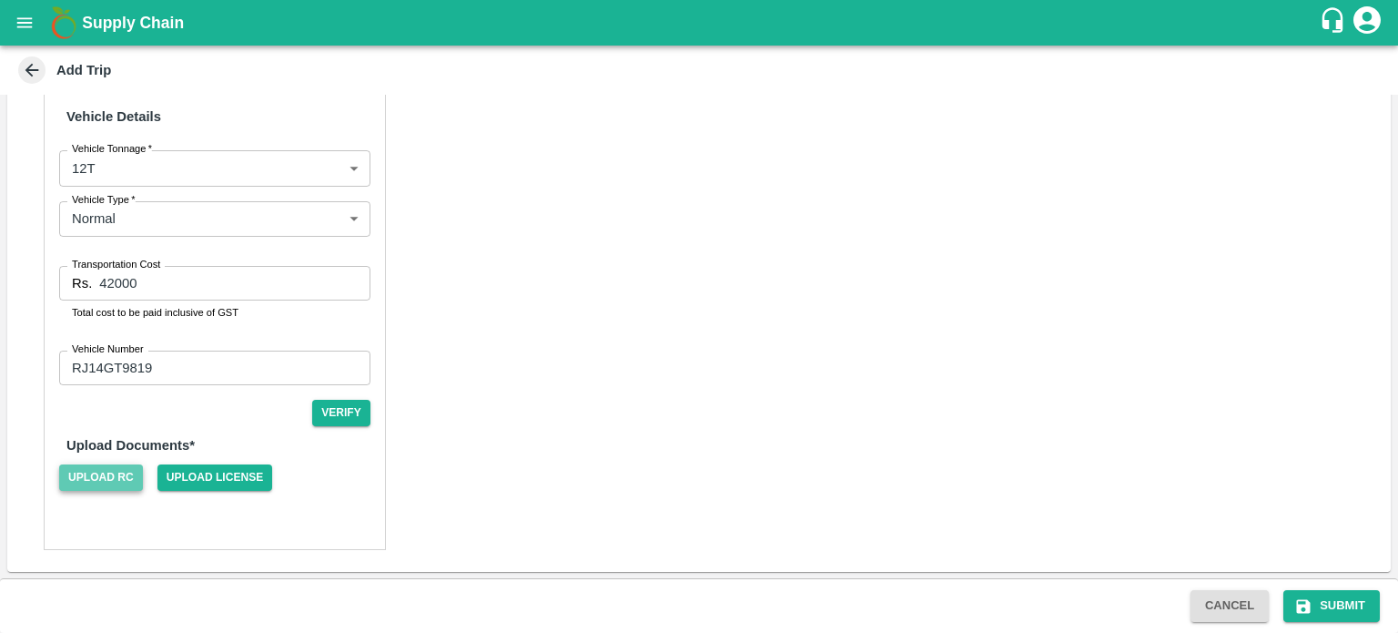
click at [86, 475] on span "Upload RC" at bounding box center [101, 477] width 84 height 26
click at [0, 0] on input "Upload RC" at bounding box center [0, 0] width 0 height 0
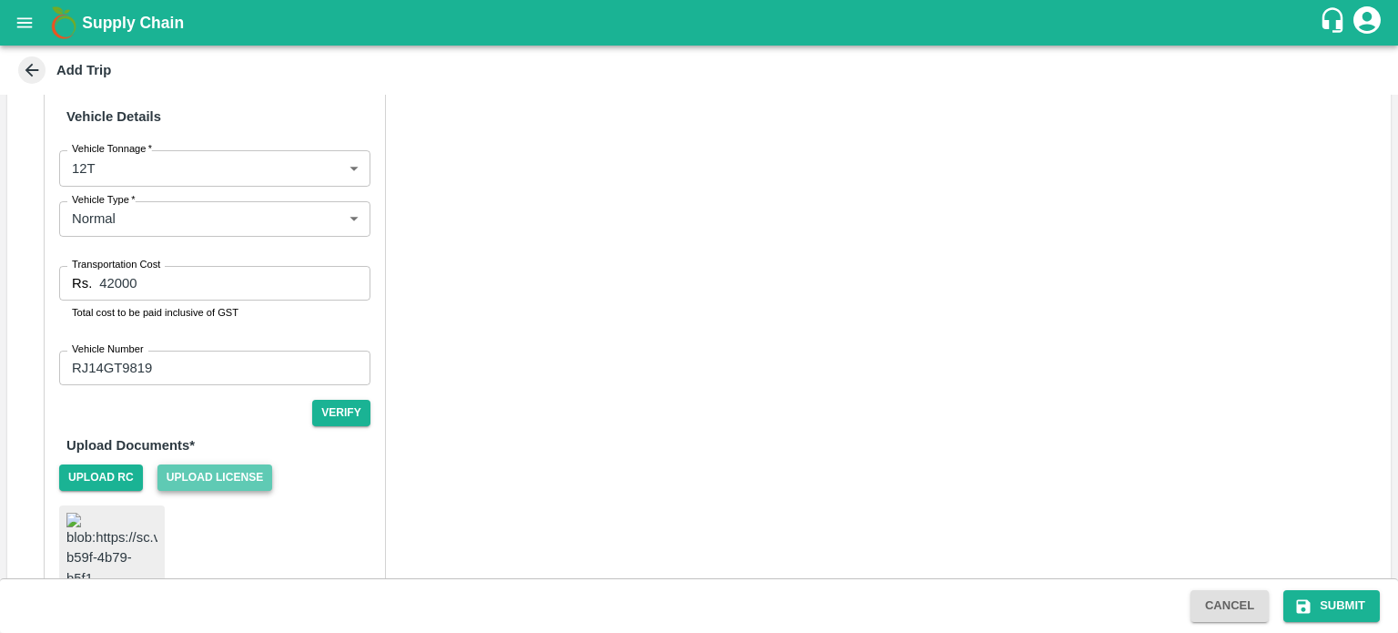
click at [227, 475] on span "Upload License" at bounding box center [215, 477] width 116 height 26
click at [0, 0] on input "Upload License" at bounding box center [0, 0] width 0 height 0
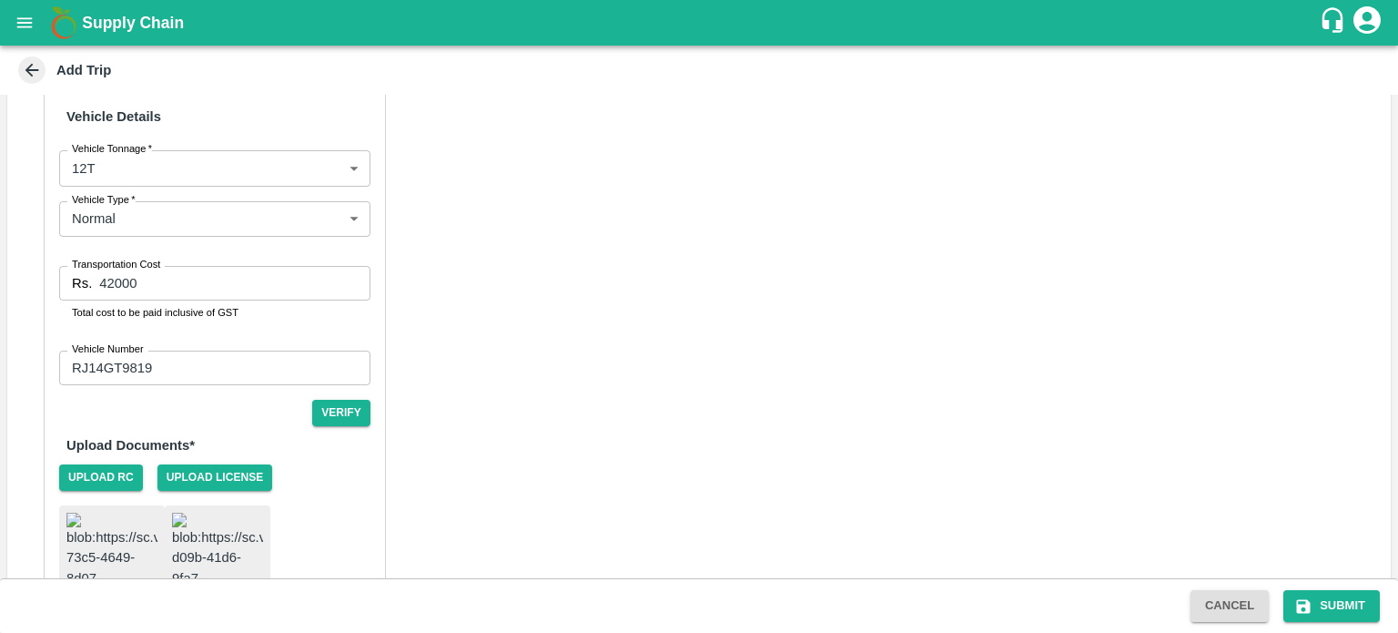
scroll to position [1161, 0]
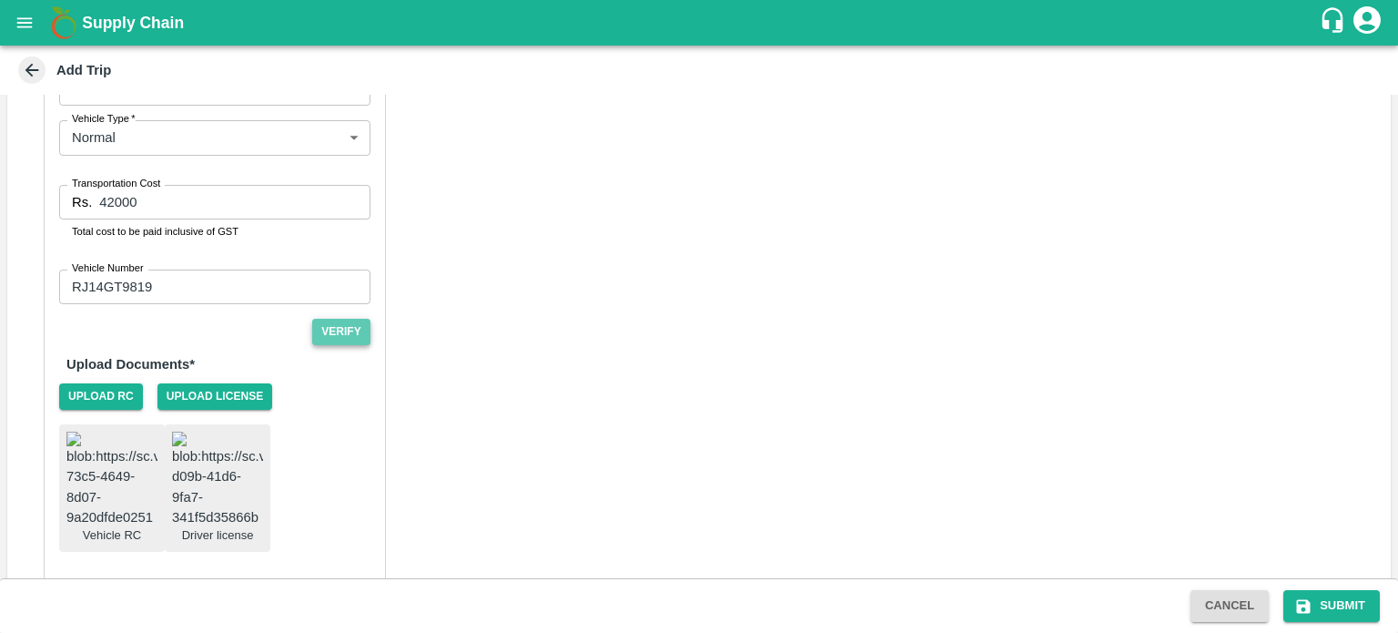
click at [328, 336] on button "Verify" at bounding box center [341, 332] width 58 height 26
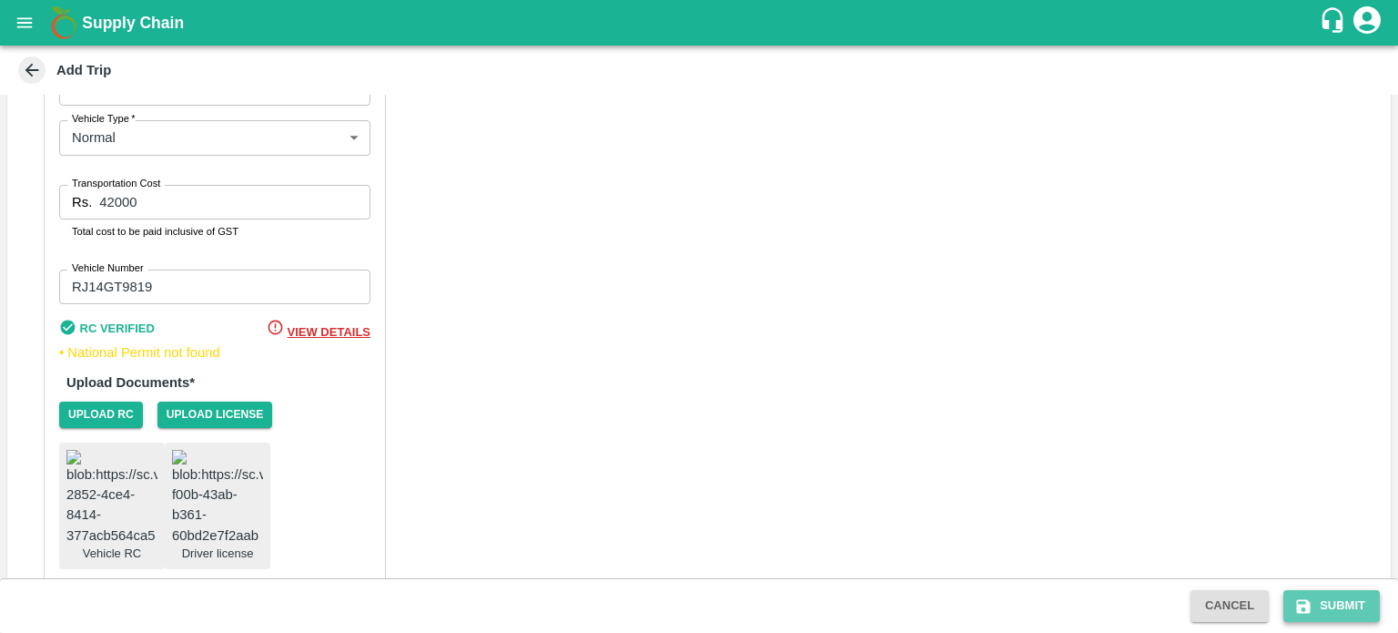
click at [1344, 611] on button "Submit" at bounding box center [1332, 606] width 97 height 32
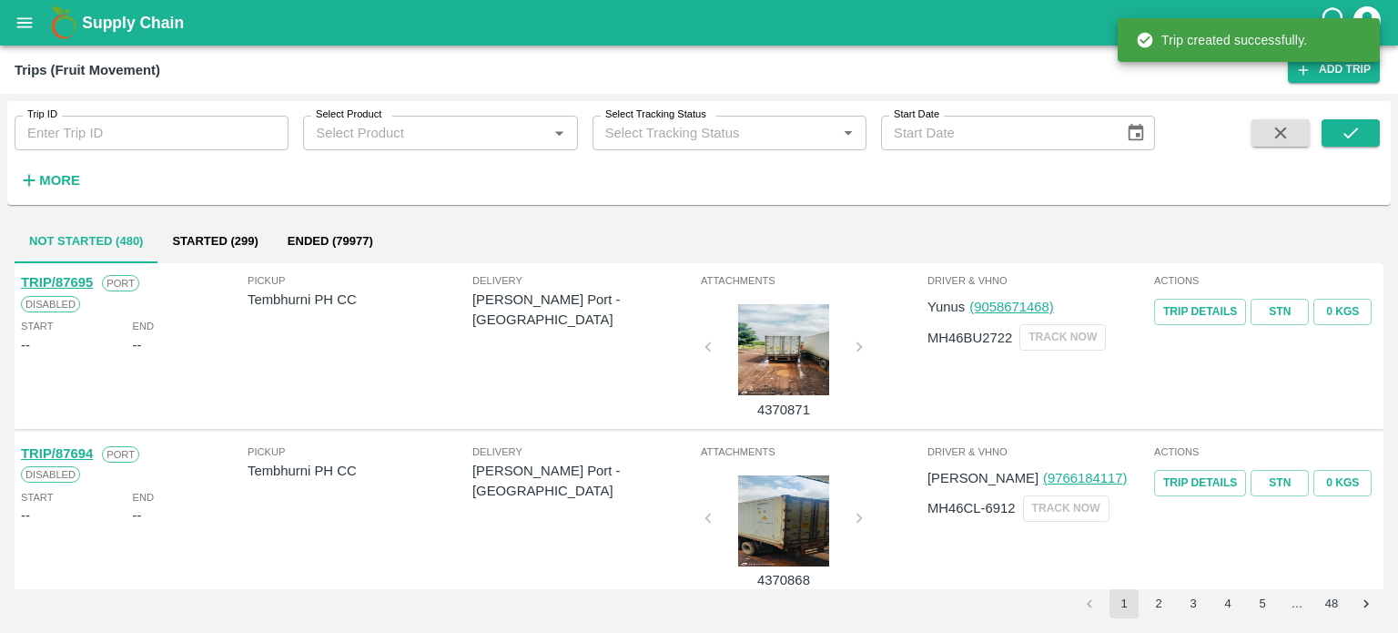
click at [28, 31] on icon "open drawer" at bounding box center [25, 23] width 20 height 20
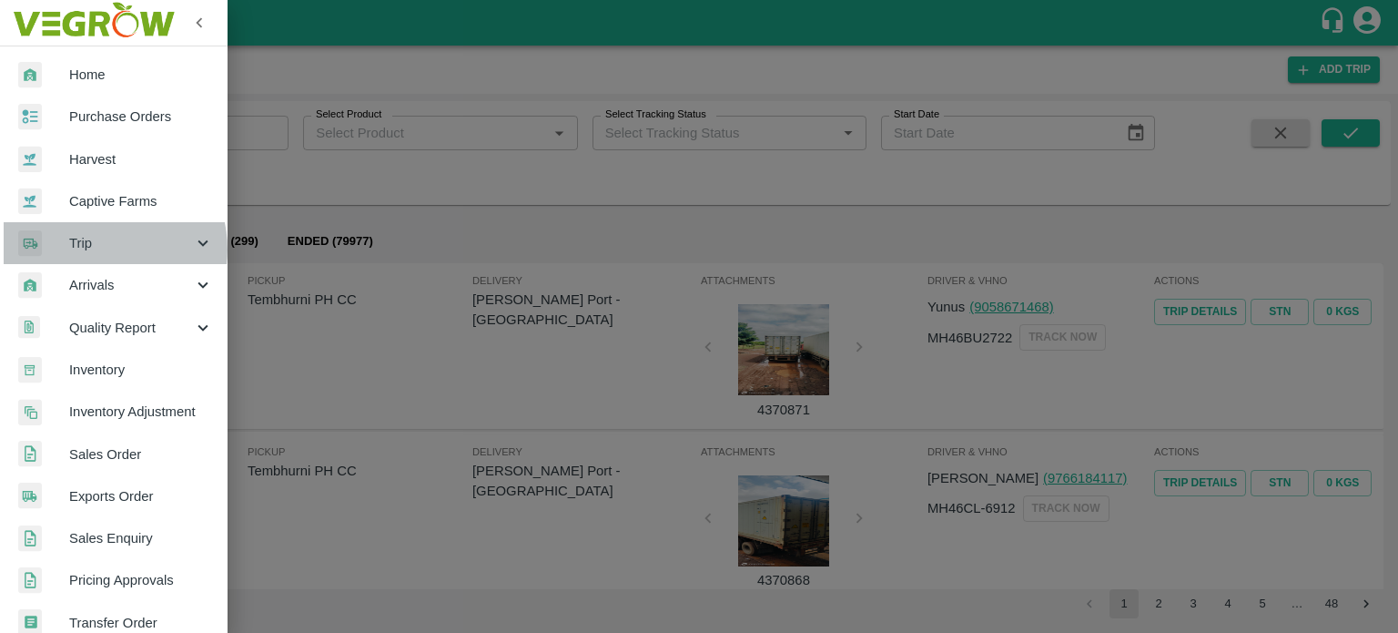
click at [95, 249] on span "Trip" at bounding box center [131, 243] width 124 height 20
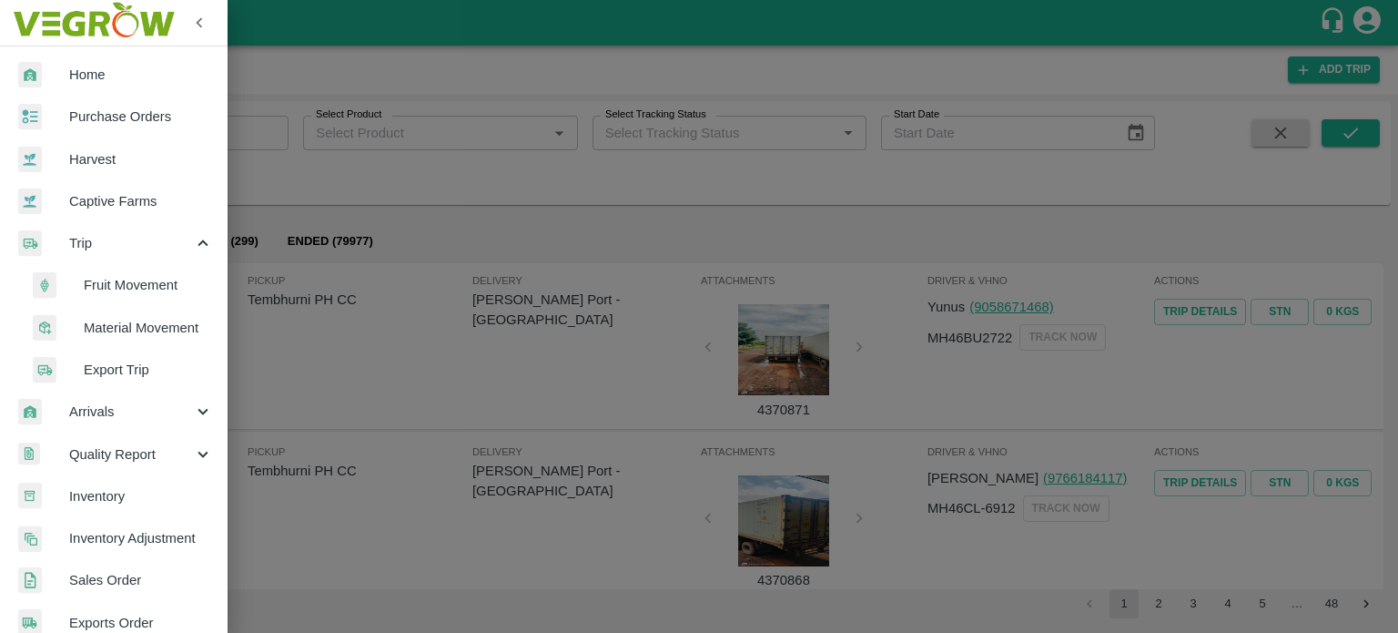
click at [131, 326] on span "Material Movement" at bounding box center [148, 328] width 129 height 20
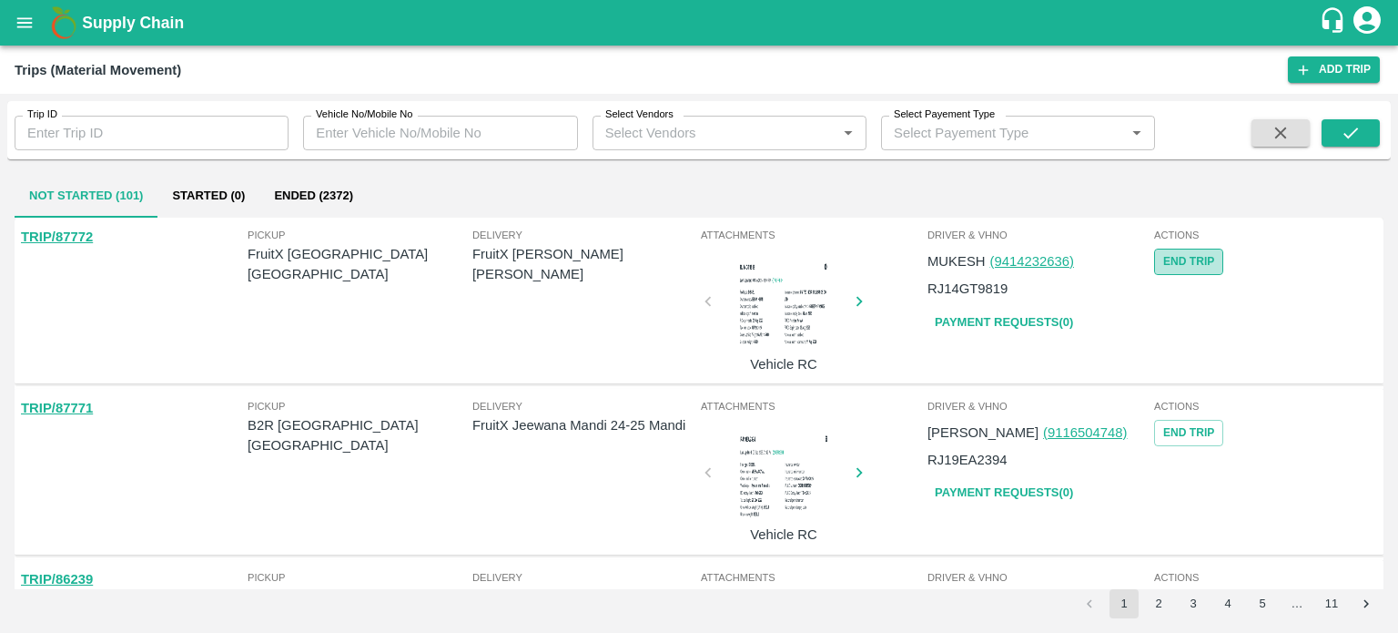
click at [1173, 266] on button "End Trip" at bounding box center [1188, 262] width 69 height 26
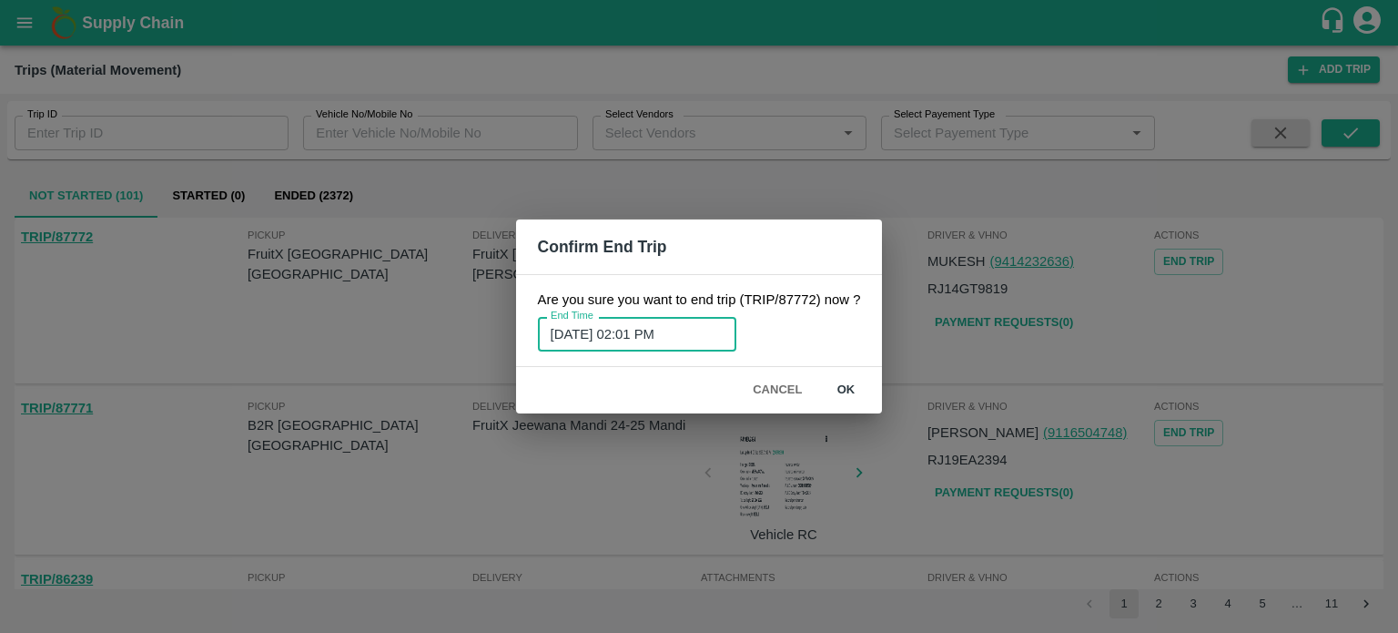
click at [645, 330] on input "09/09/2025 02:01 PM" at bounding box center [631, 334] width 186 height 35
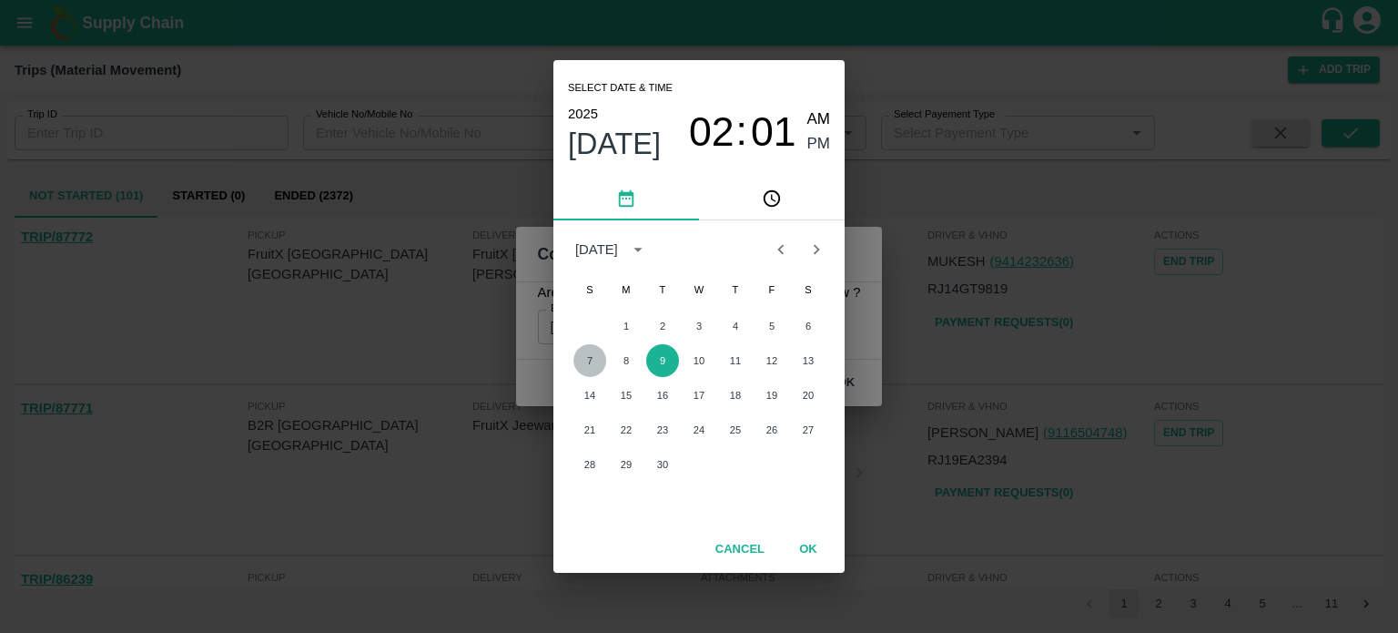
click at [594, 352] on button "7" at bounding box center [590, 360] width 33 height 33
type input "07/09/2025 02:01 PM"
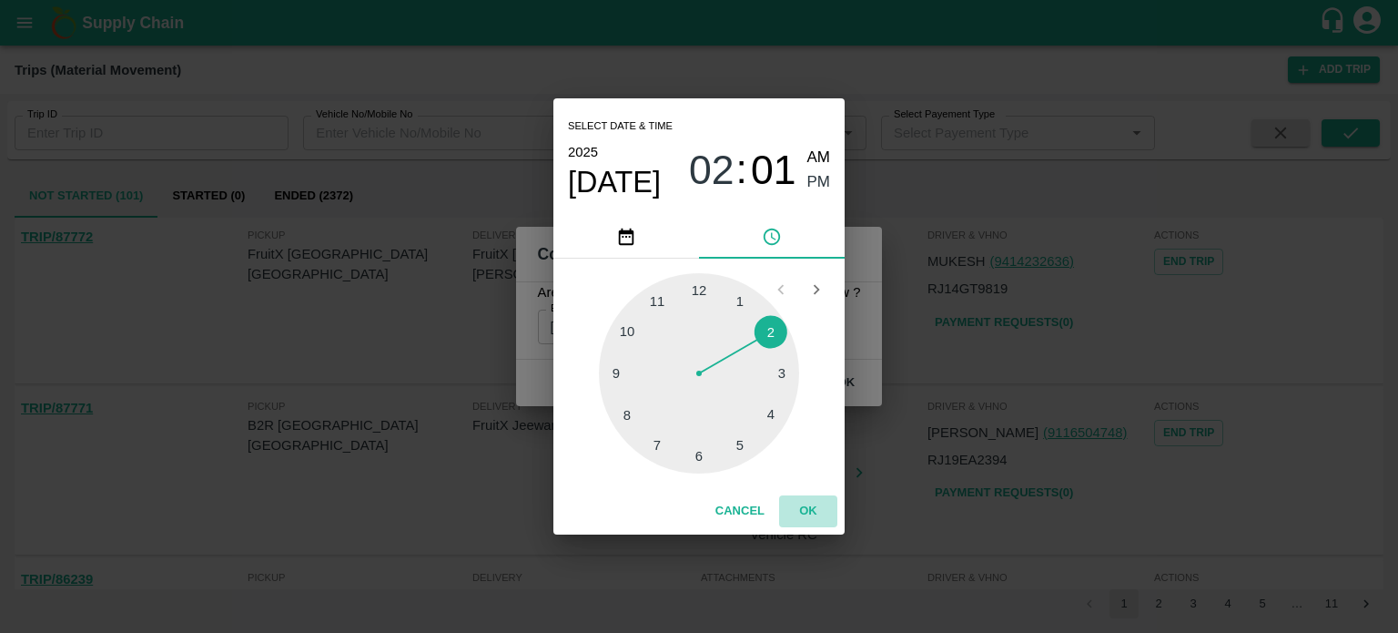
click at [800, 506] on button "OK" at bounding box center [808, 511] width 58 height 32
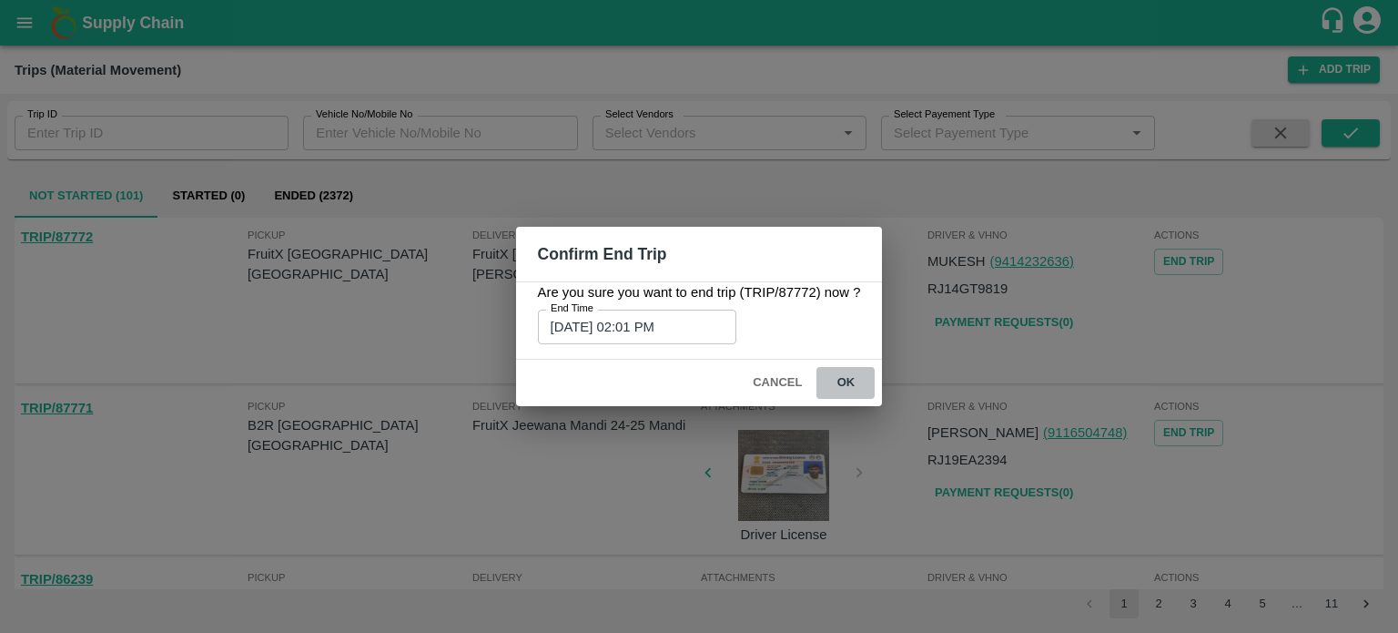
click at [834, 384] on button "ok" at bounding box center [846, 383] width 58 height 32
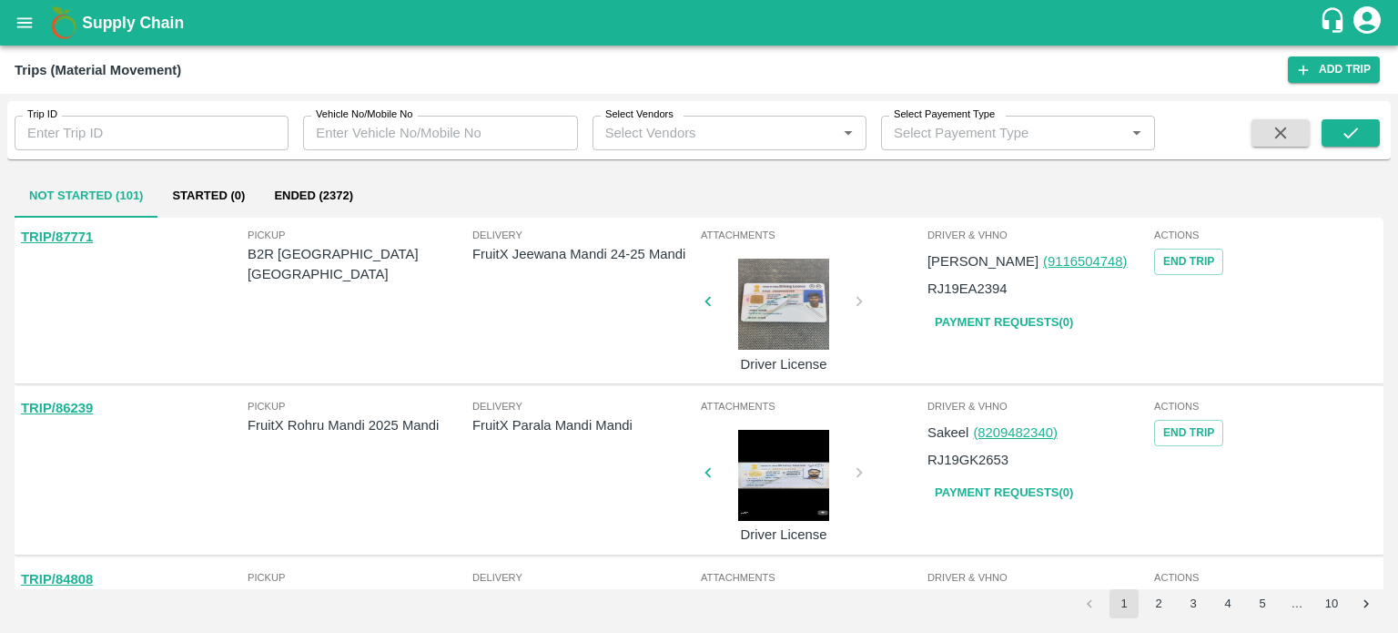
click at [340, 198] on button "Ended (2372)" at bounding box center [313, 196] width 108 height 44
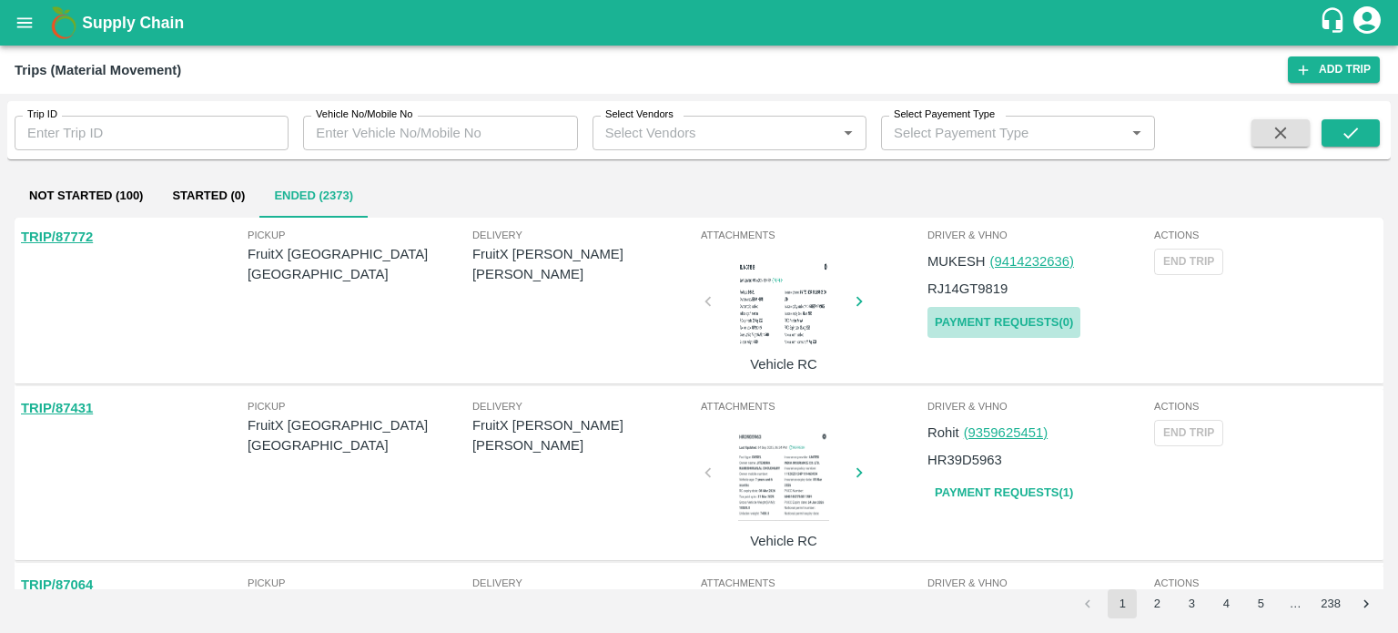
click at [1031, 312] on link "Payment Requests( 0 )" at bounding box center [1004, 323] width 153 height 32
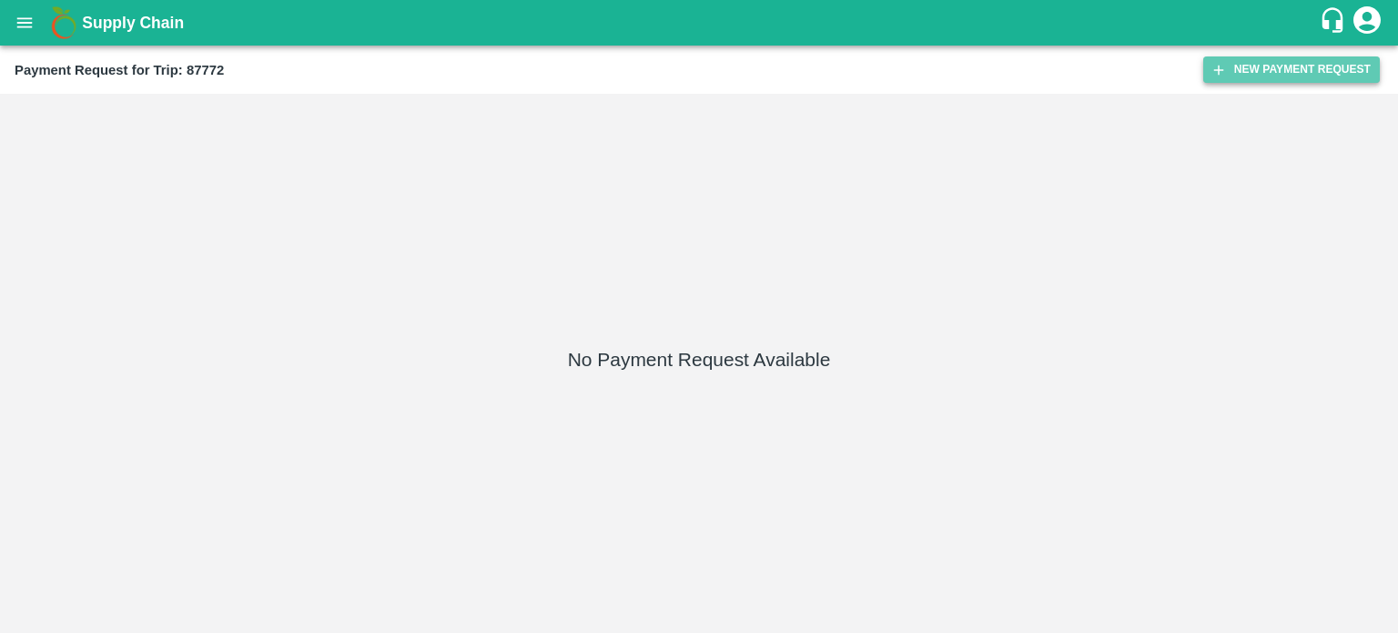
click at [1270, 66] on button "New Payment Request" at bounding box center [1292, 69] width 177 height 26
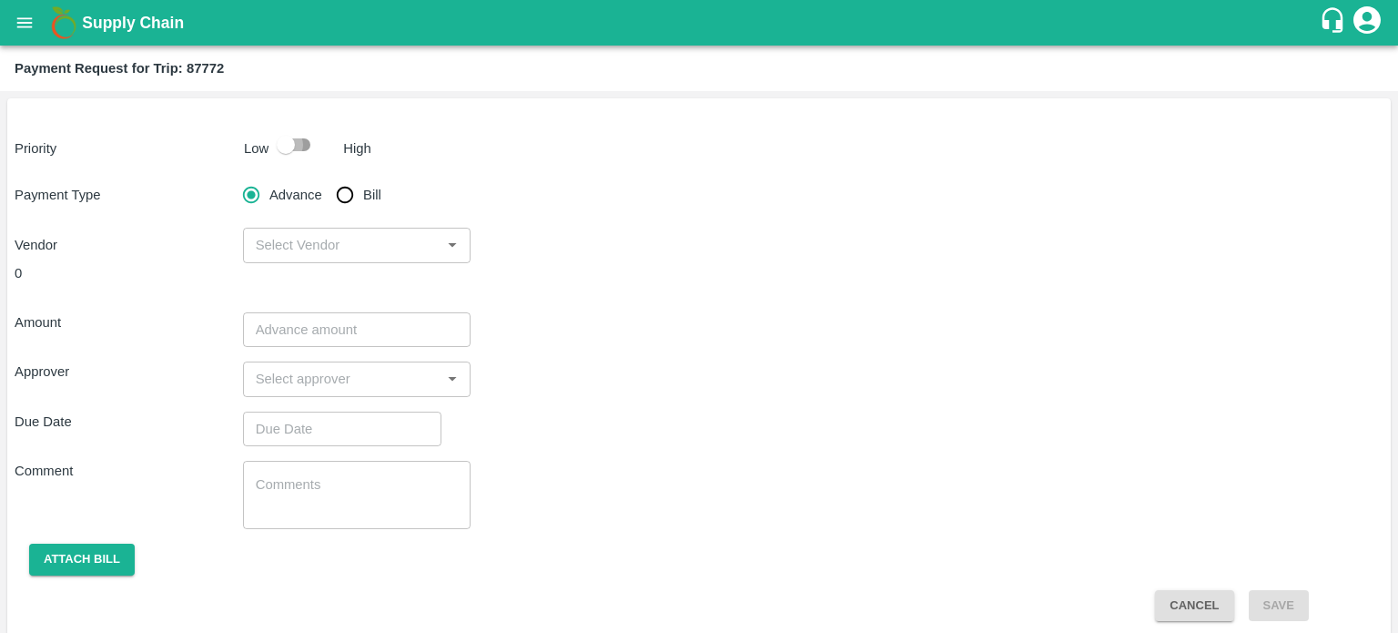
click at [305, 148] on input "checkbox" at bounding box center [286, 144] width 104 height 35
checkbox input "true"
click at [363, 201] on span "Bill" at bounding box center [372, 195] width 18 height 20
click at [363, 201] on input "Bill" at bounding box center [345, 195] width 36 height 36
radio input "true"
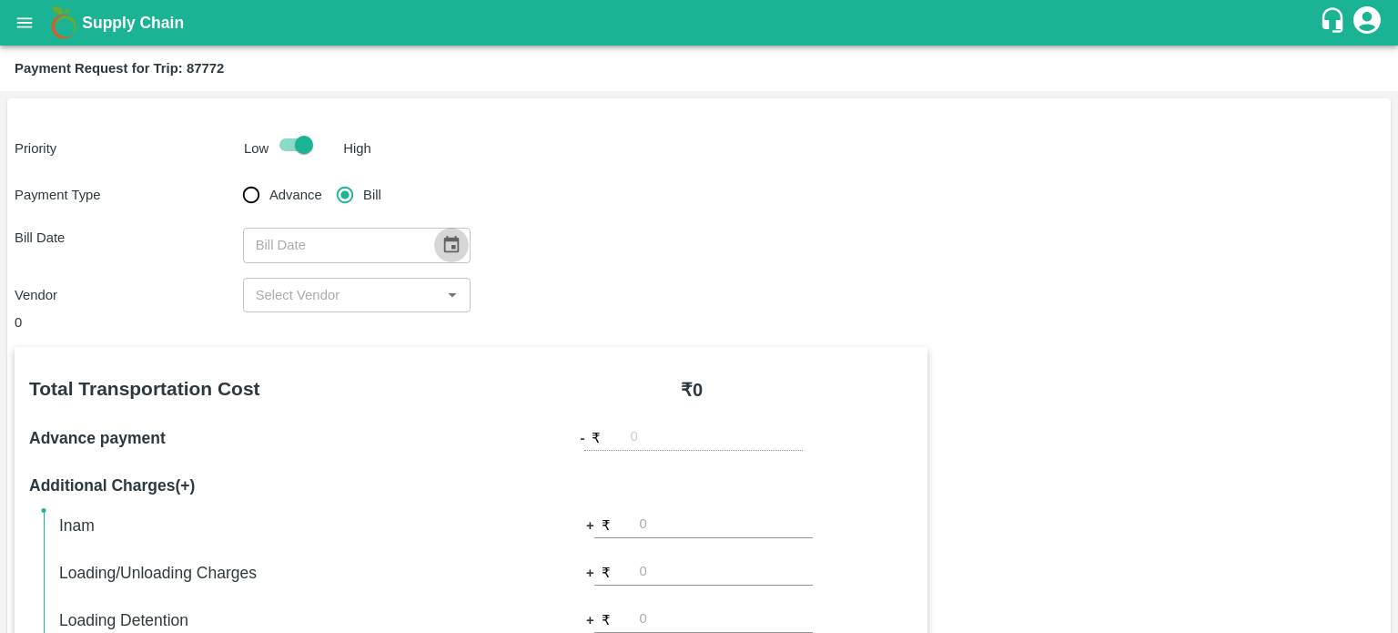
click at [445, 251] on icon "Choose date" at bounding box center [451, 244] width 15 height 17
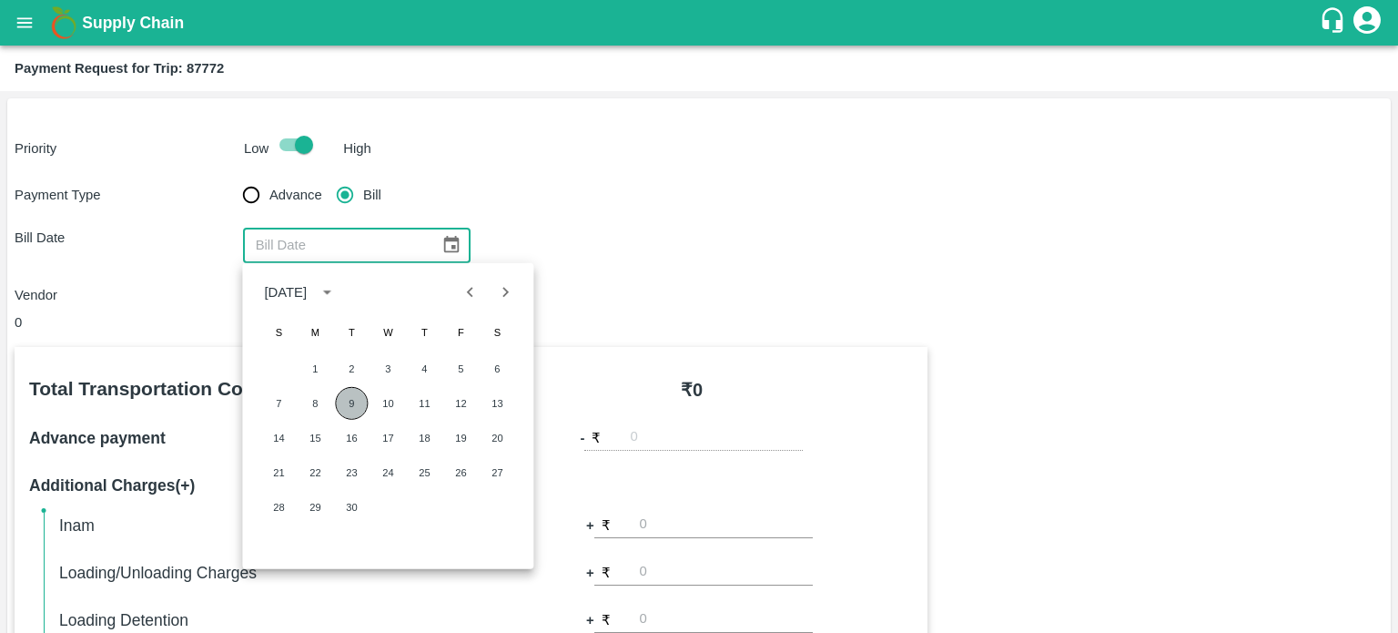
click at [352, 400] on button "9" at bounding box center [351, 403] width 33 height 33
type input "09/09/2025"
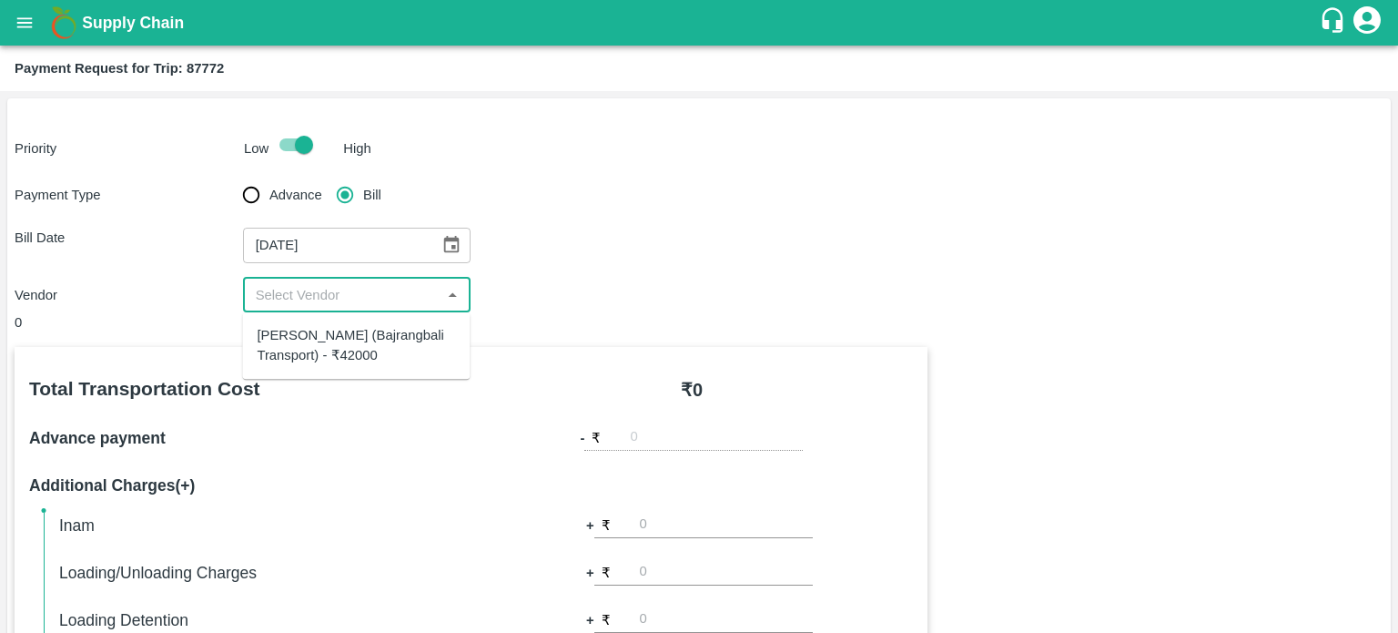
drag, startPoint x: 285, startPoint y: 297, endPoint x: 334, endPoint y: 339, distance: 64.6
click at [334, 339] on body "Supply Chain Payment Request for Trip: 87772 Priority Low High Payment Type Adv…" at bounding box center [699, 316] width 1398 height 633
click at [334, 339] on div "Bacchan Lal (Bajrangbali Transport) - ₹42000" at bounding box center [356, 345] width 198 height 41
type input "Bacchan Lal (Bajrangbali Transport) - ₹42000"
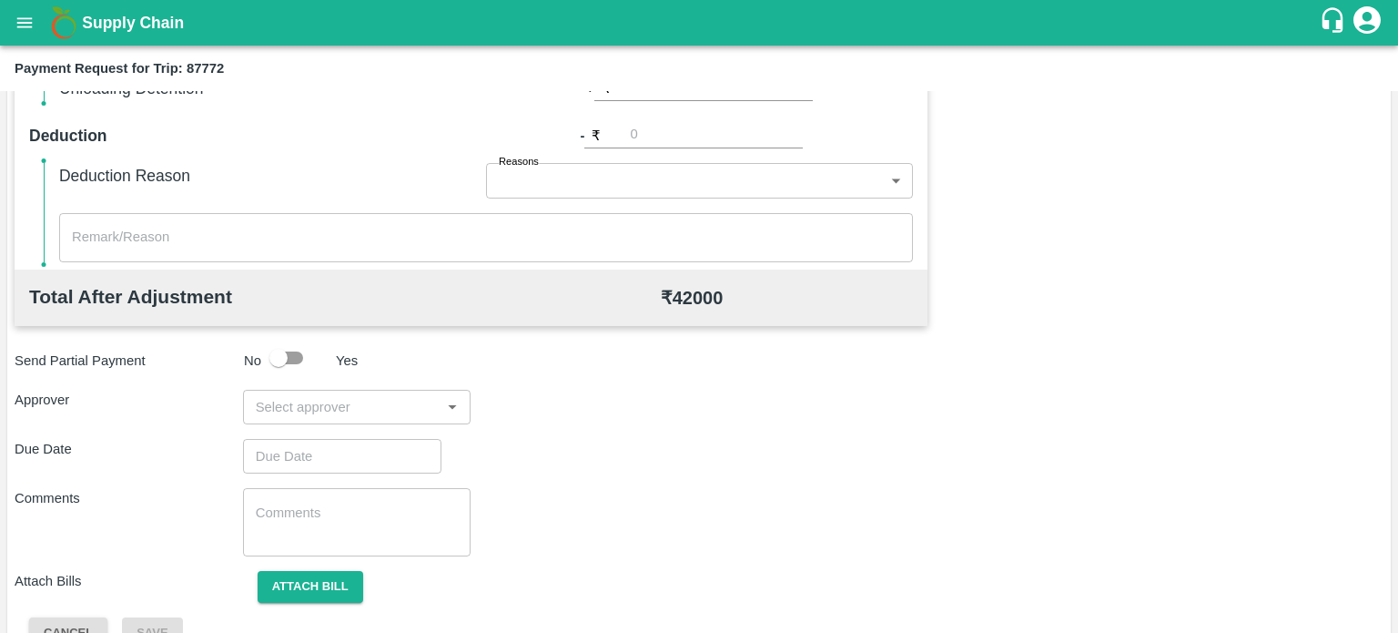
scroll to position [584, 0]
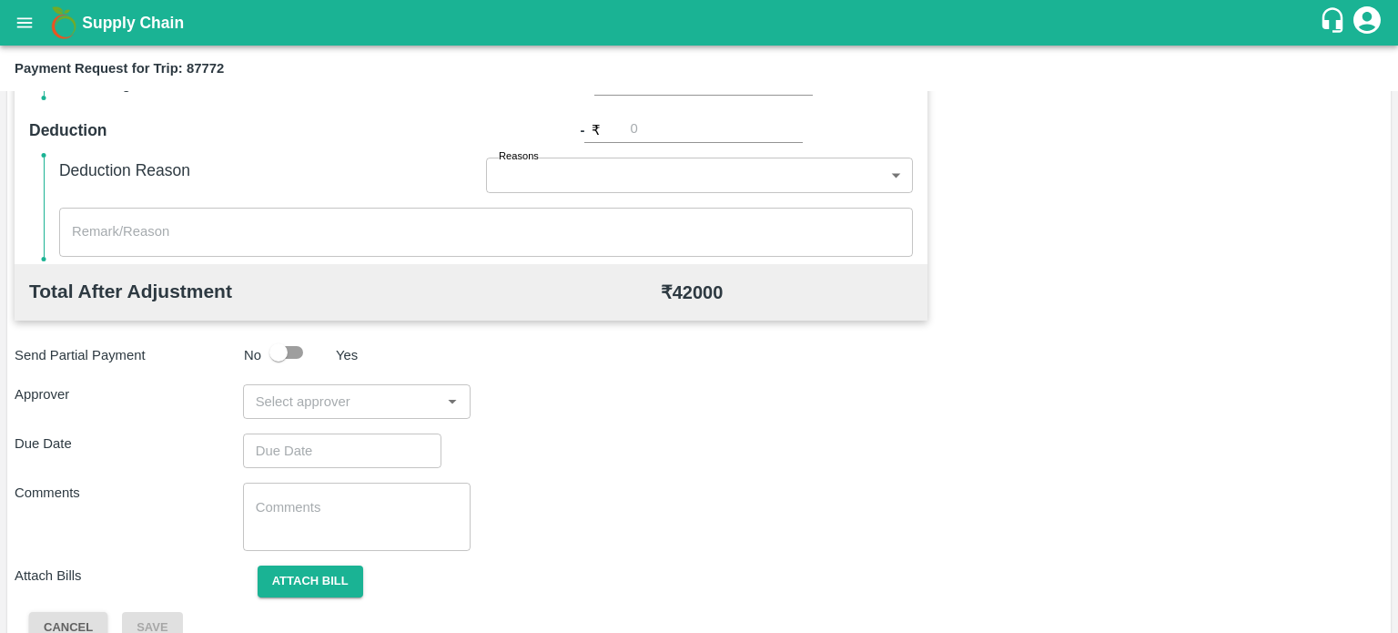
click at [282, 400] on input "input" at bounding box center [343, 402] width 188 height 24
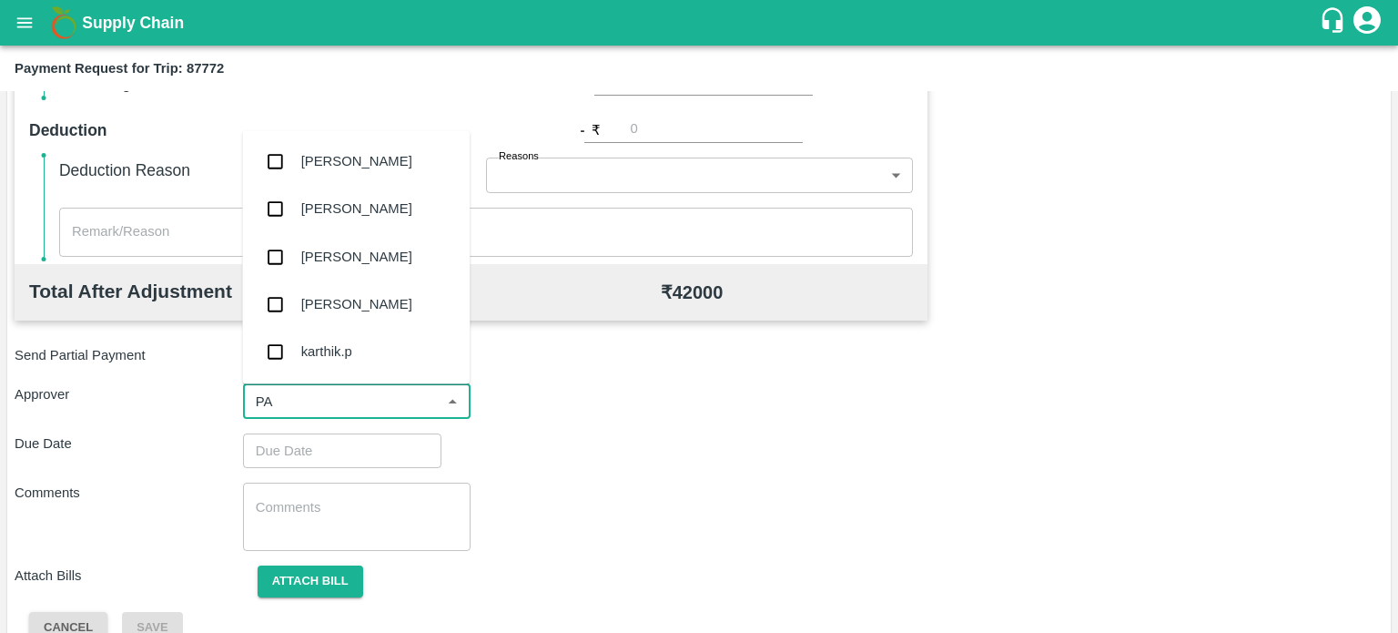
type input "PAL"
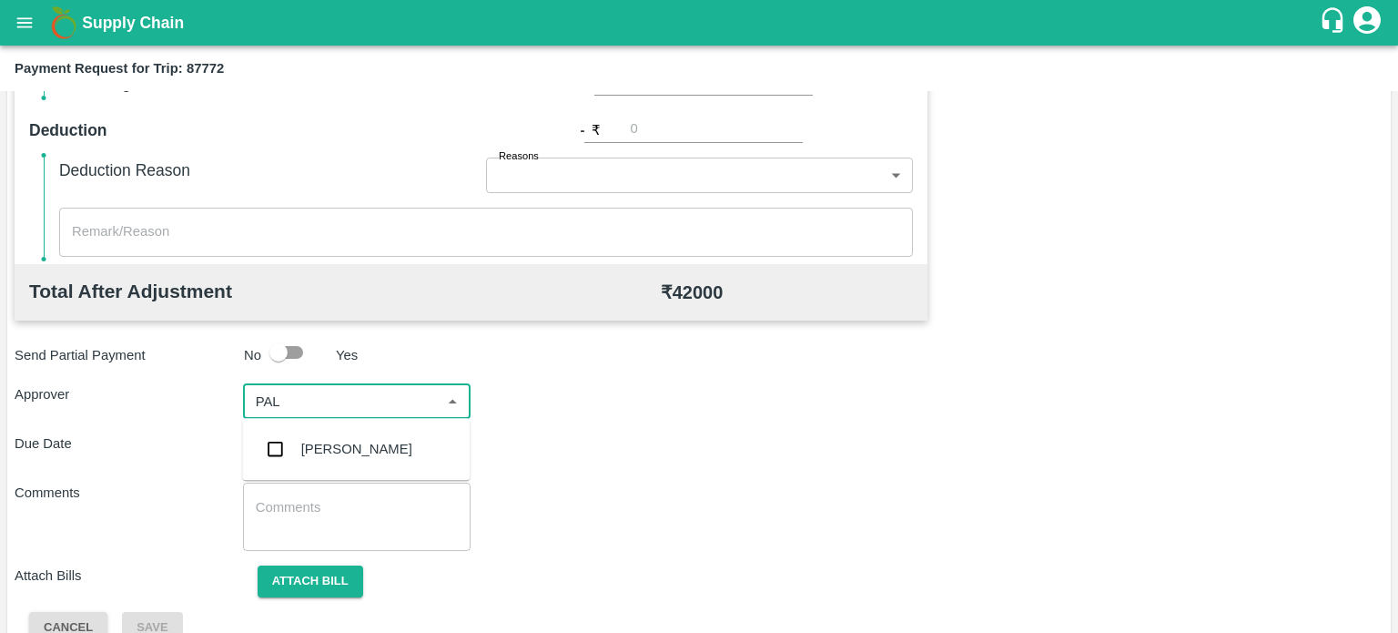
click at [358, 441] on div "Palwinder Singh" at bounding box center [356, 449] width 111 height 20
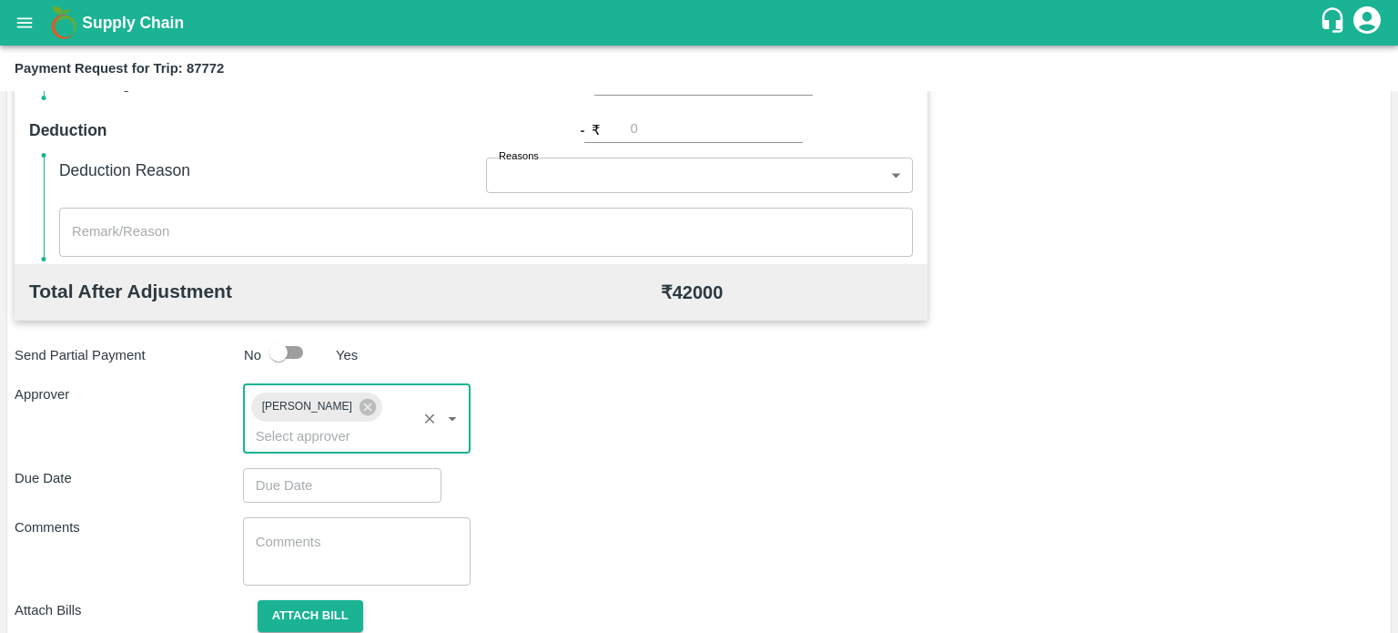
scroll to position [652, 0]
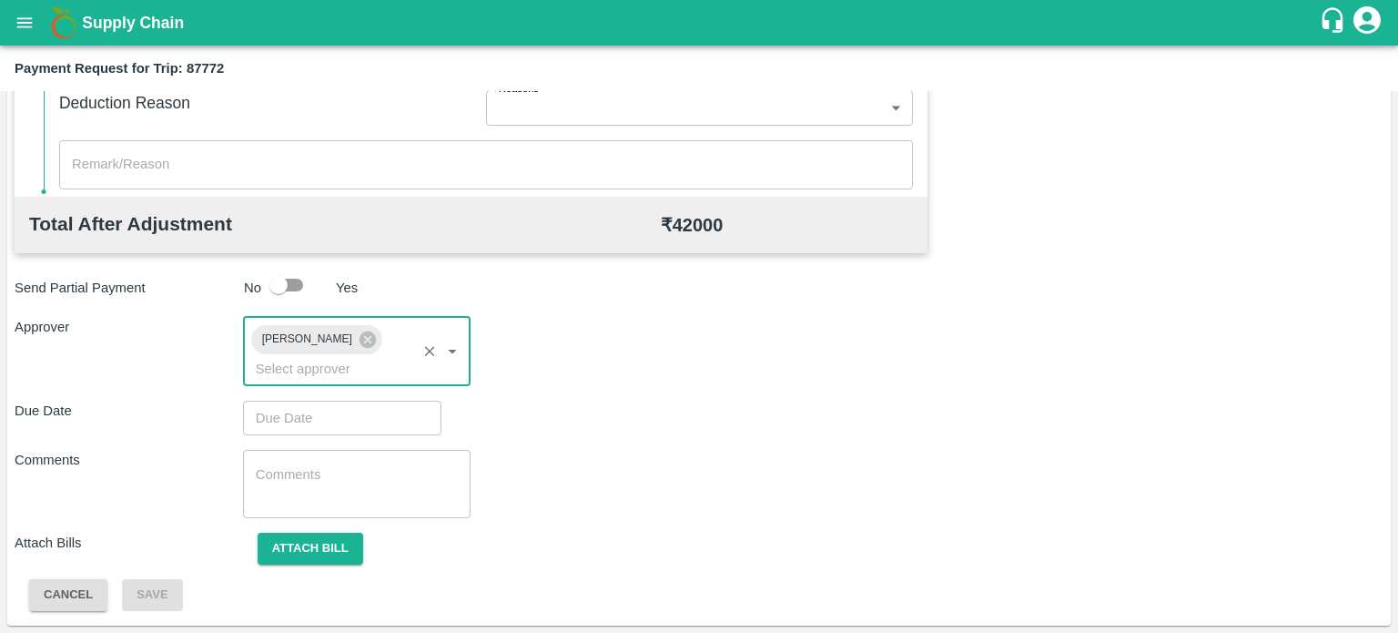
type input "DD/MM/YYYY hh:mm aa"
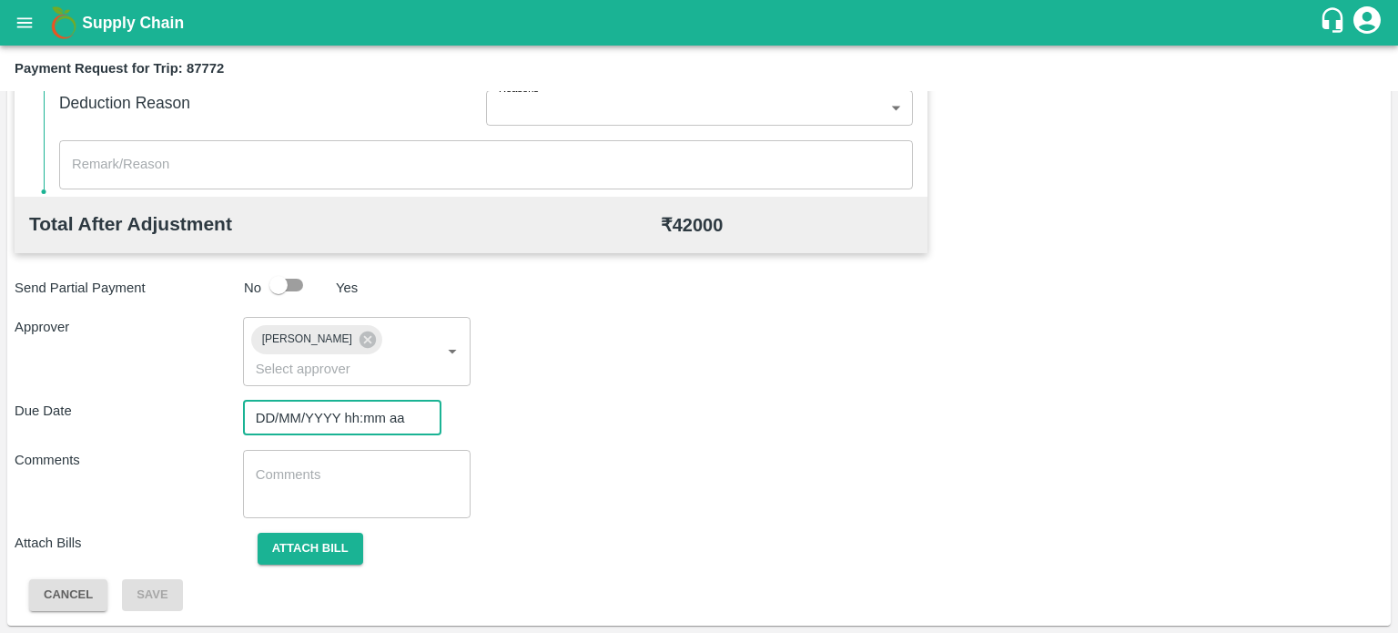
click at [302, 414] on input "DD/MM/YYYY hh:mm aa" at bounding box center [336, 418] width 186 height 35
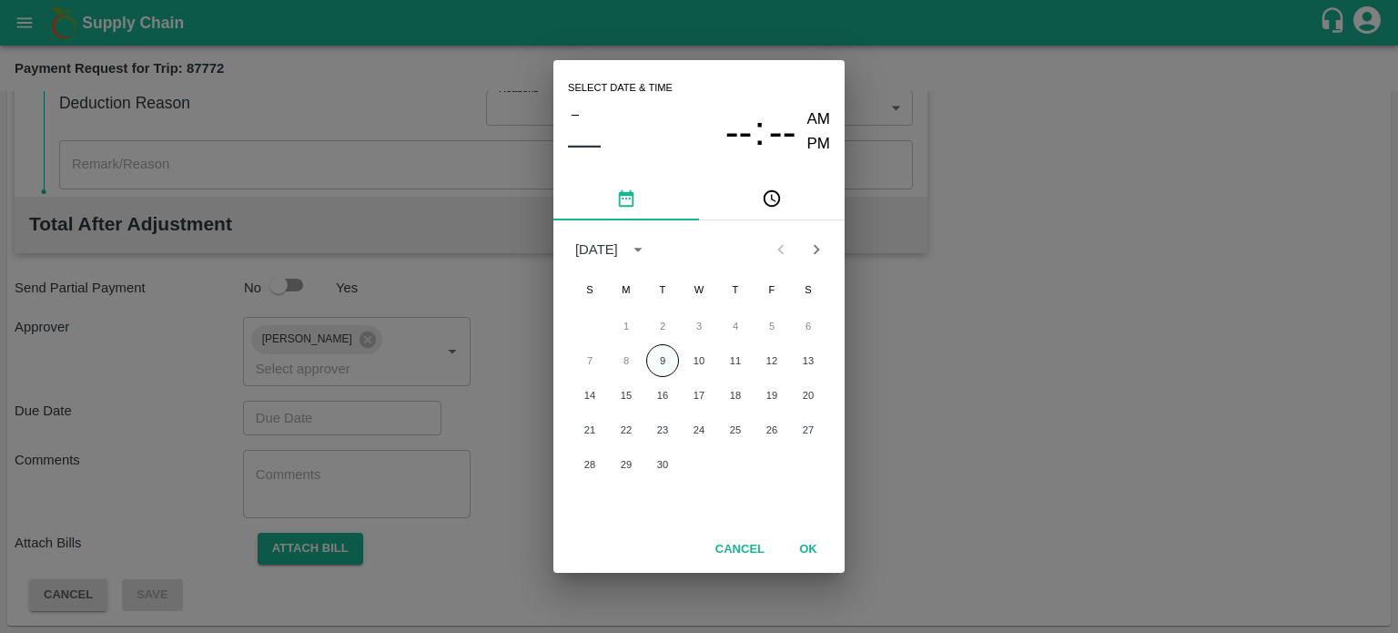
click at [655, 371] on button "9" at bounding box center [662, 360] width 33 height 33
type input "09/09/2025 12:00 AM"
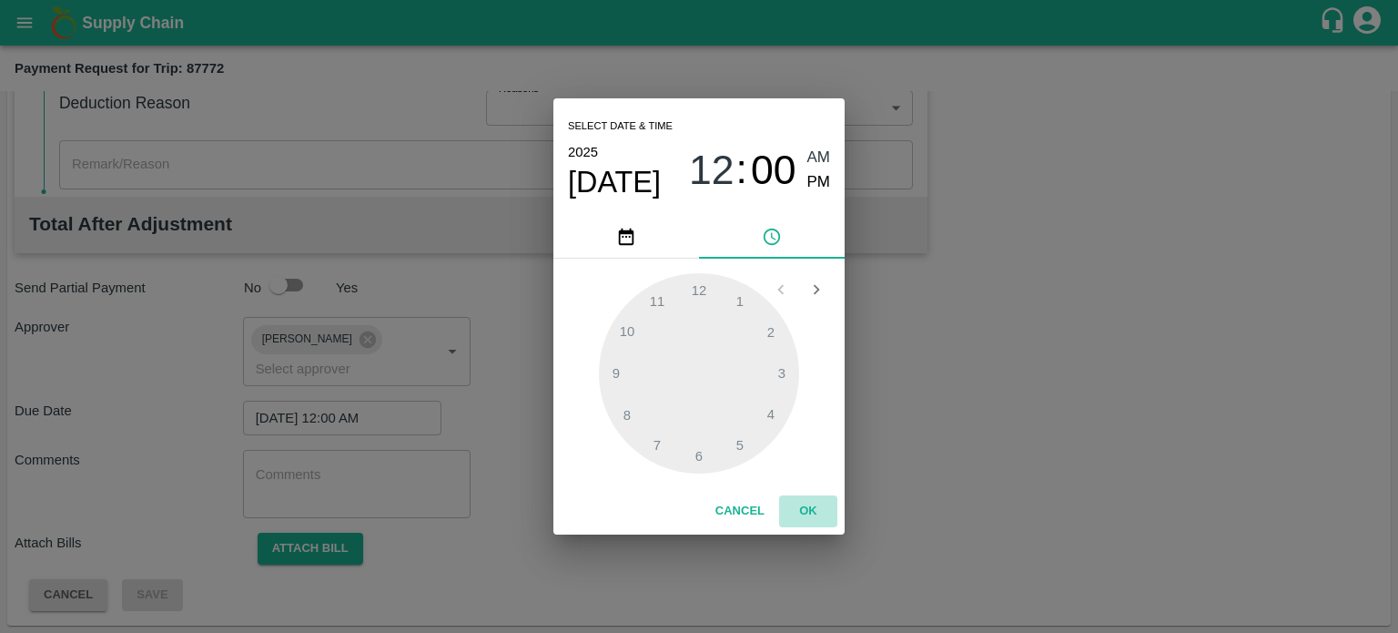
click at [805, 505] on button "OK" at bounding box center [808, 511] width 58 height 32
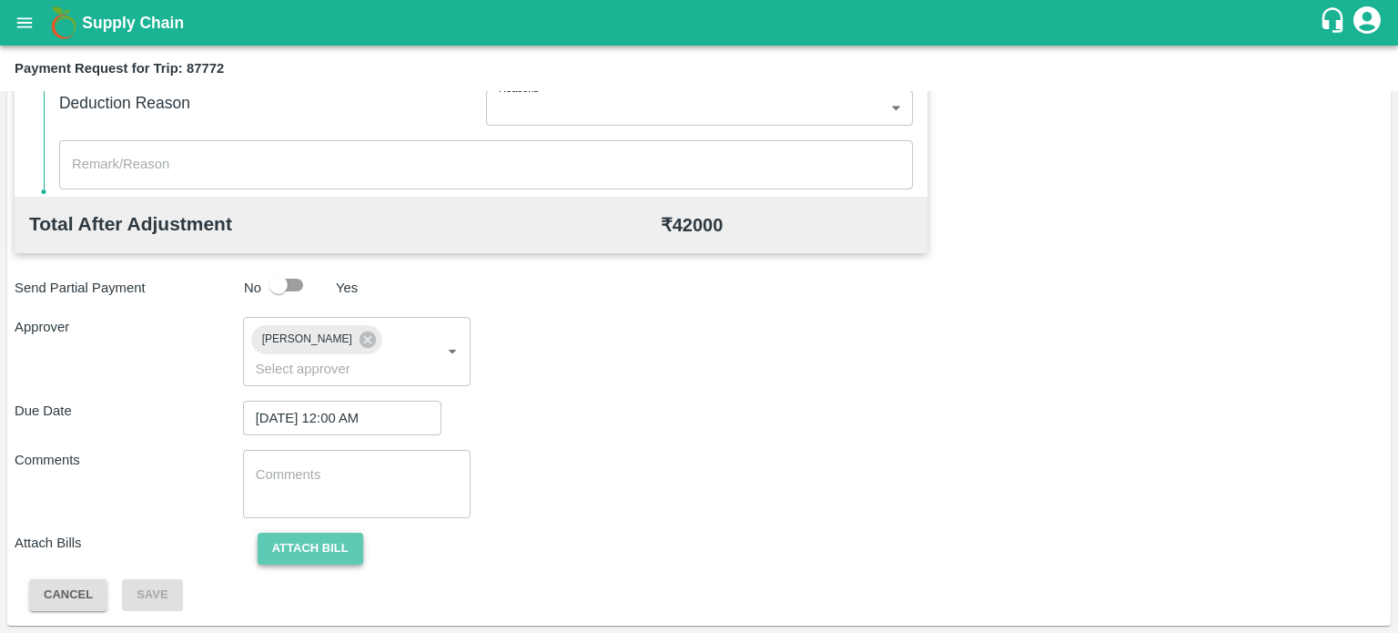
click at [313, 548] on button "Attach bill" at bounding box center [311, 549] width 106 height 32
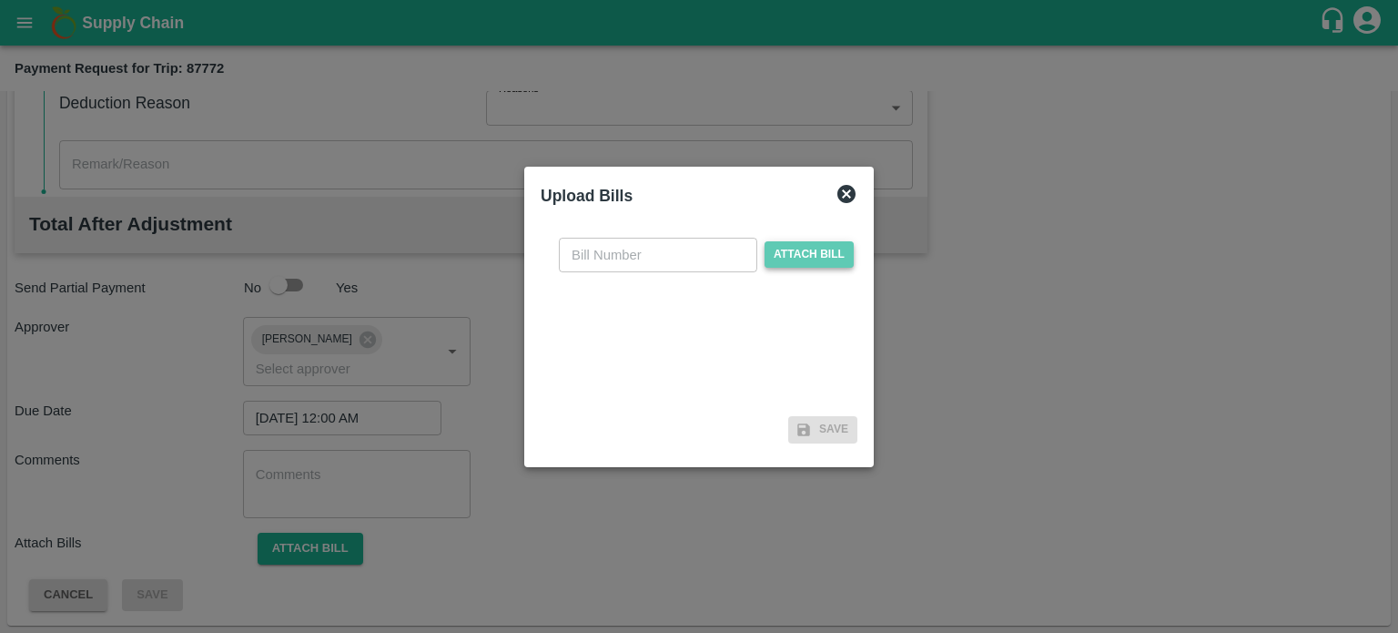
click at [812, 265] on span "Attach bill" at bounding box center [809, 254] width 89 height 26
click at [0, 0] on input "Attach bill" at bounding box center [0, 0] width 0 height 0
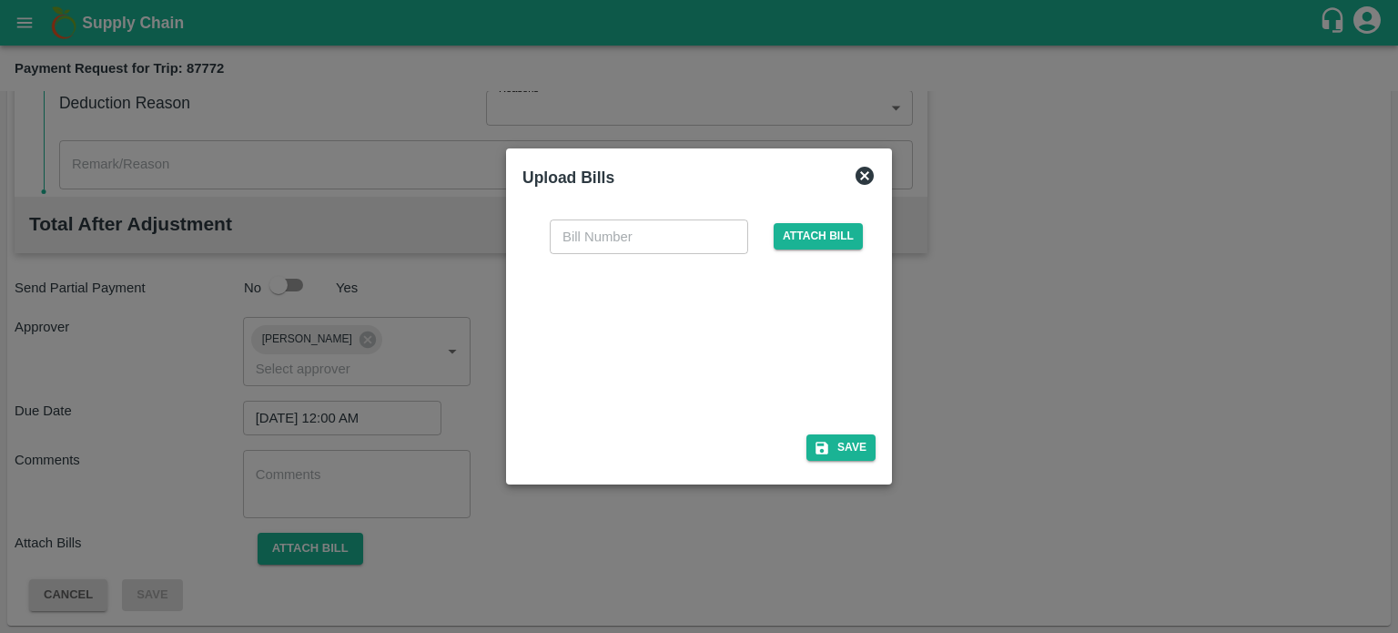
click at [652, 329] on div at bounding box center [695, 338] width 273 height 97
click at [611, 232] on input "text" at bounding box center [649, 236] width 198 height 35
type input "5870"
click at [857, 452] on button "Save" at bounding box center [841, 447] width 69 height 26
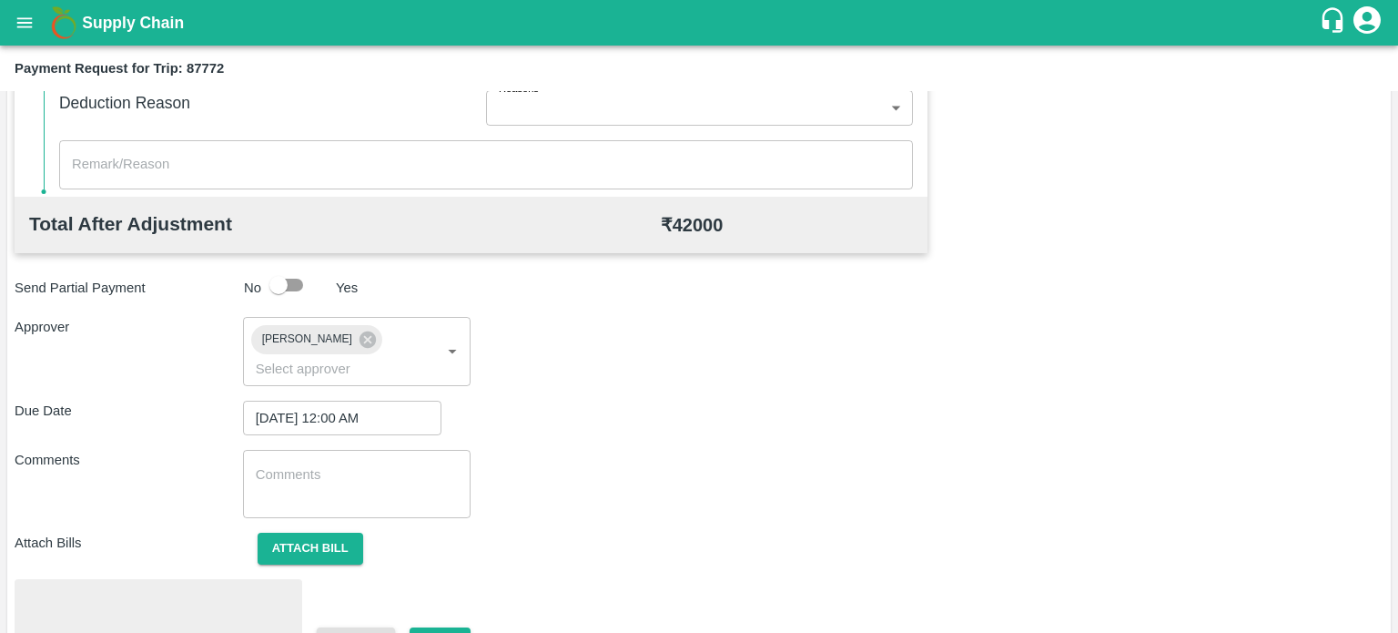
scroll to position [747, 0]
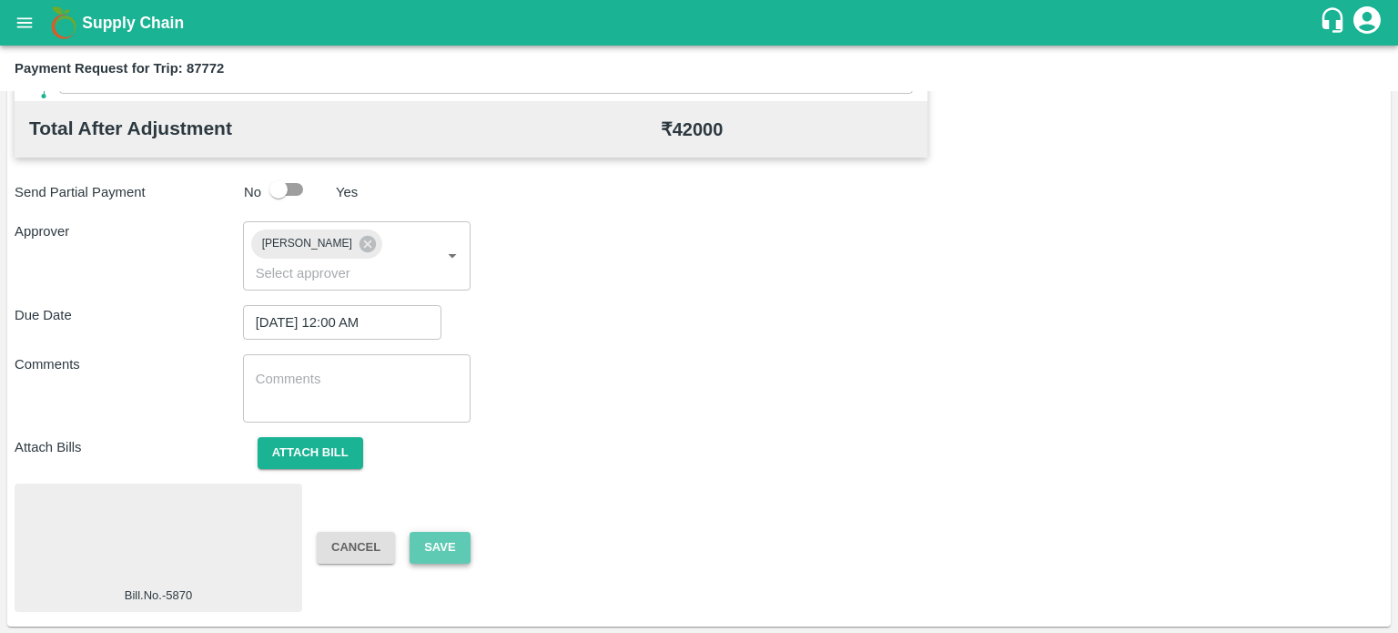
click at [437, 544] on button "Save" at bounding box center [440, 548] width 60 height 32
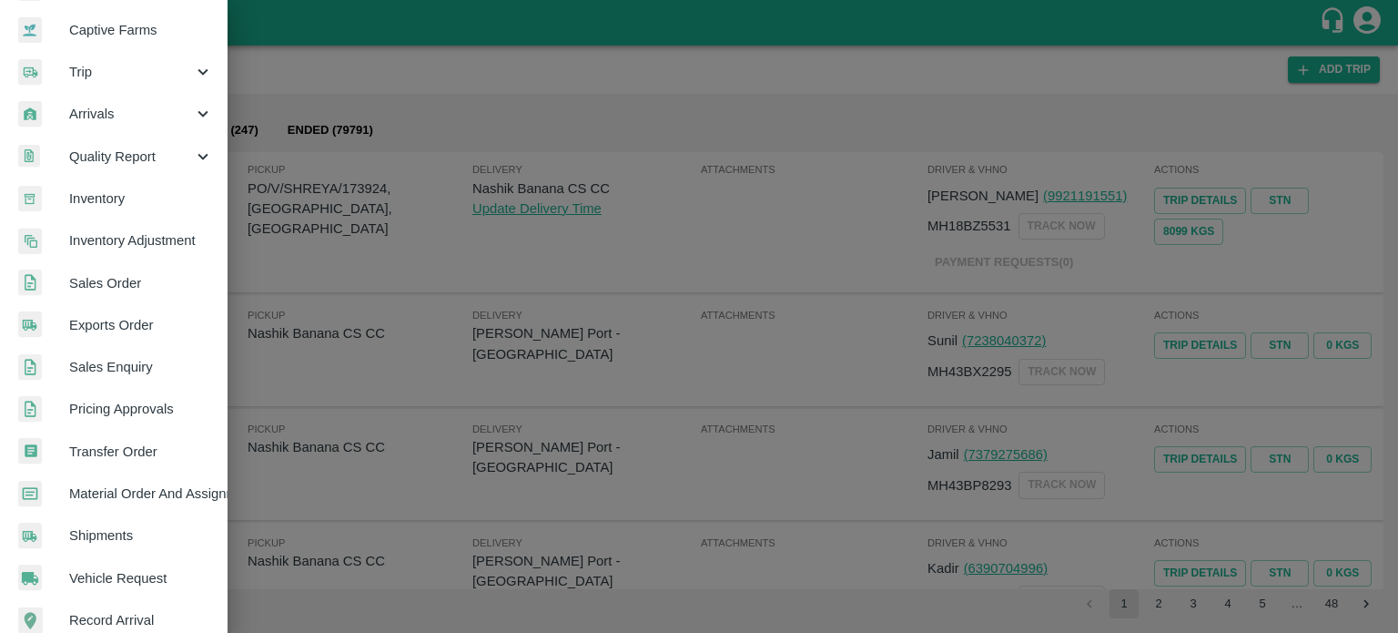
scroll to position [189, 0]
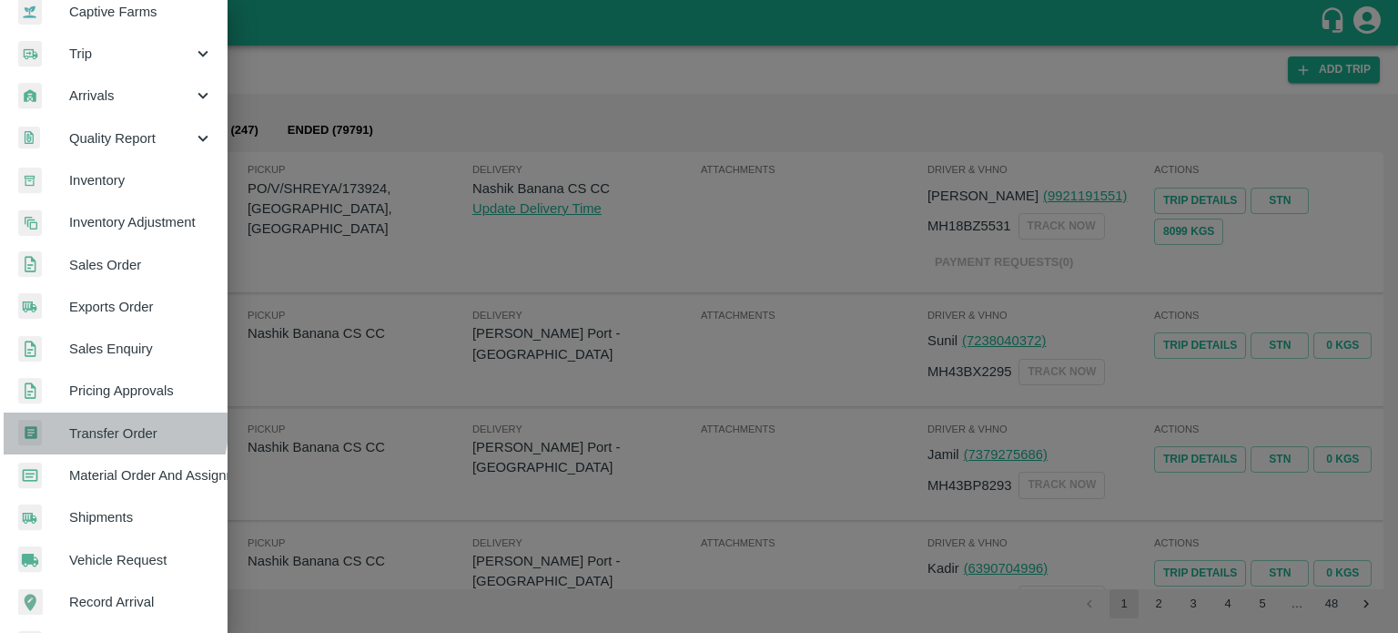
click at [110, 428] on span "Transfer Order" at bounding box center [141, 433] width 144 height 20
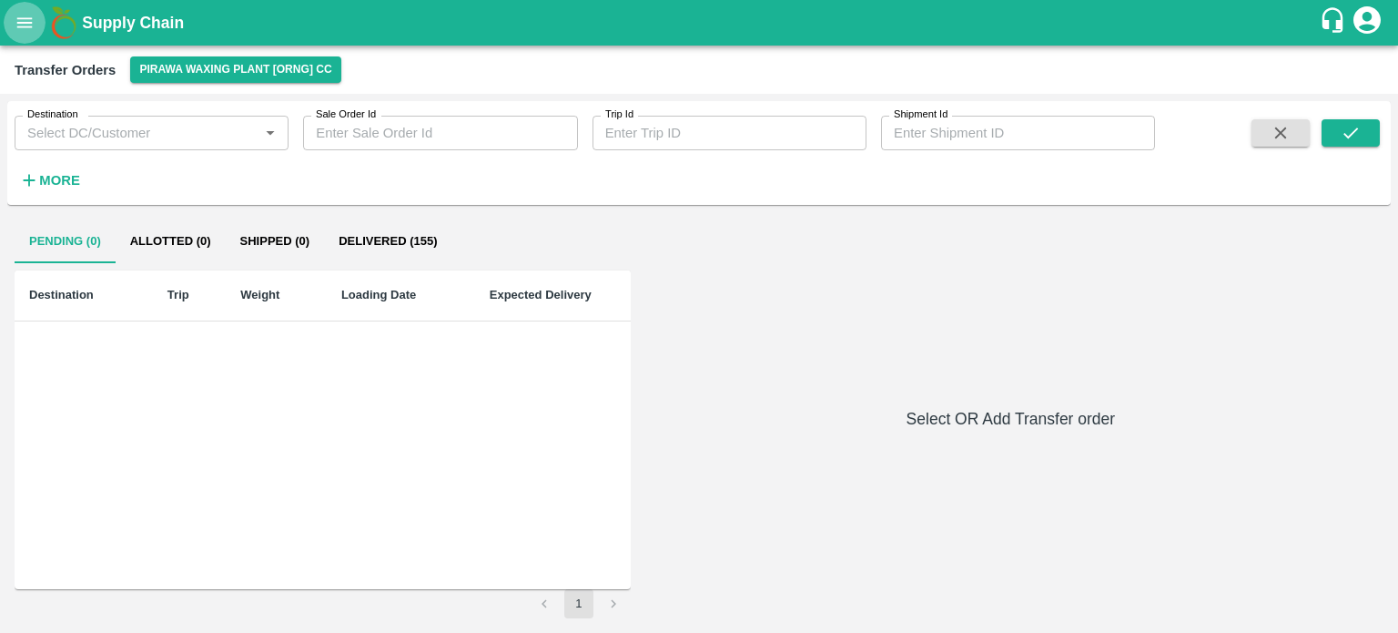
click at [28, 20] on icon "open drawer" at bounding box center [25, 23] width 20 height 20
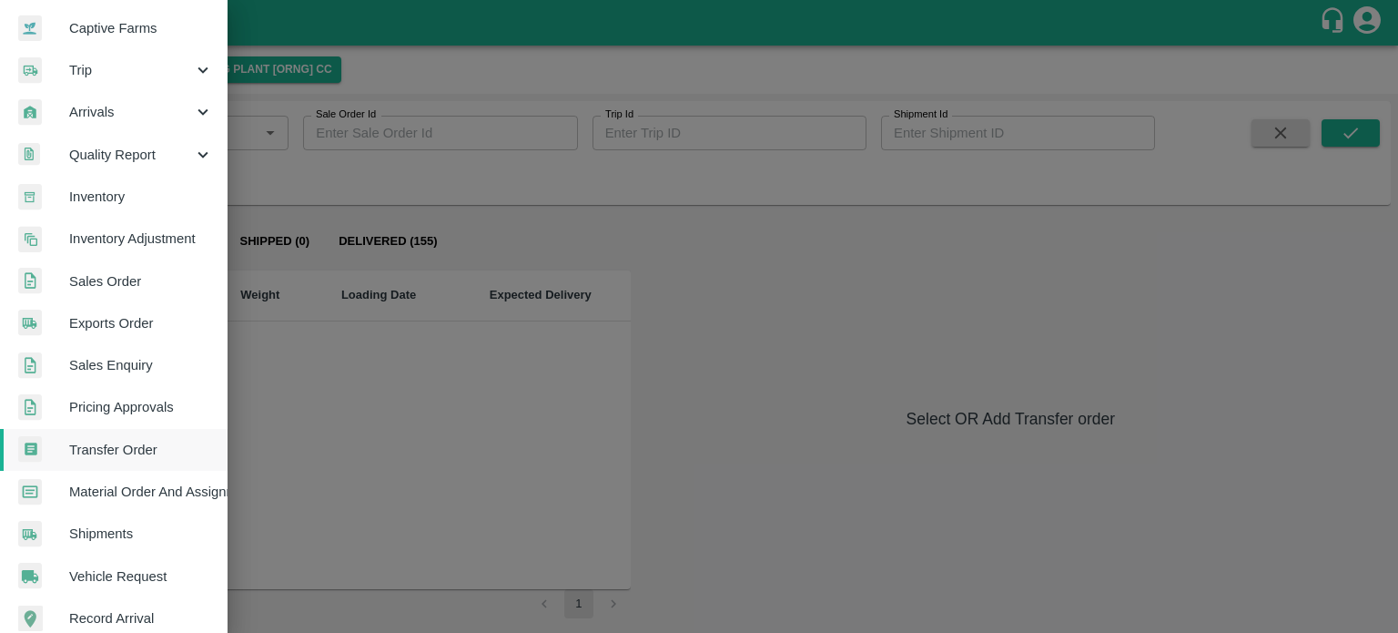
scroll to position [191, 0]
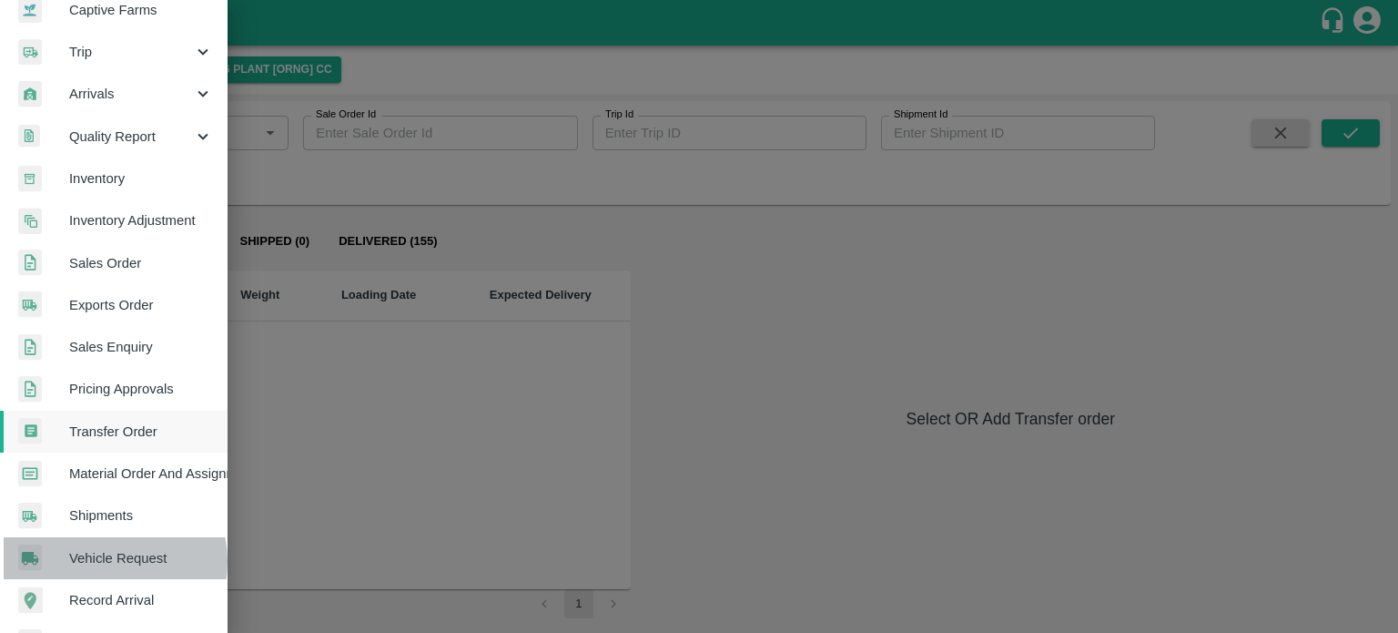
click at [114, 561] on span "Vehicle Request" at bounding box center [141, 558] width 144 height 20
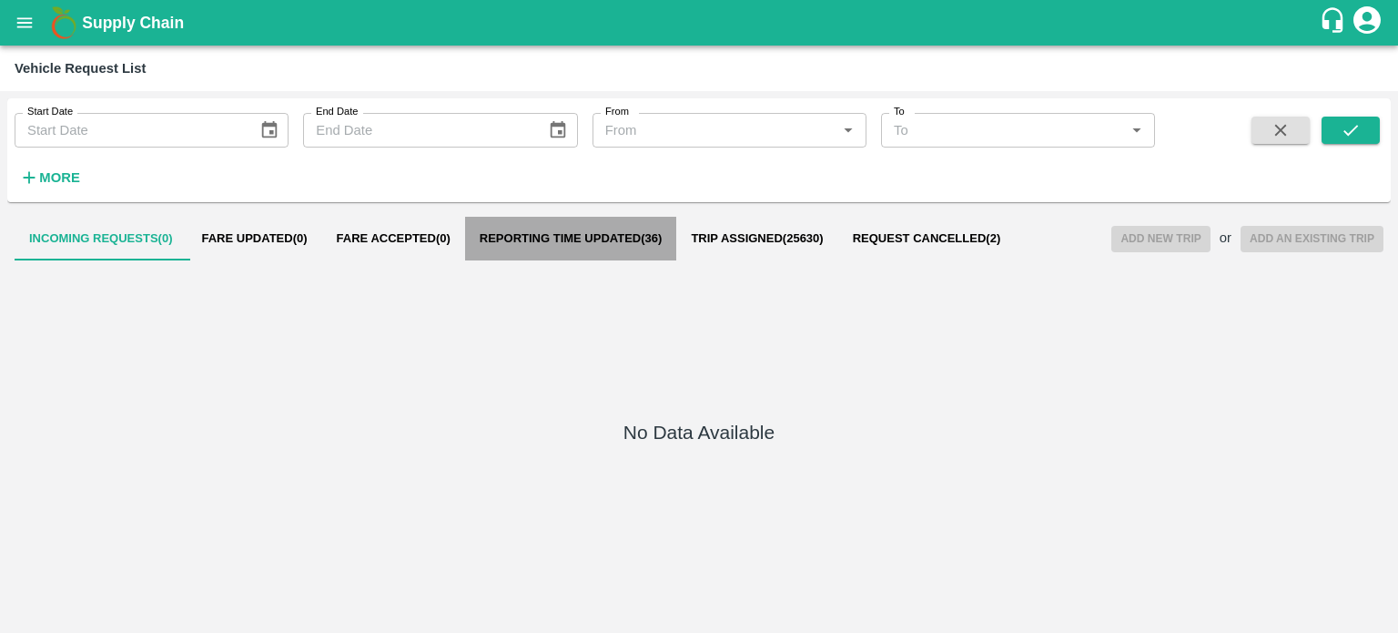
click at [584, 232] on span "Reporting Time Updated ( 36 )" at bounding box center [571, 238] width 183 height 15
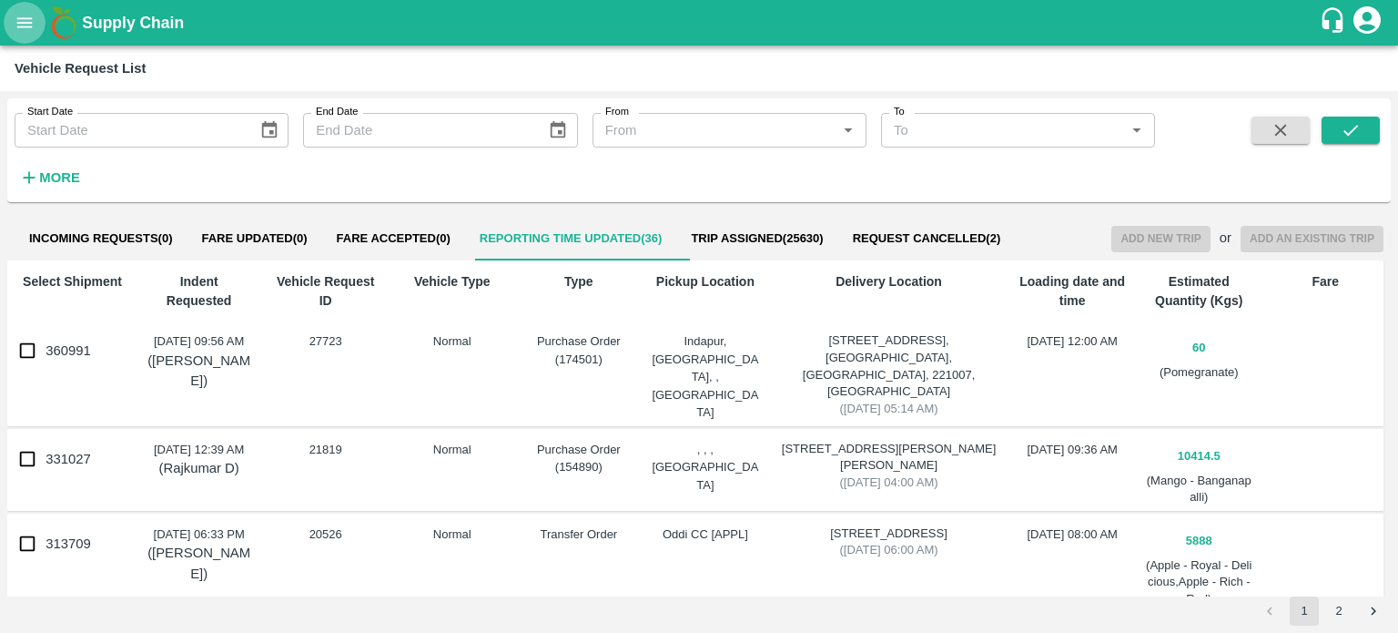
click at [27, 28] on icon "open drawer" at bounding box center [25, 23] width 20 height 20
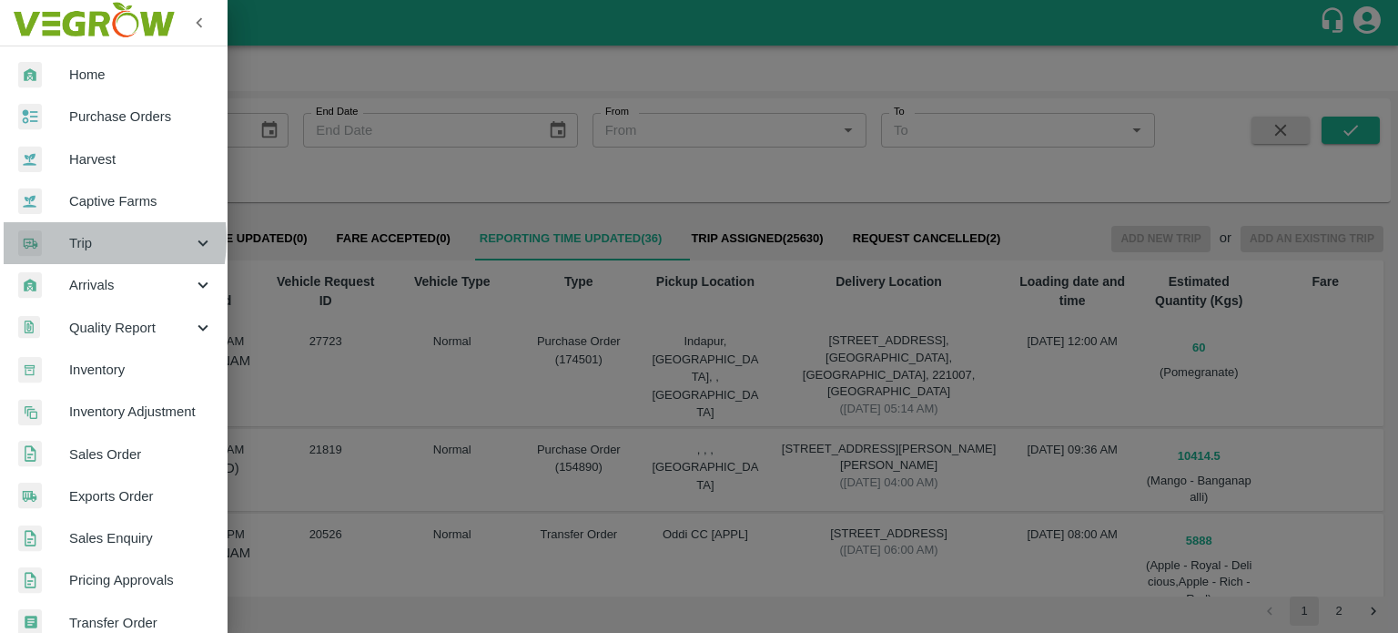
click at [71, 239] on span "Trip" at bounding box center [131, 243] width 124 height 20
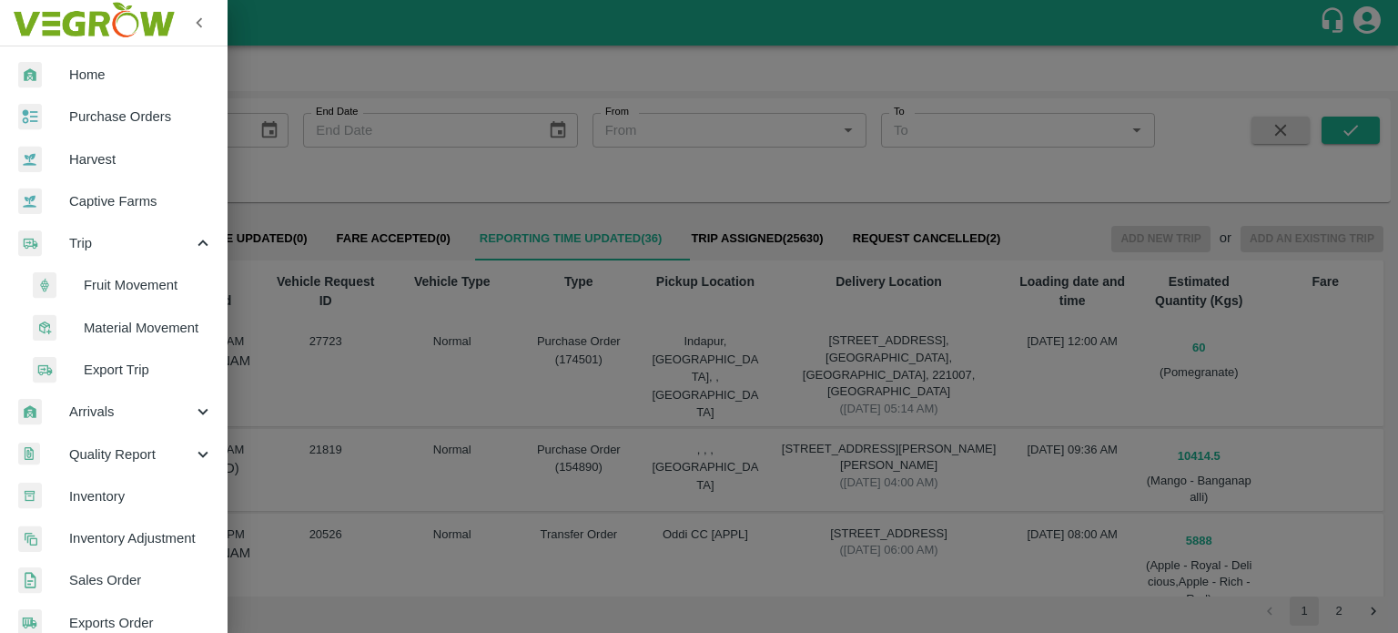
click at [134, 291] on span "Fruit Movement" at bounding box center [148, 285] width 129 height 20
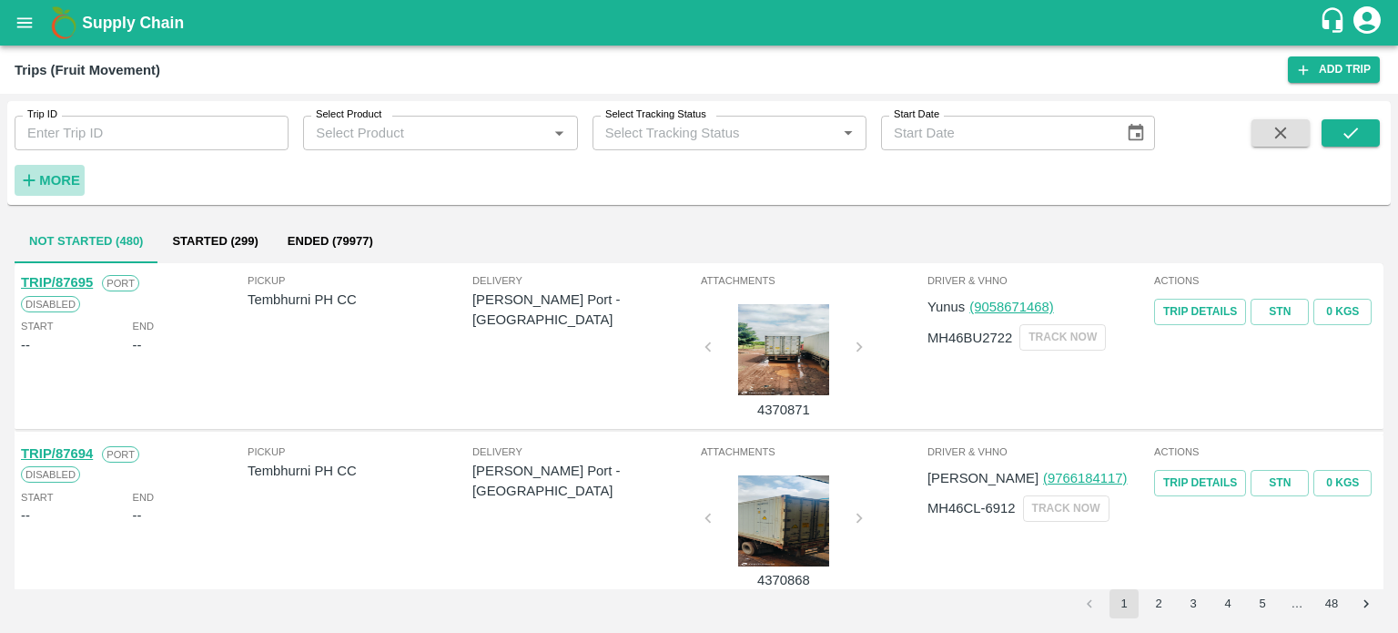
click at [81, 185] on button "More" at bounding box center [50, 180] width 70 height 31
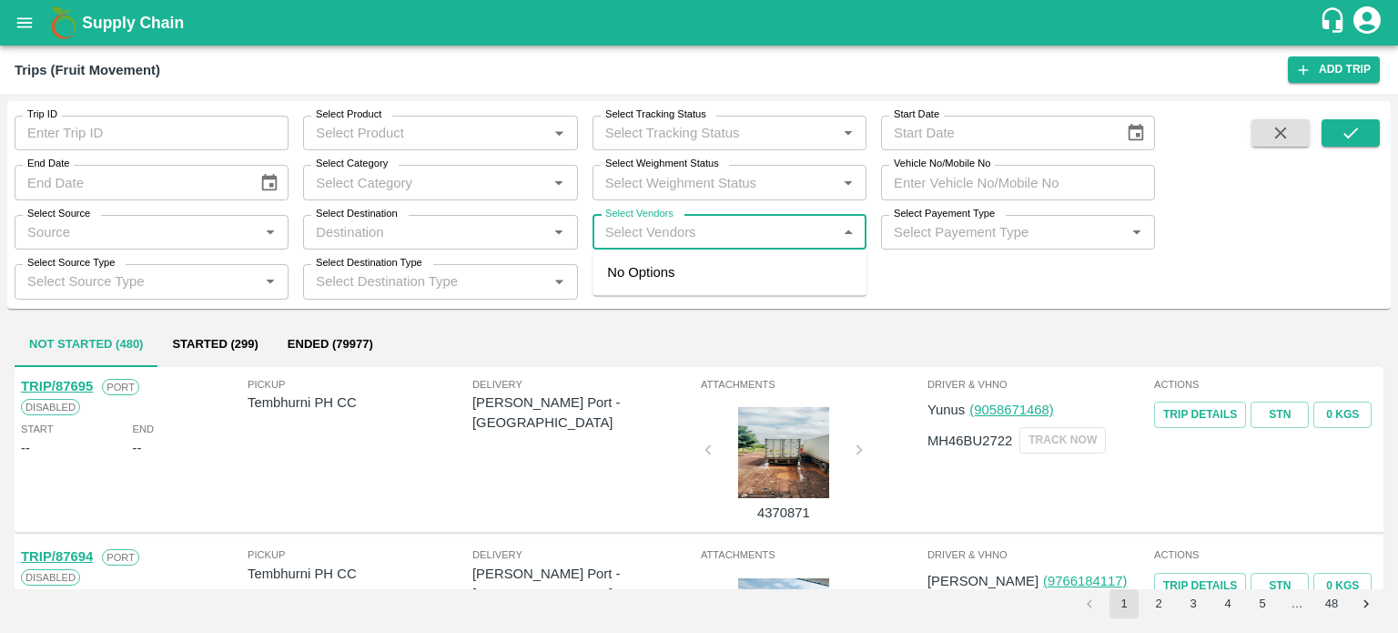
click at [665, 243] on input "Select Vendors" at bounding box center [714, 232] width 233 height 24
type input "M/S DEV"
click at [767, 290] on div "M/s Dev Bhoomi Transport Co.-Mehandli, Shimla-8881000037" at bounding box center [755, 282] width 194 height 41
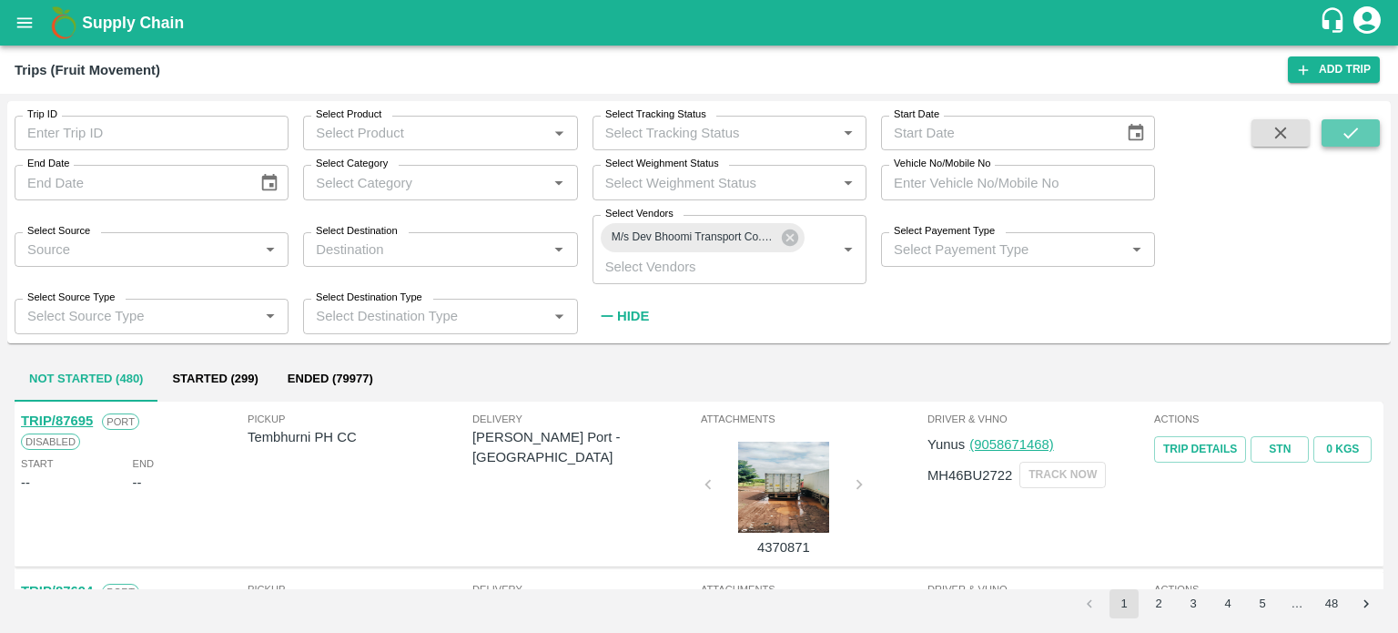
click at [1356, 127] on icon "submit" at bounding box center [1351, 133] width 20 height 20
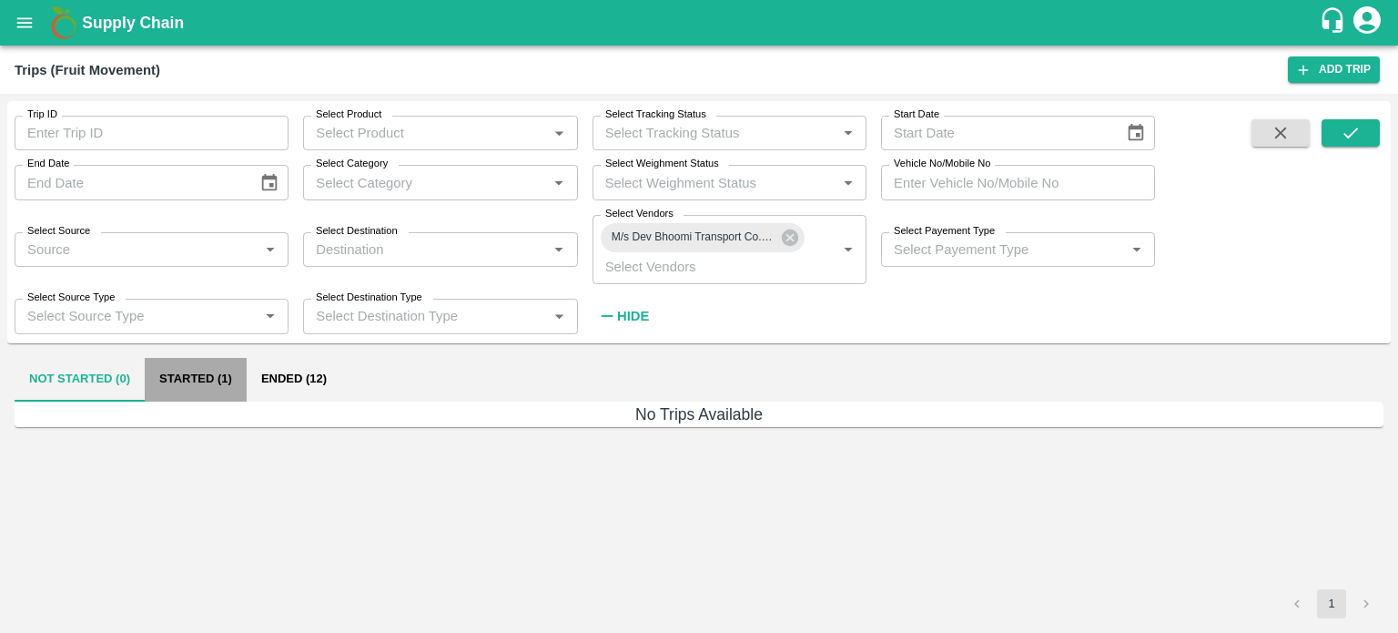
click at [218, 378] on button "Started (1)" at bounding box center [196, 380] width 102 height 44
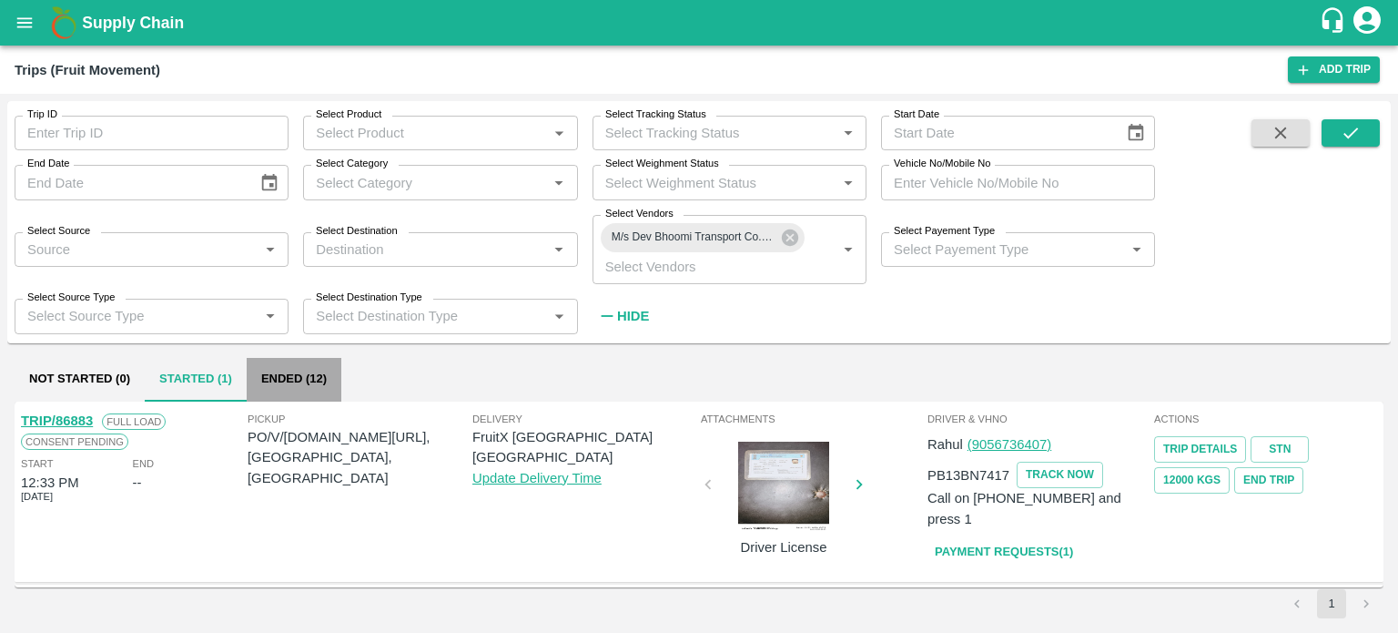
click at [310, 379] on button "Ended (12)" at bounding box center [294, 380] width 95 height 44
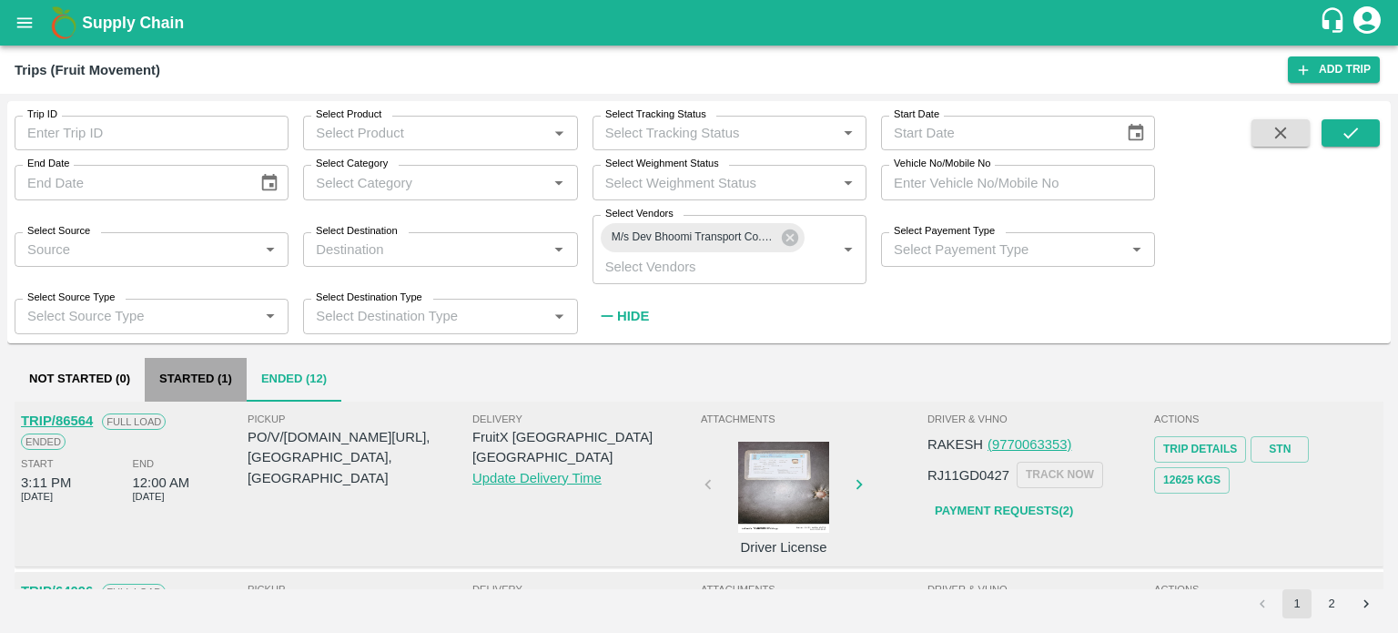
click at [202, 367] on button "Started (1)" at bounding box center [196, 380] width 102 height 44
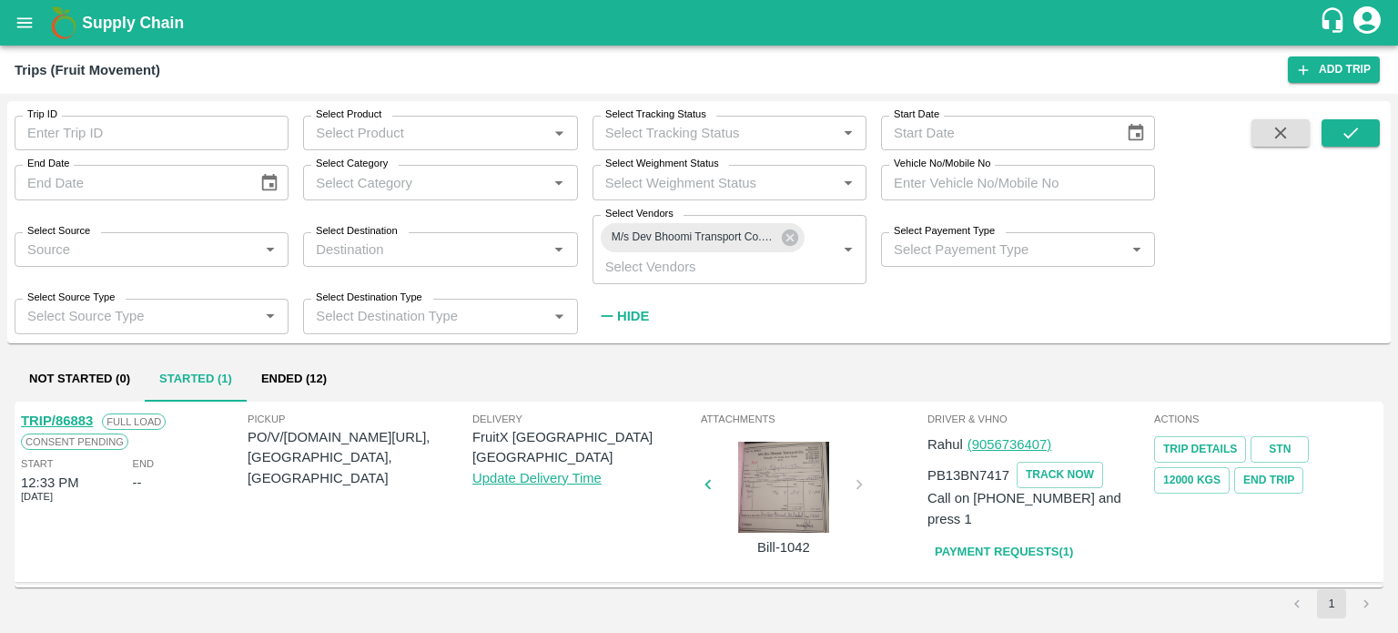
click at [792, 492] on div at bounding box center [784, 487] width 137 height 91
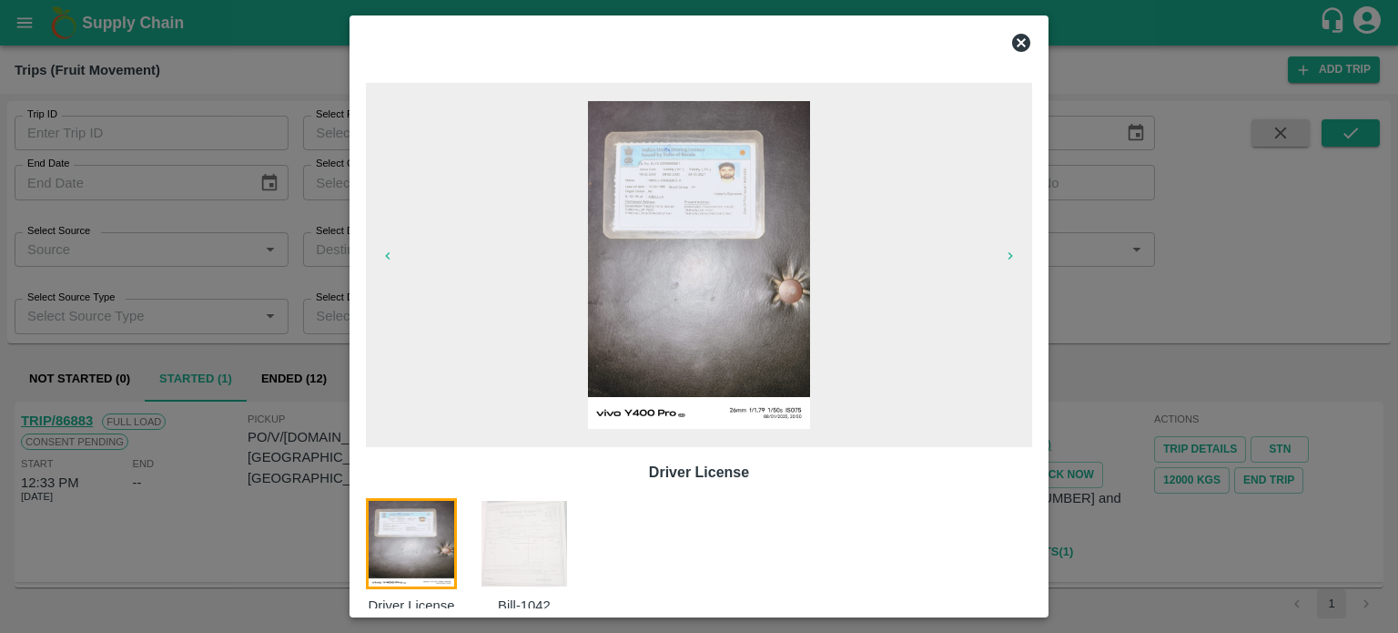
click at [511, 542] on img at bounding box center [524, 543] width 91 height 91
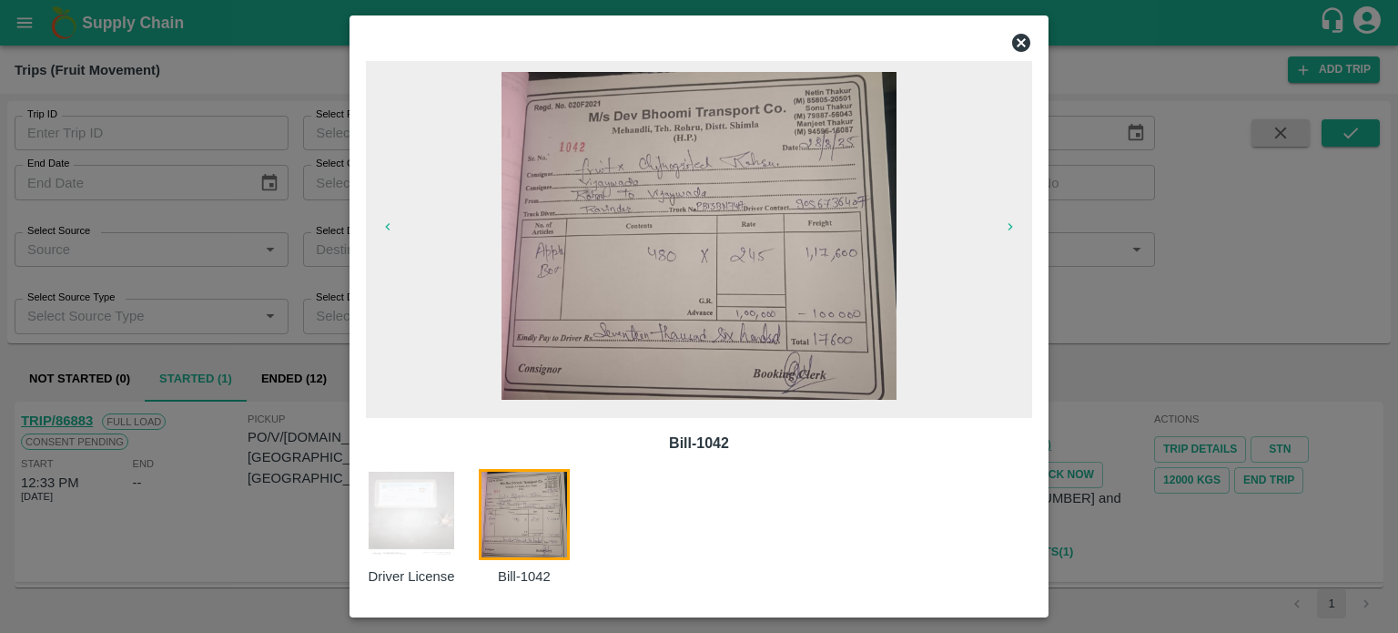
click at [273, 562] on div at bounding box center [699, 316] width 1398 height 633
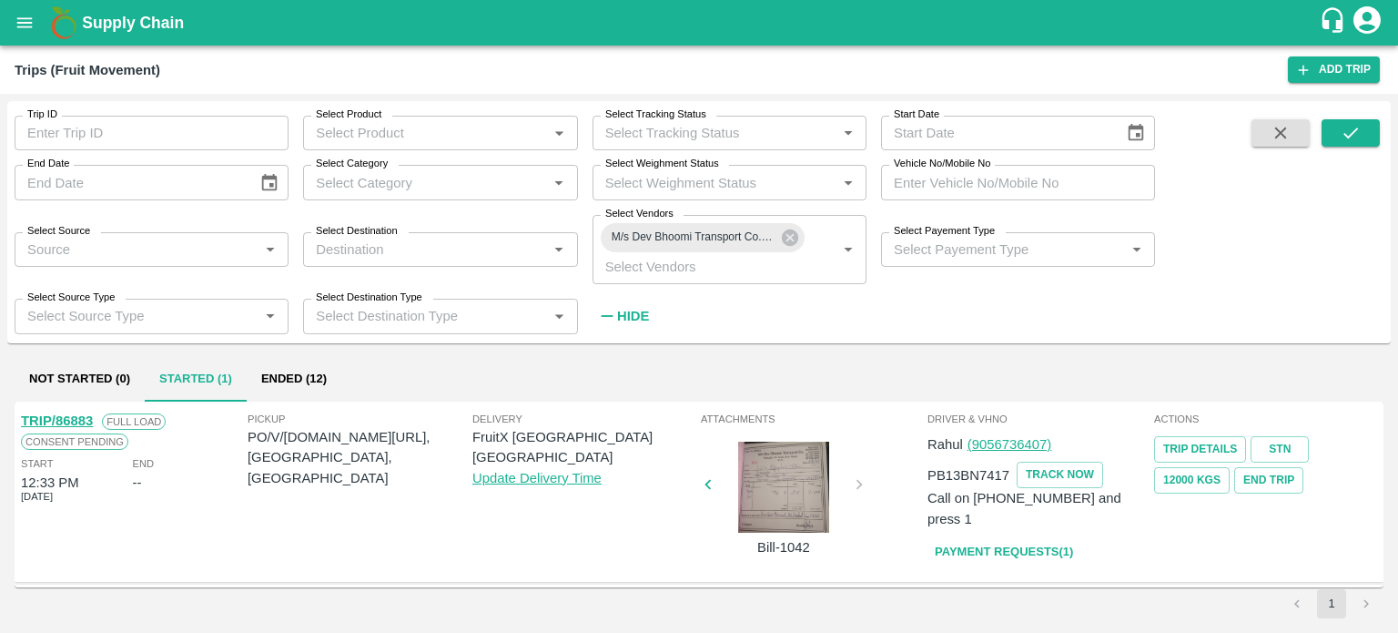
click at [787, 502] on div at bounding box center [784, 487] width 137 height 91
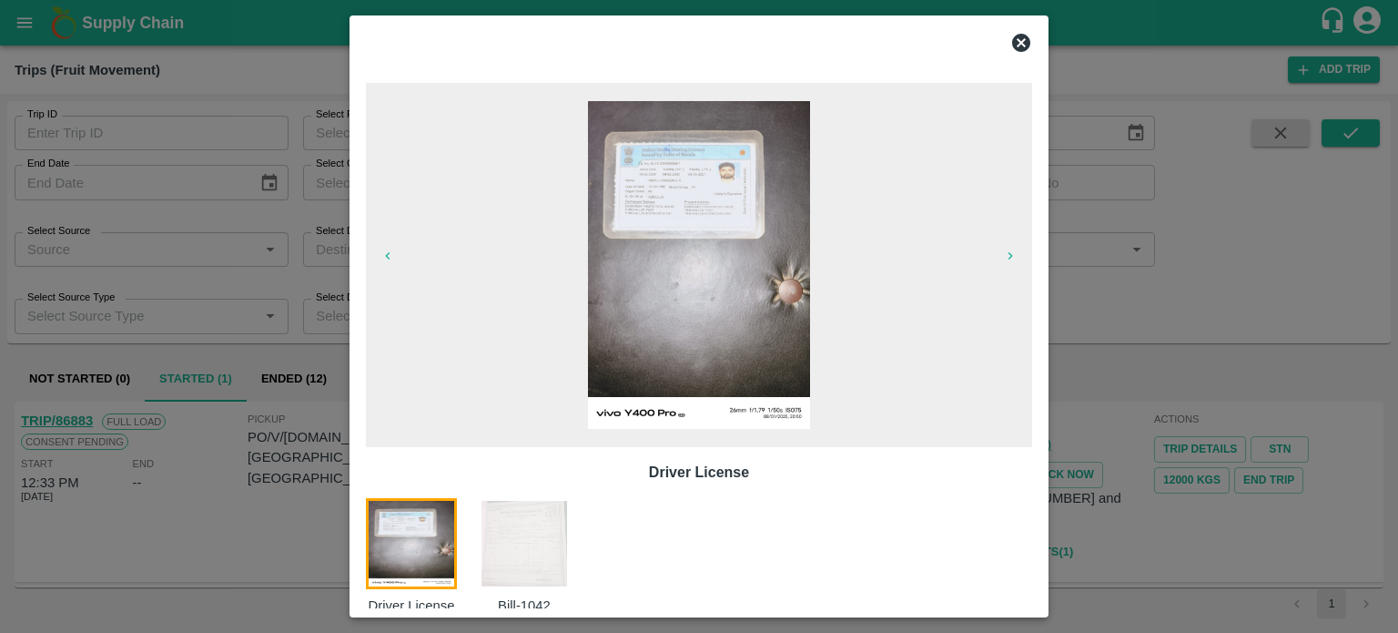
click at [507, 546] on img at bounding box center [524, 543] width 91 height 91
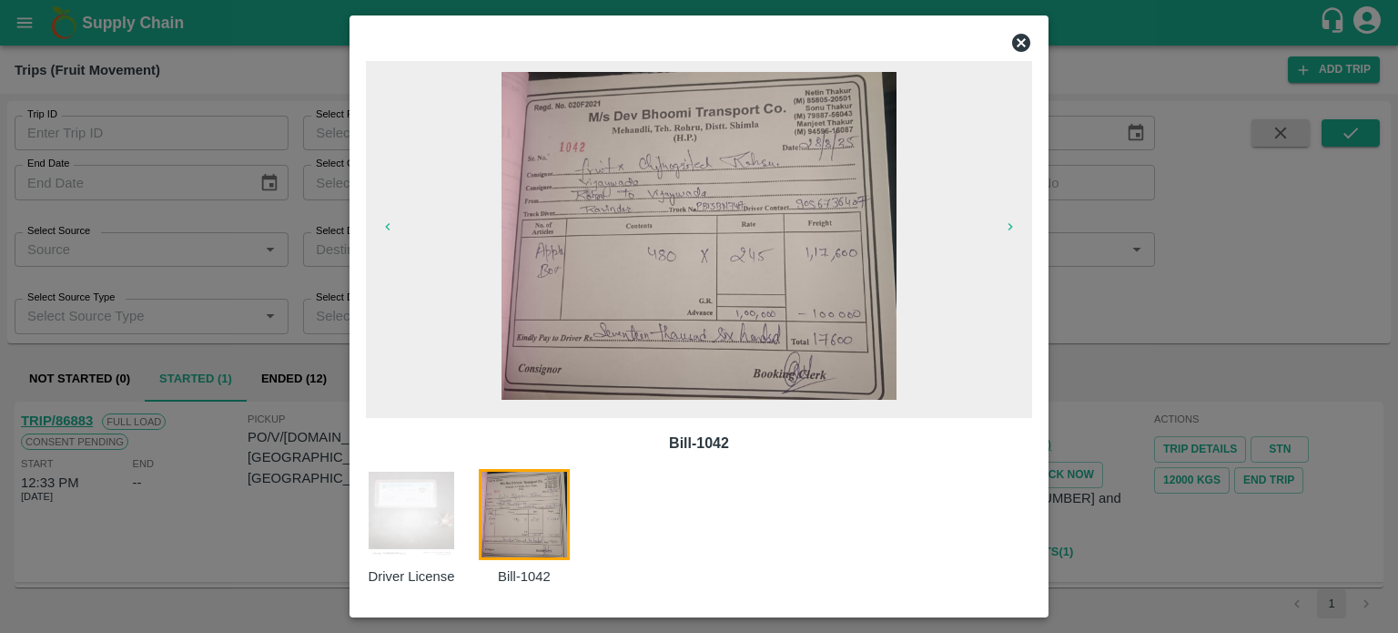
click at [197, 471] on div at bounding box center [699, 316] width 1398 height 633
